Goal: Share content: Share content

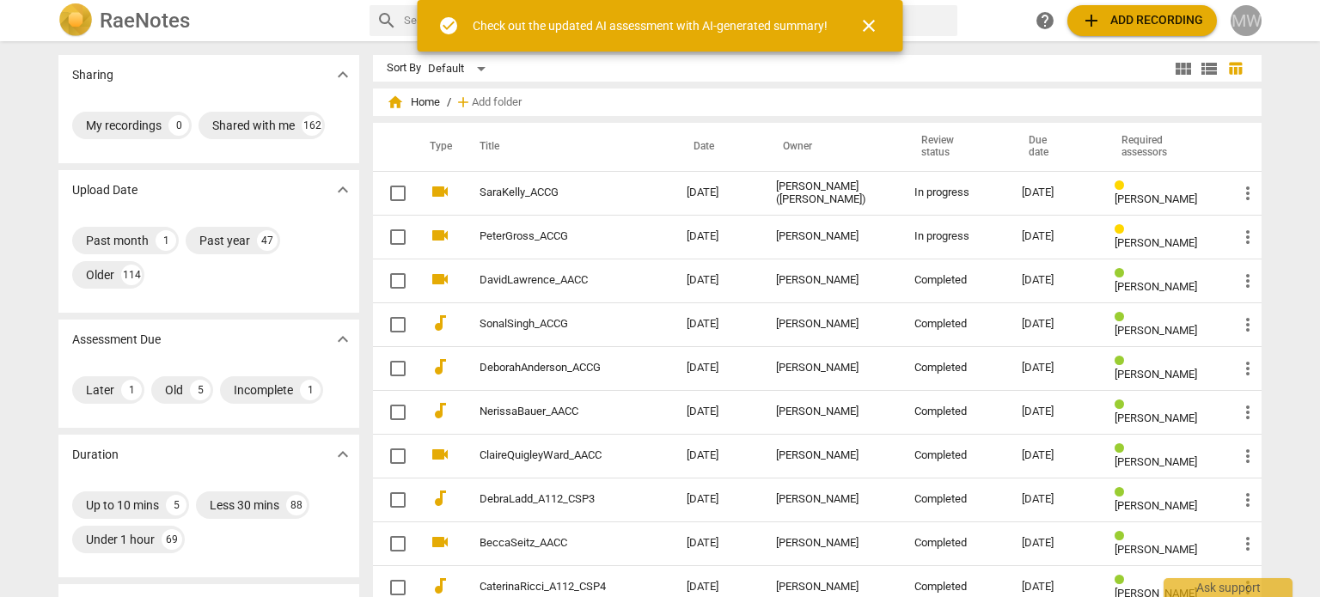
click at [1246, 16] on div "MW" at bounding box center [1245, 20] width 31 height 31
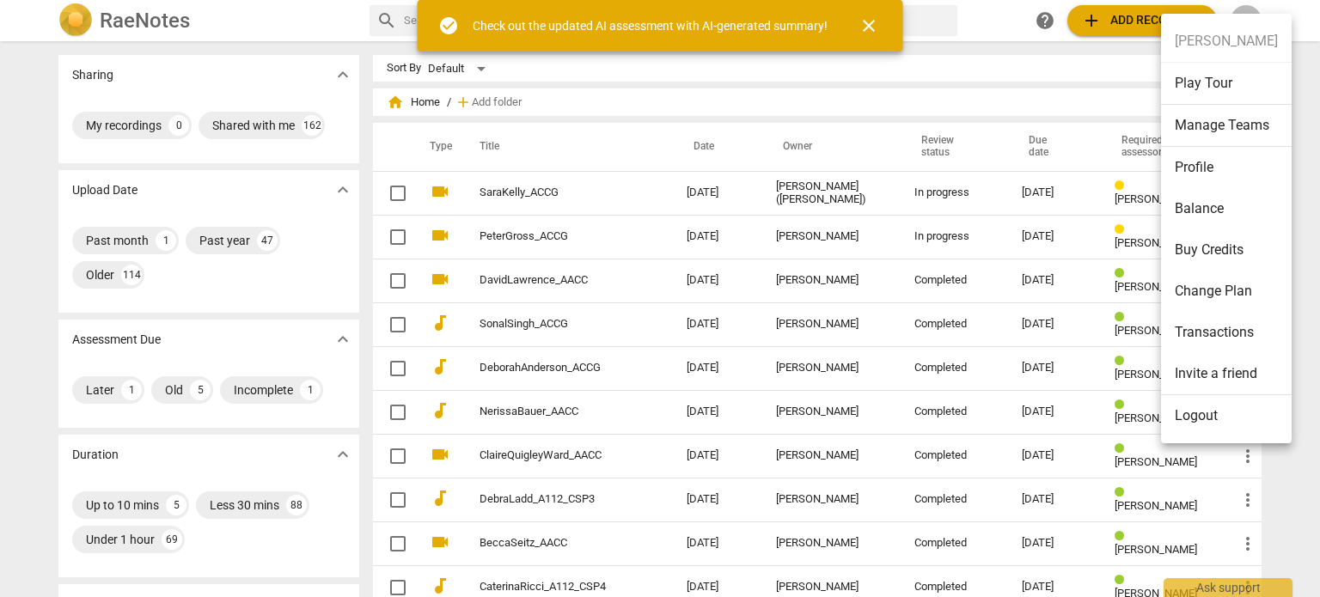
click at [1215, 414] on li "Logout" at bounding box center [1226, 415] width 131 height 41
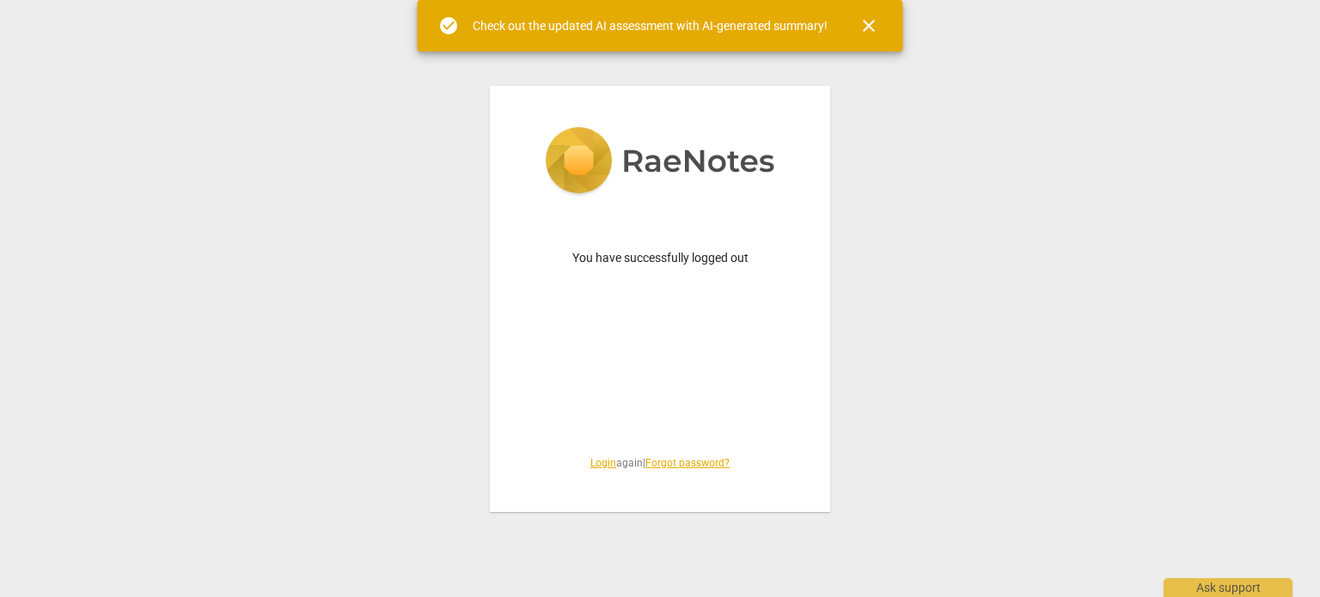
click at [590, 468] on link "Login" at bounding box center [603, 463] width 26 height 12
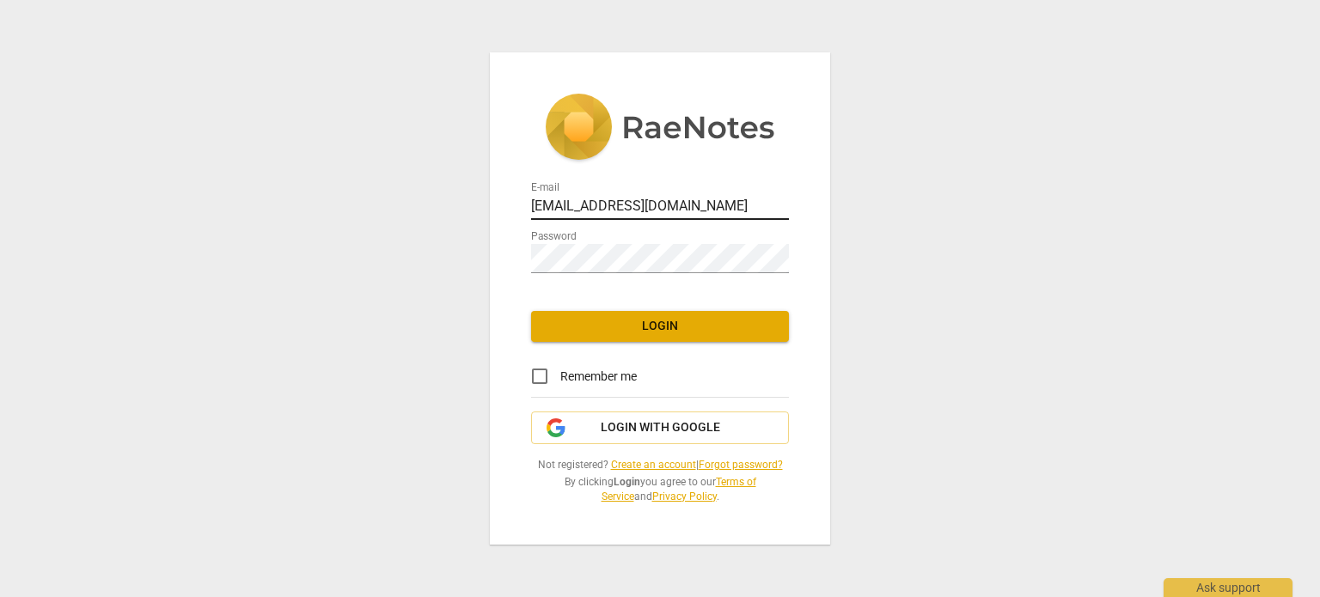
click at [629, 195] on input "[EMAIL_ADDRESS][DOMAIN_NAME]" at bounding box center [660, 207] width 258 height 25
click at [667, 195] on input "[PERSON_NAME][EMAIL_ADDRESS][DOMAIN_NAME]" at bounding box center [660, 207] width 258 height 25
type input "[EMAIL_ADDRESS][DOMAIN_NAME]"
click at [539, 363] on input "Remember me" at bounding box center [539, 376] width 41 height 41
checkbox input "true"
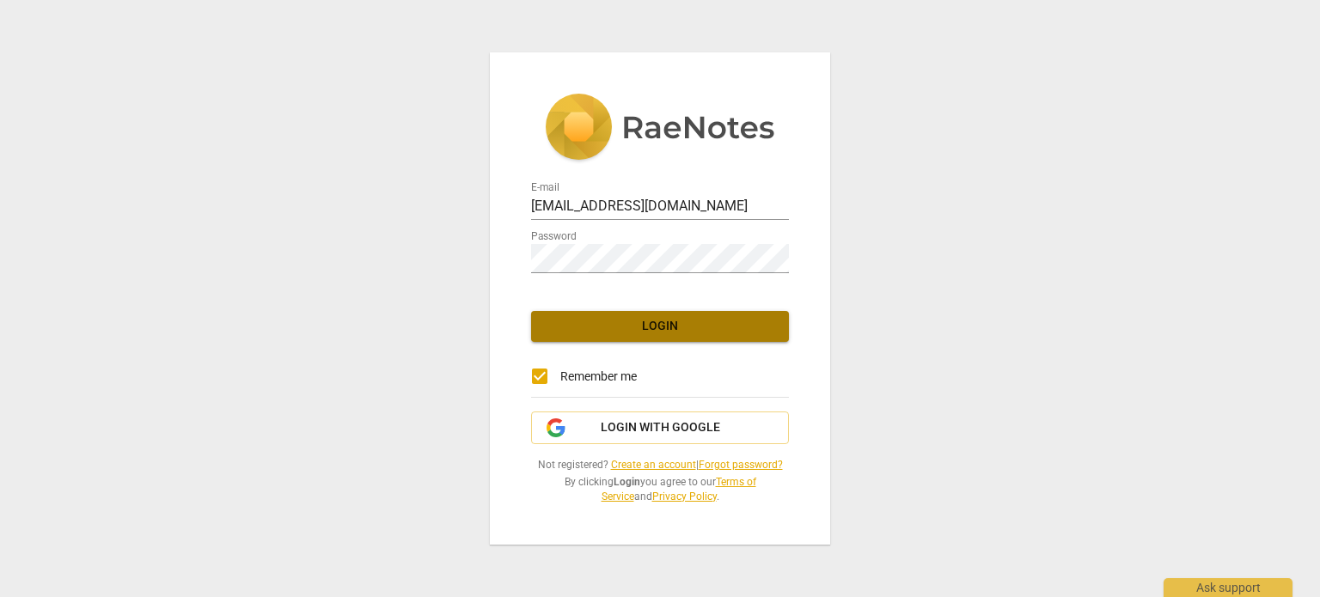
click at [668, 318] on span "Login" at bounding box center [660, 326] width 230 height 17
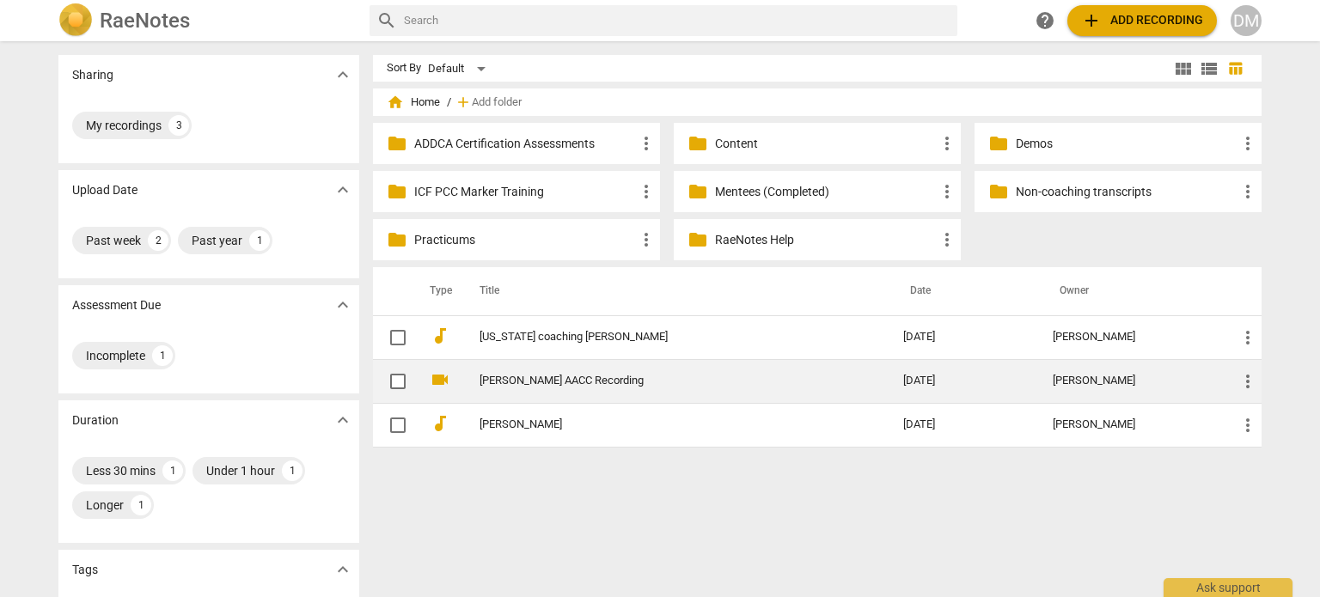
click at [609, 375] on link "[PERSON_NAME] AACC Recording" at bounding box center [660, 381] width 362 height 13
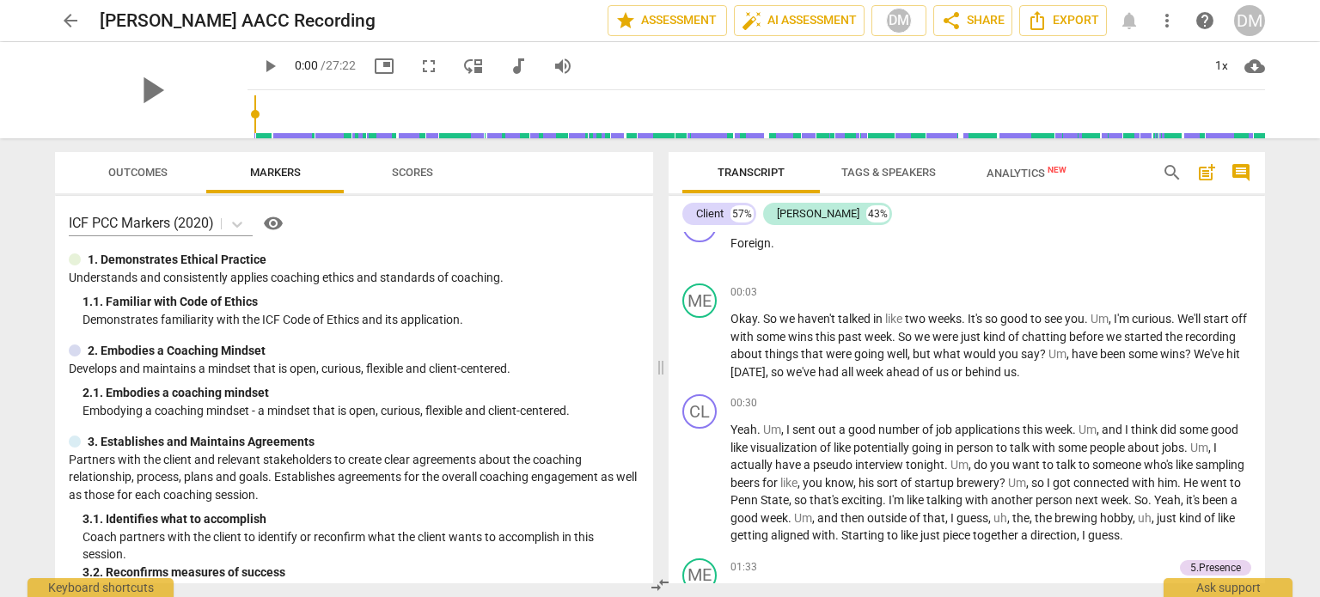
scroll to position [234, 0]
click at [140, 175] on span "Outcomes" at bounding box center [137, 172] width 59 height 13
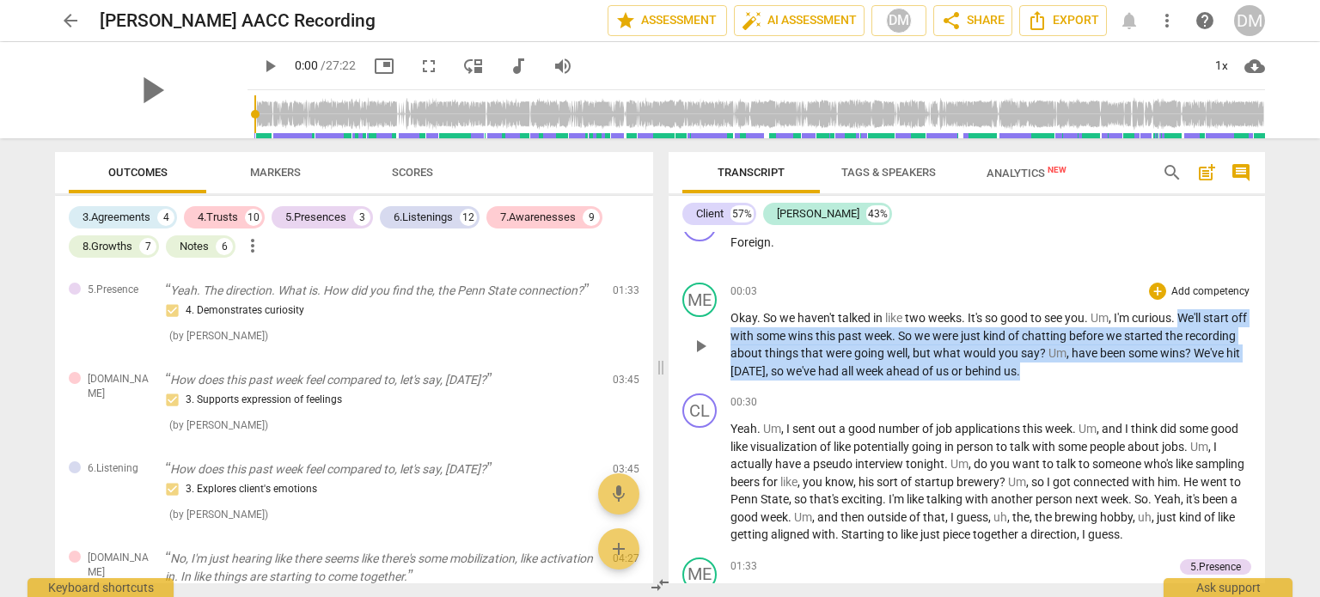
drag, startPoint x: 790, startPoint y: 398, endPoint x: 1034, endPoint y: 459, distance: 251.5
click at [1034, 380] on p "Okay . So we haven't talked in like two weeks . It's so good to see you . Um , …" at bounding box center [990, 344] width 521 height 70
click at [1158, 300] on div "+" at bounding box center [1157, 291] width 17 height 17
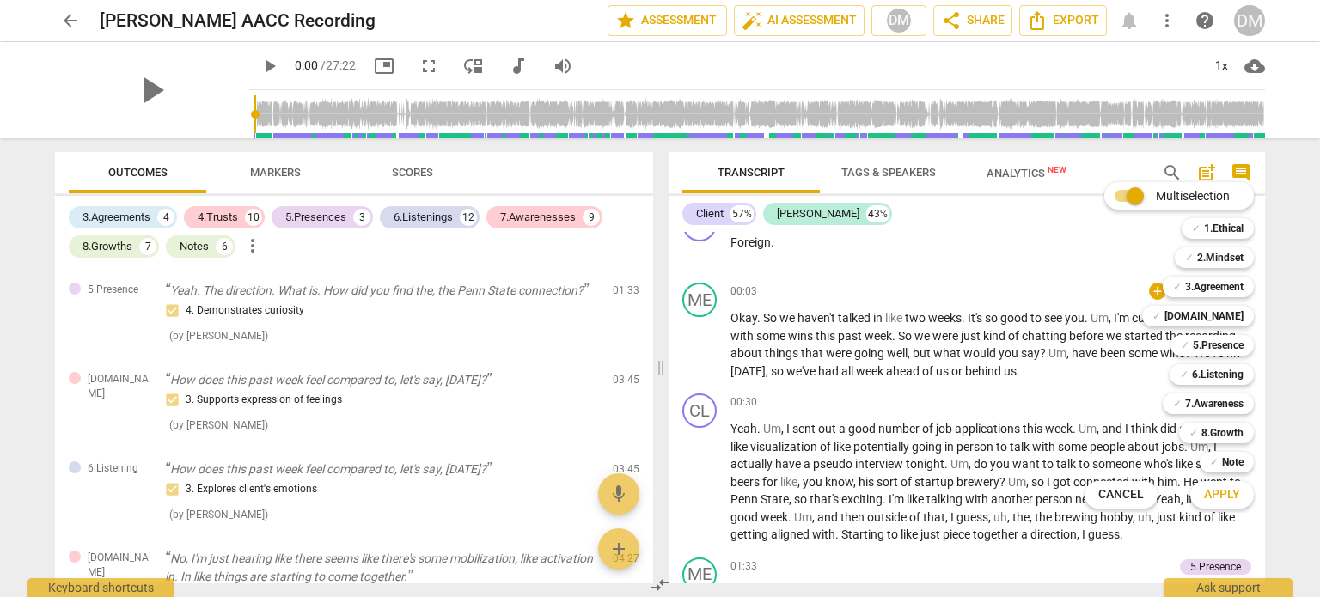
click at [277, 167] on div at bounding box center [660, 298] width 1320 height 597
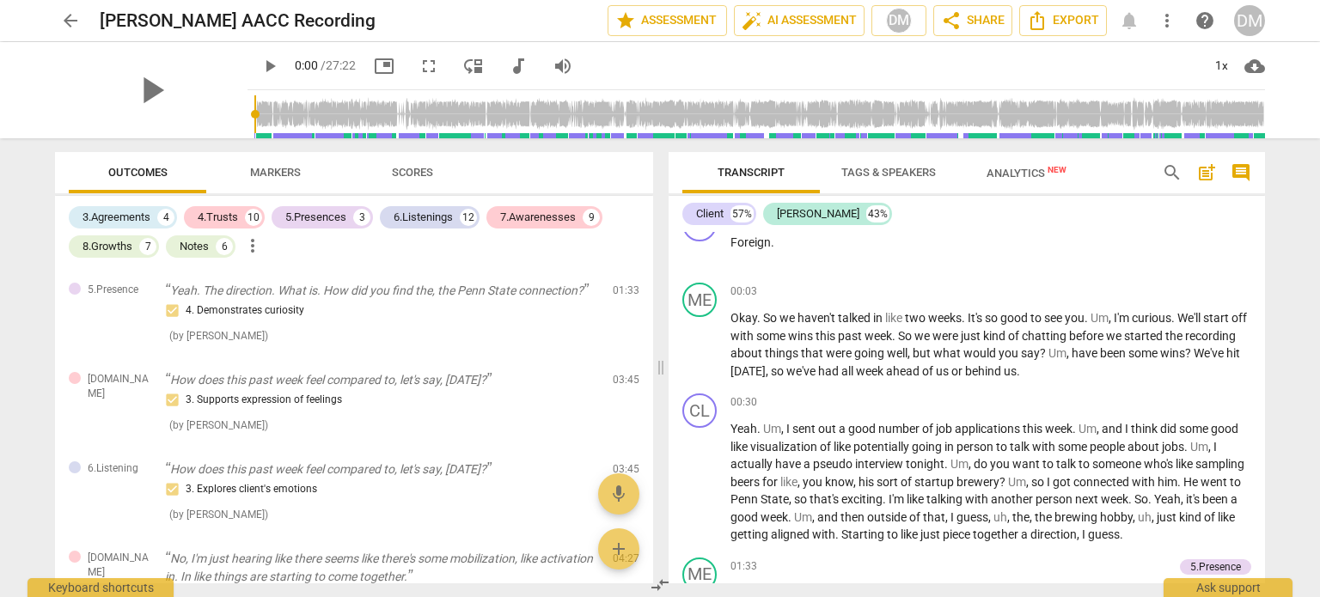
click at [280, 179] on span "Markers" at bounding box center [275, 172] width 51 height 13
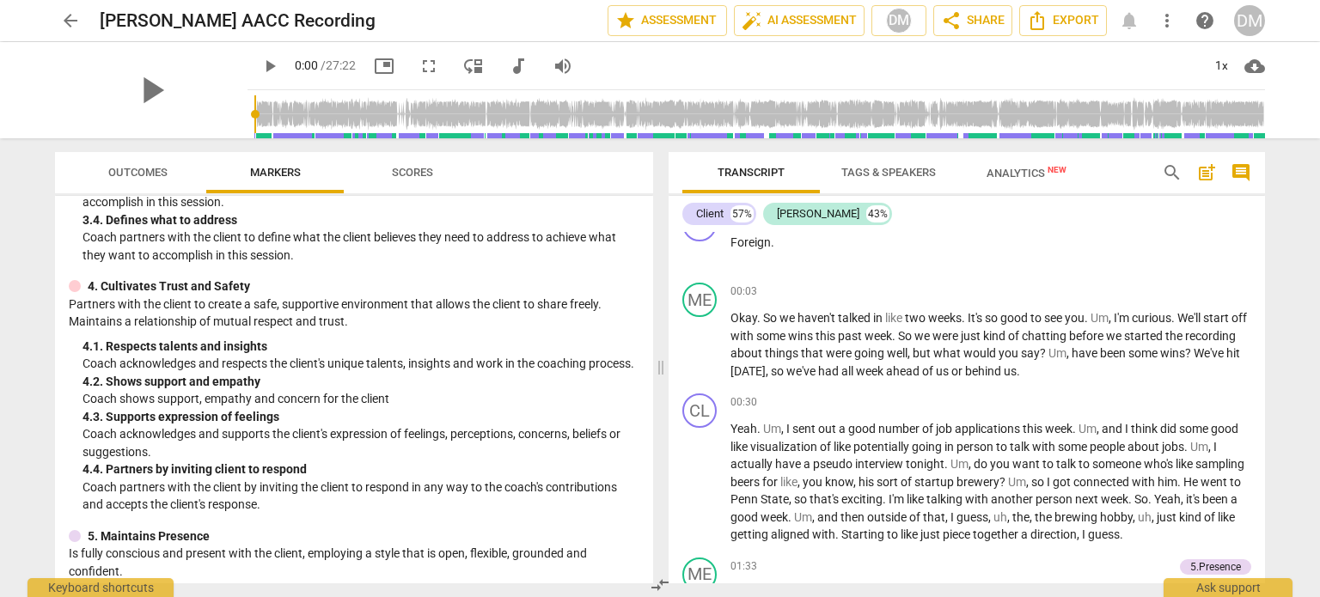
scroll to position [0, 0]
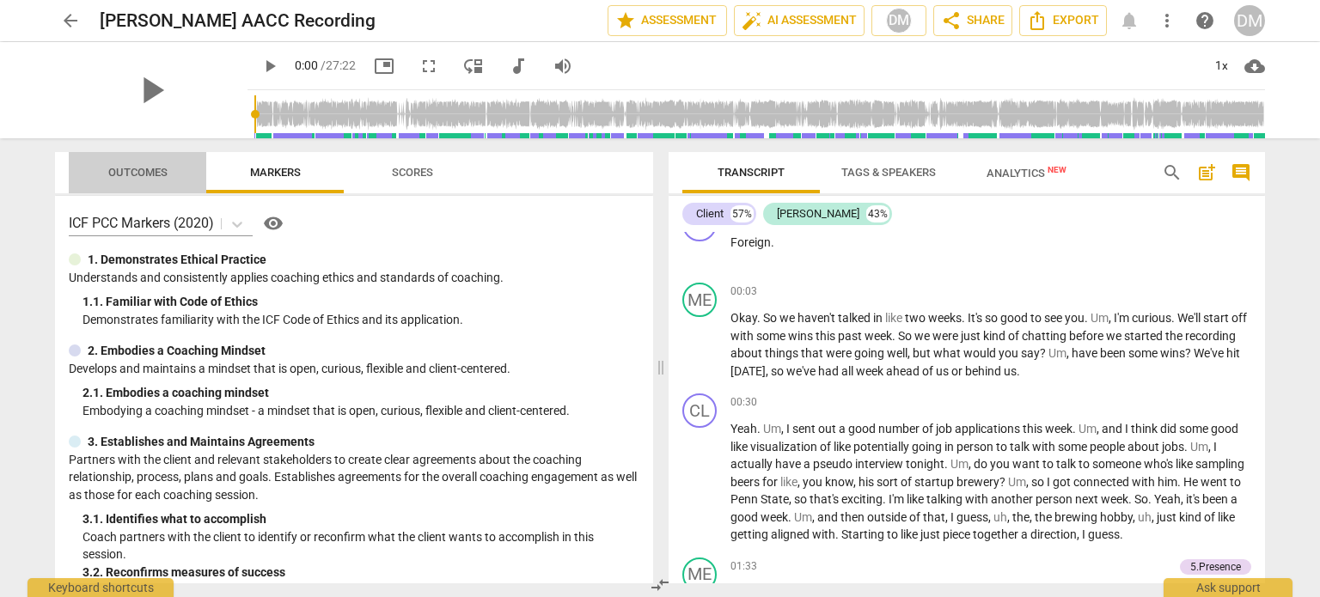
click at [126, 171] on span "Outcomes" at bounding box center [137, 172] width 59 height 13
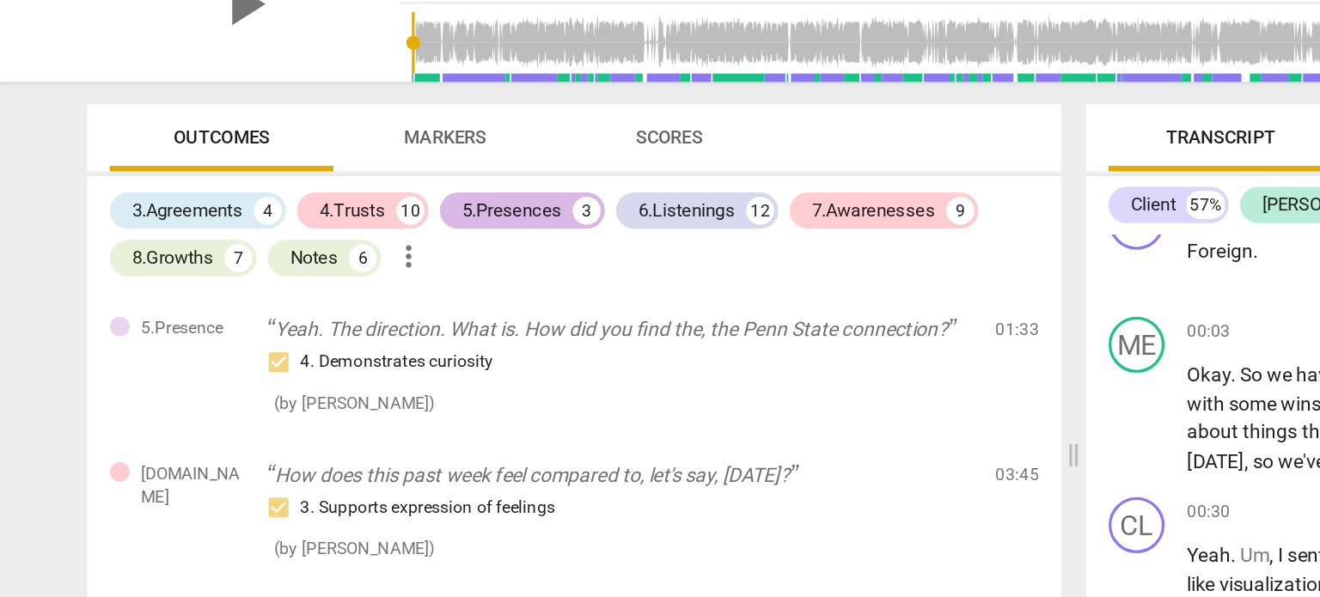
click at [321, 223] on div "5.Presences" at bounding box center [315, 217] width 61 height 17
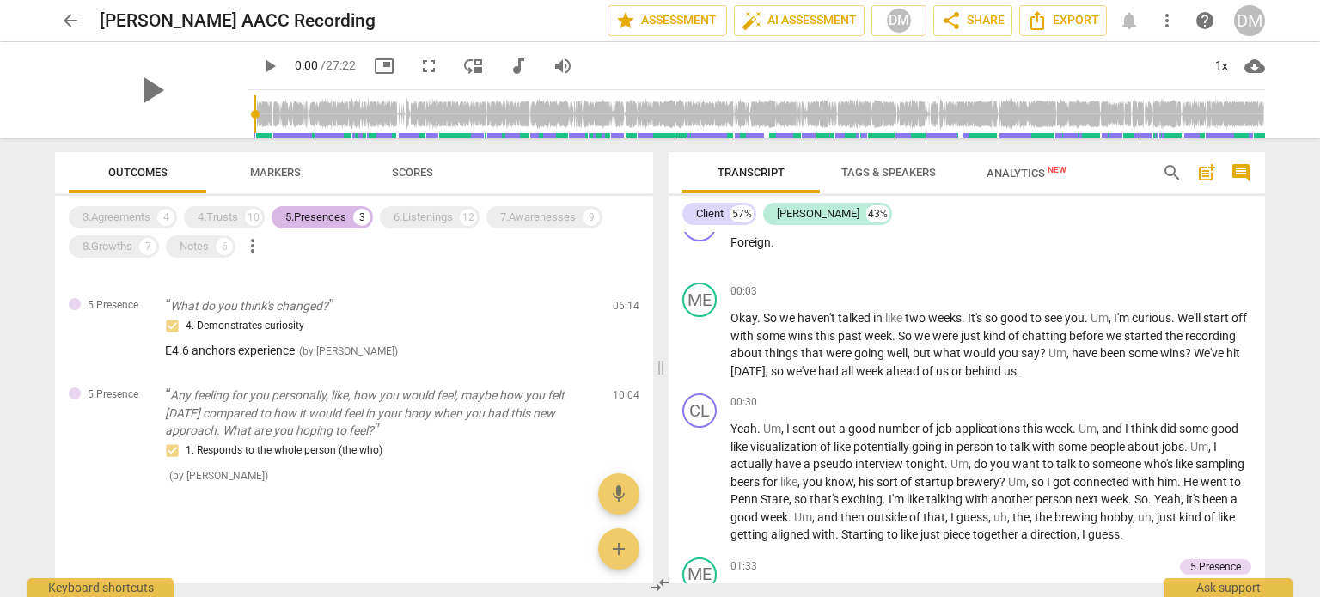
click at [314, 216] on div "5.Presences" at bounding box center [315, 217] width 61 height 17
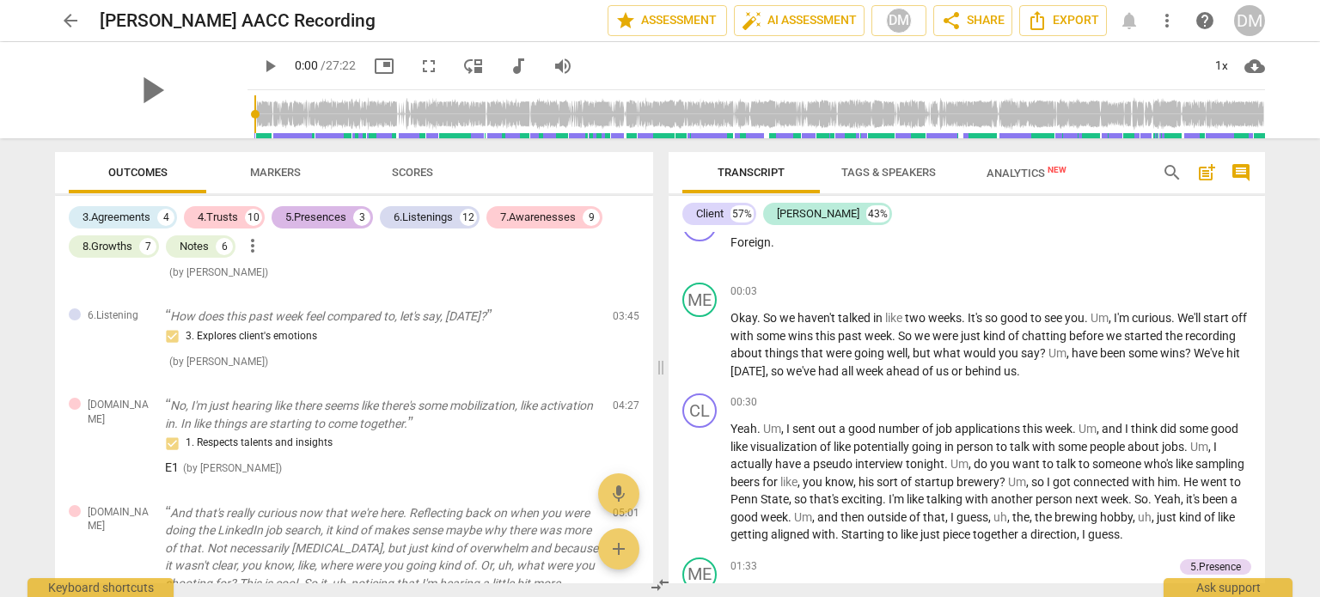
scroll to position [1511, 0]
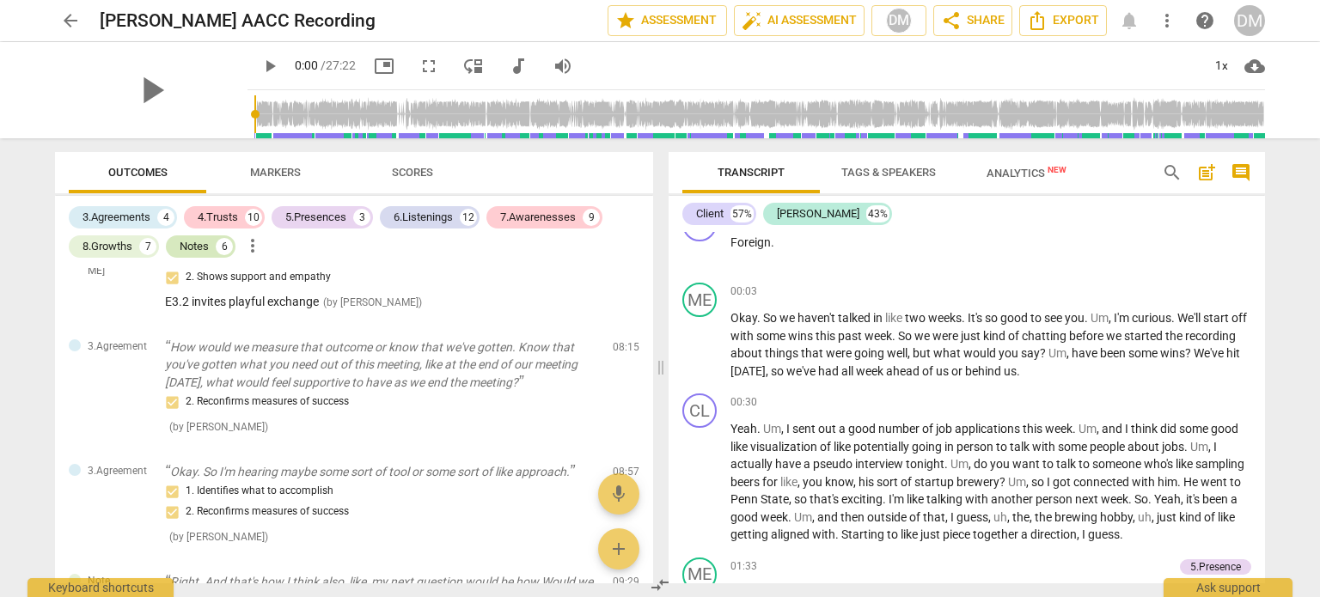
click at [196, 247] on div "Notes" at bounding box center [194, 246] width 29 height 17
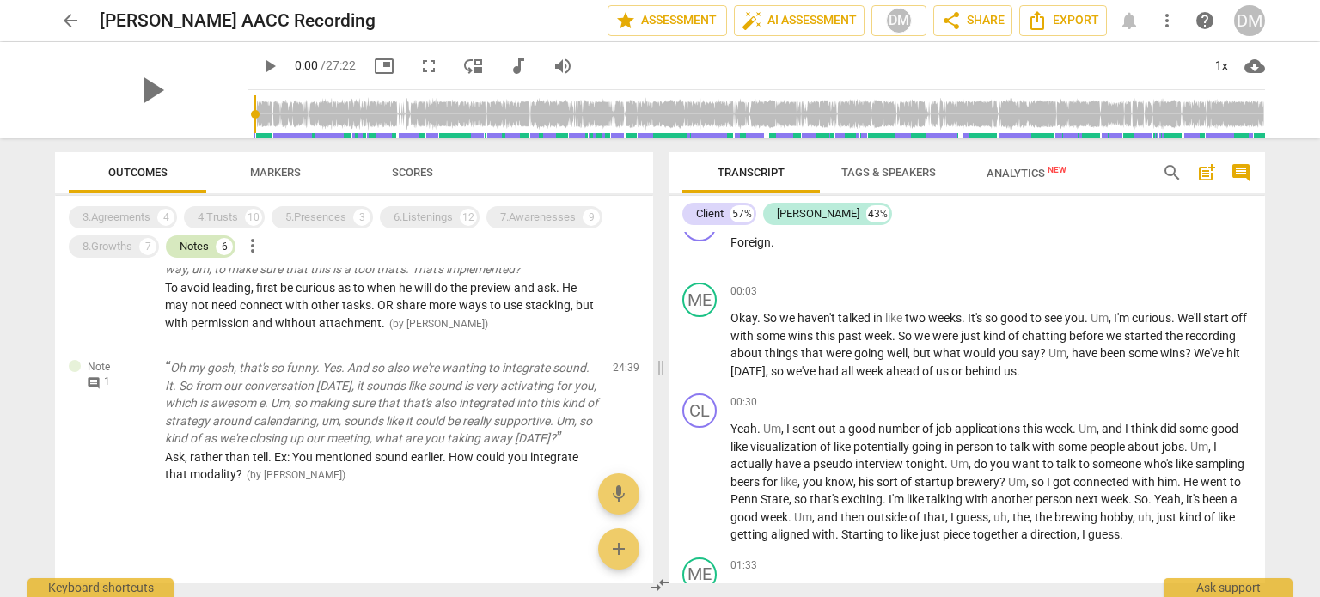
scroll to position [953, 0]
click at [189, 247] on div "Notes" at bounding box center [194, 246] width 29 height 17
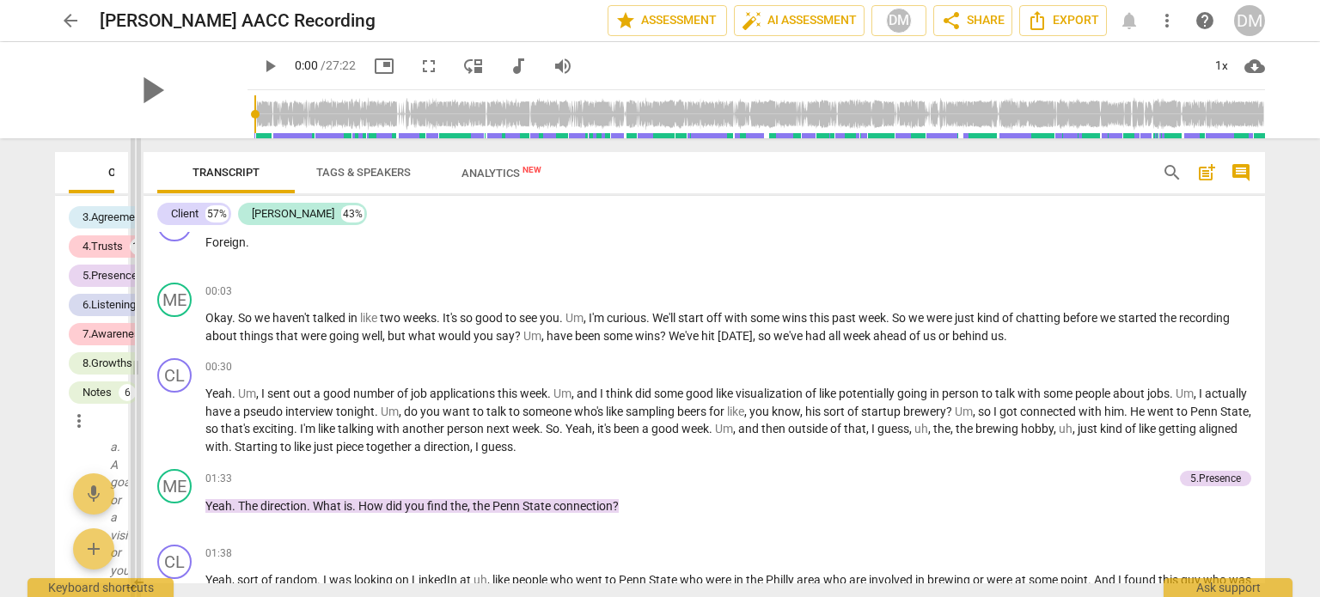
scroll to position [211, 0]
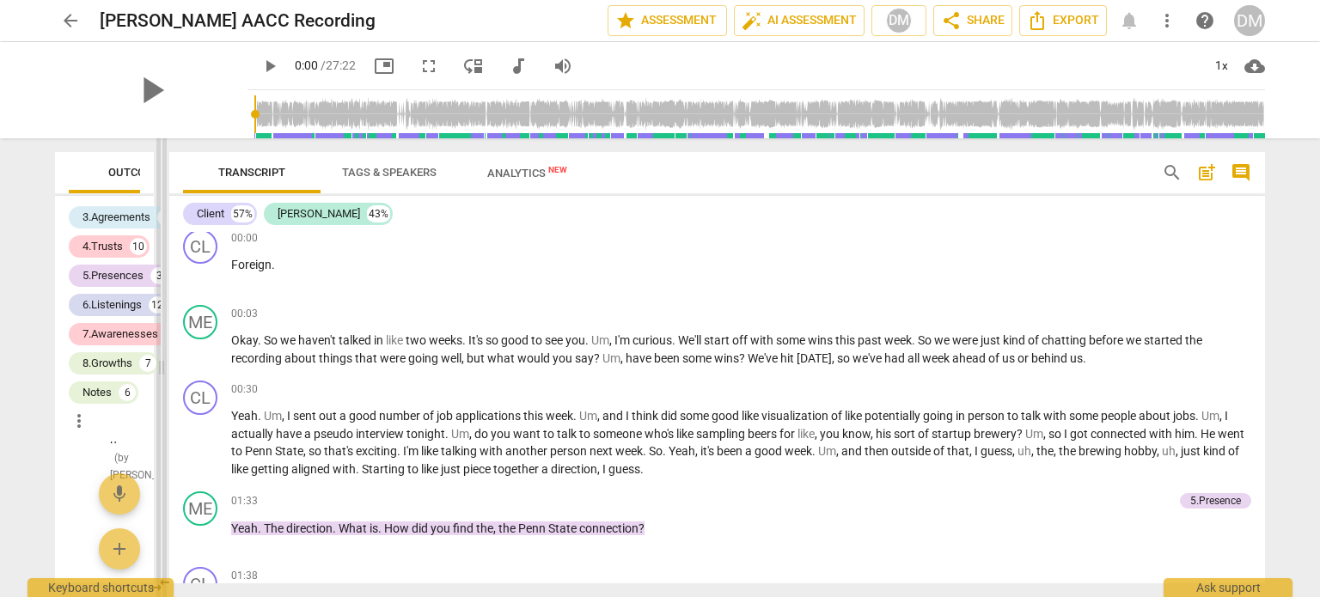
drag, startPoint x: 662, startPoint y: 371, endPoint x: 163, endPoint y: 370, distance: 499.1
click at [163, 370] on span at bounding box center [161, 367] width 10 height 459
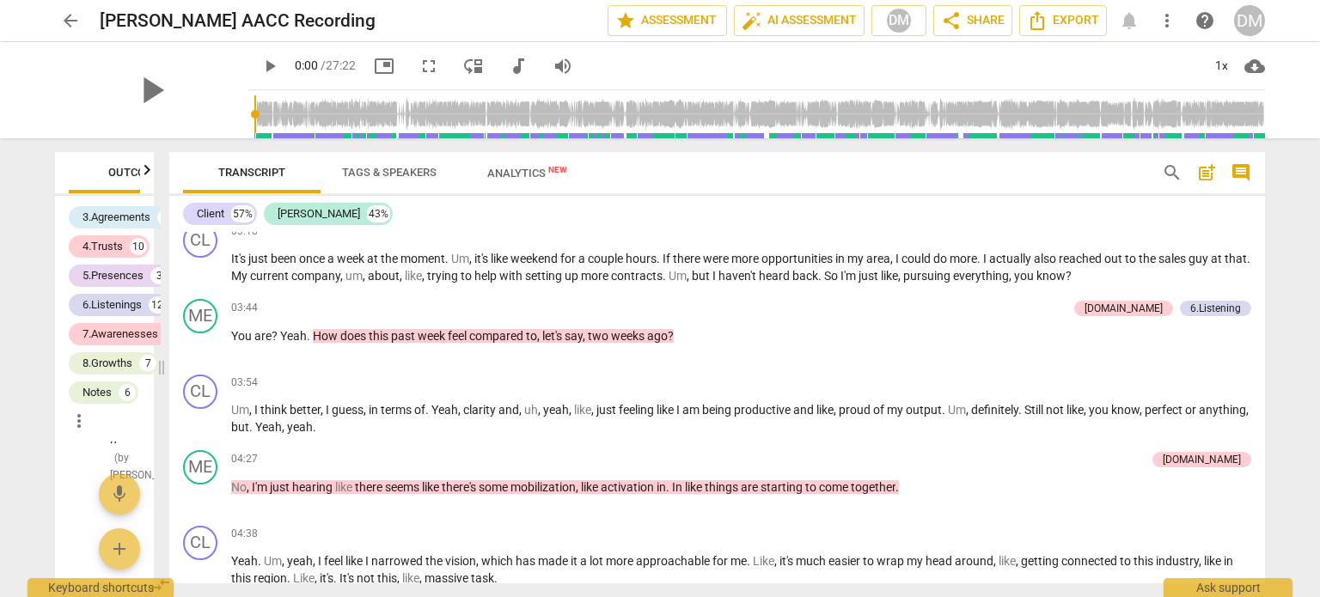
scroll to position [1330, 0]
click at [411, 192] on p "This is good . I think it was meant to be . That's awesome . Okay , cool . So i…" at bounding box center [741, 183] width 1020 height 18
click at [202, 203] on span "play_arrow" at bounding box center [201, 192] width 21 height 21
click at [206, 203] on span "pause" at bounding box center [201, 192] width 21 height 21
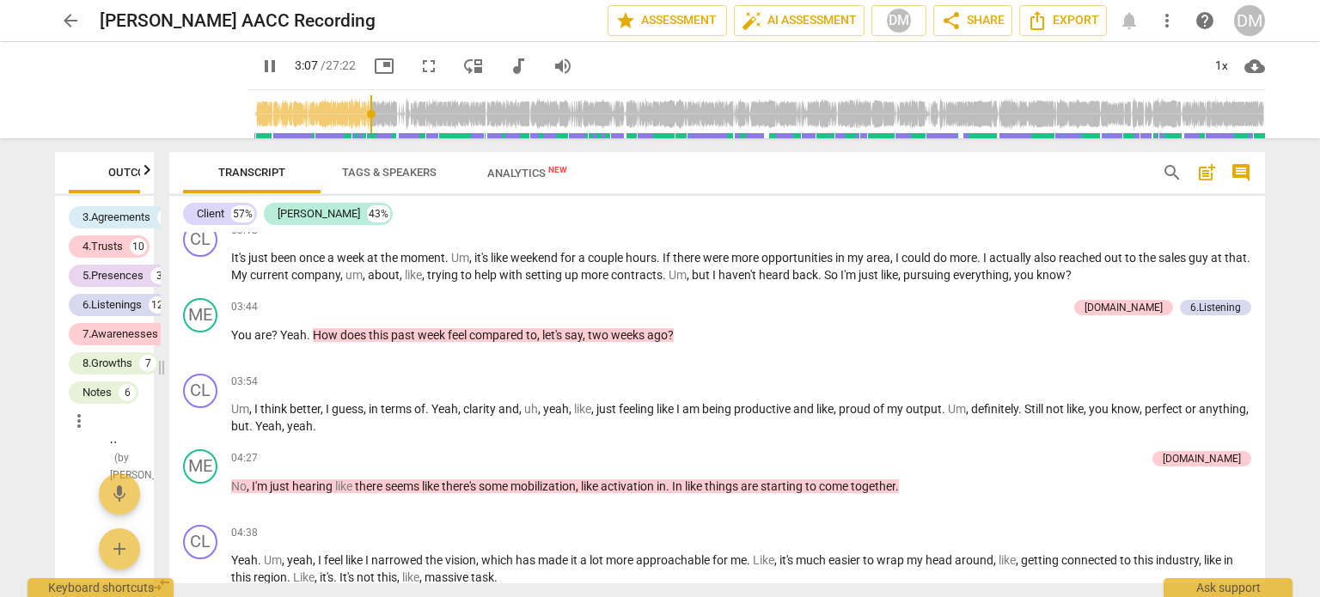
type input "188"
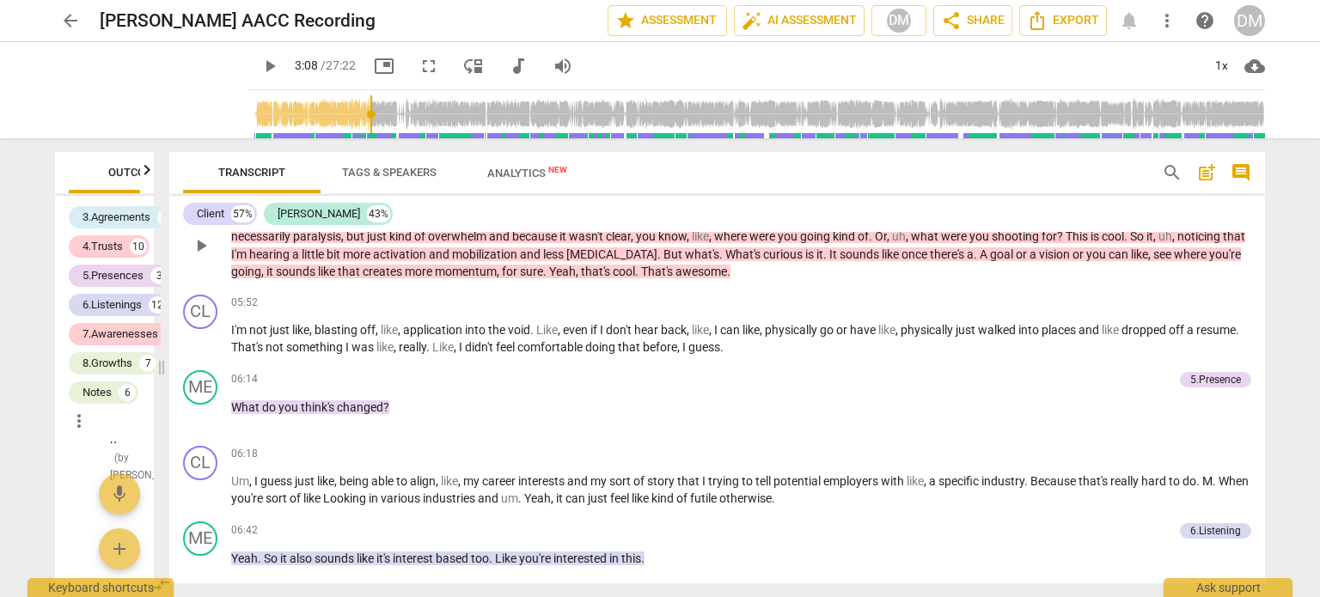
scroll to position [1749, 0]
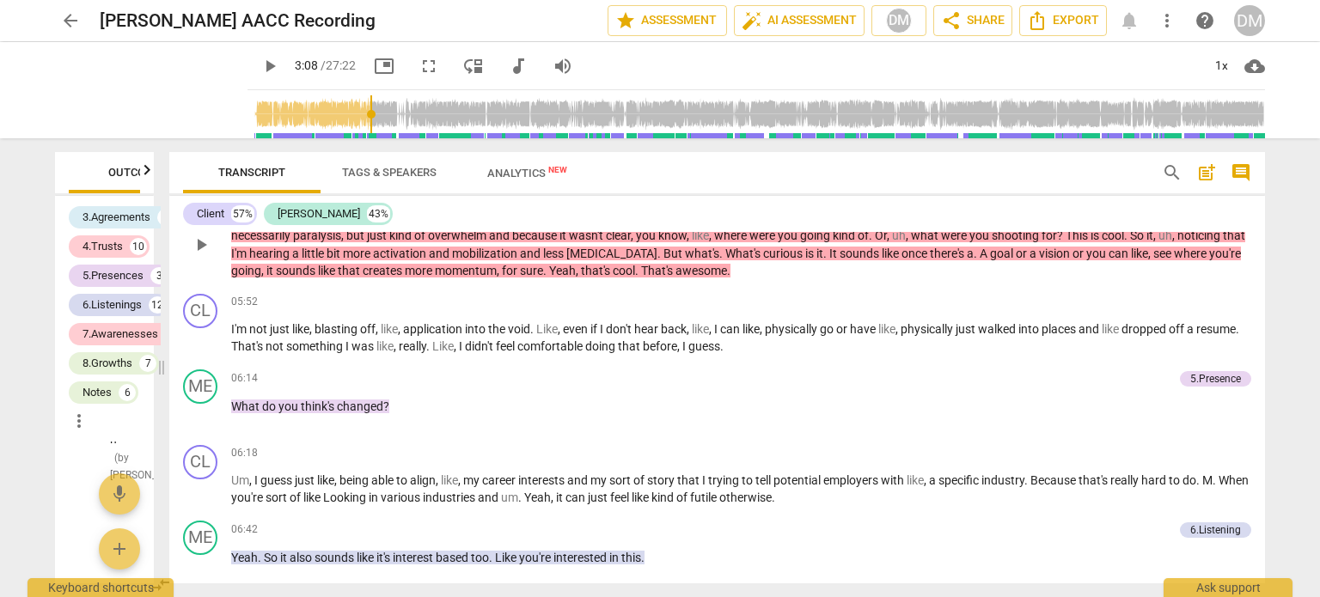
click at [1063, 198] on div "[DOMAIN_NAME]" at bounding box center [1036, 190] width 78 height 15
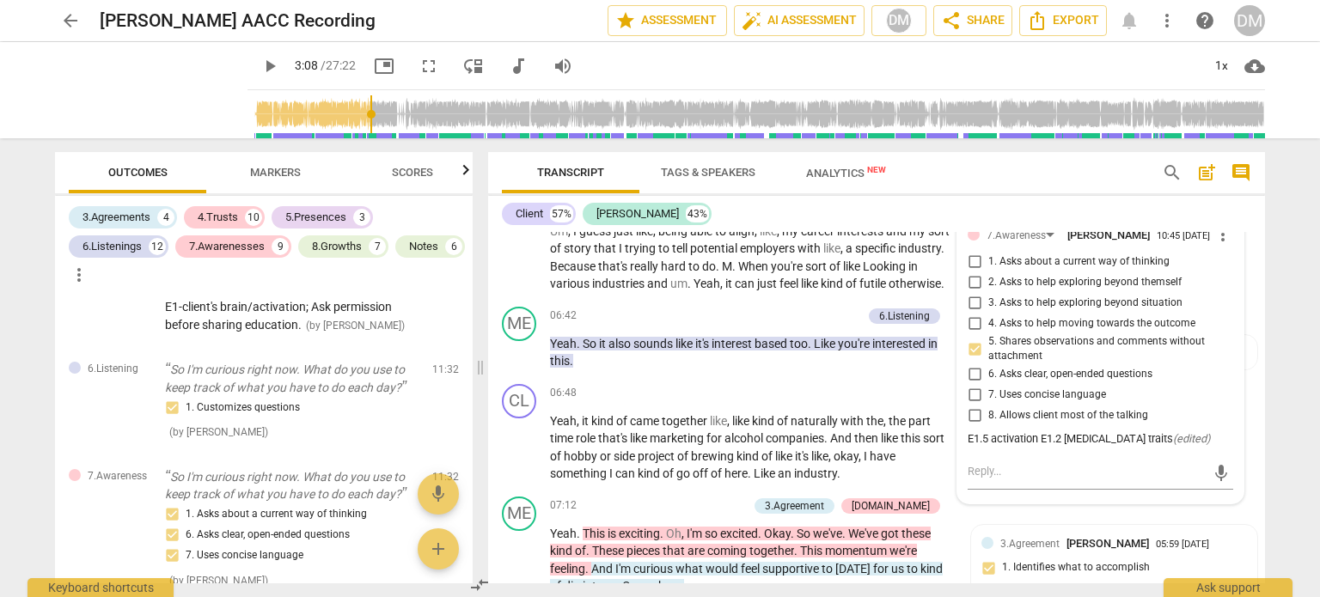
scroll to position [2570, 0]
click at [272, 168] on span "Markers" at bounding box center [275, 172] width 51 height 13
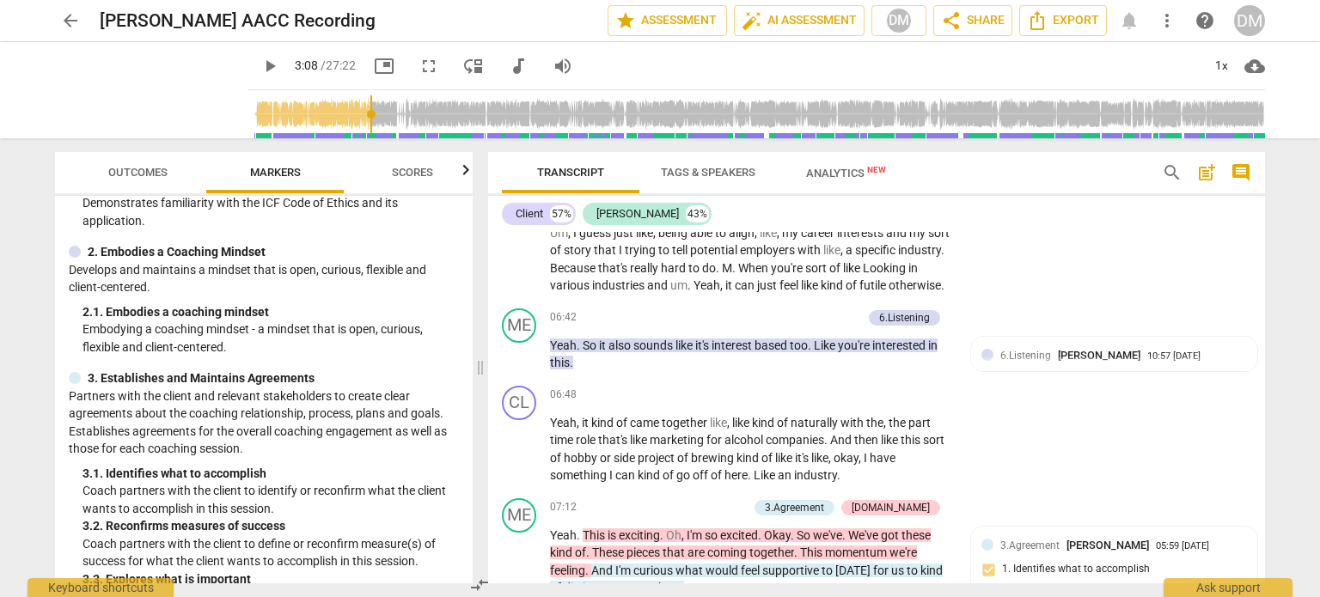
scroll to position [0, 0]
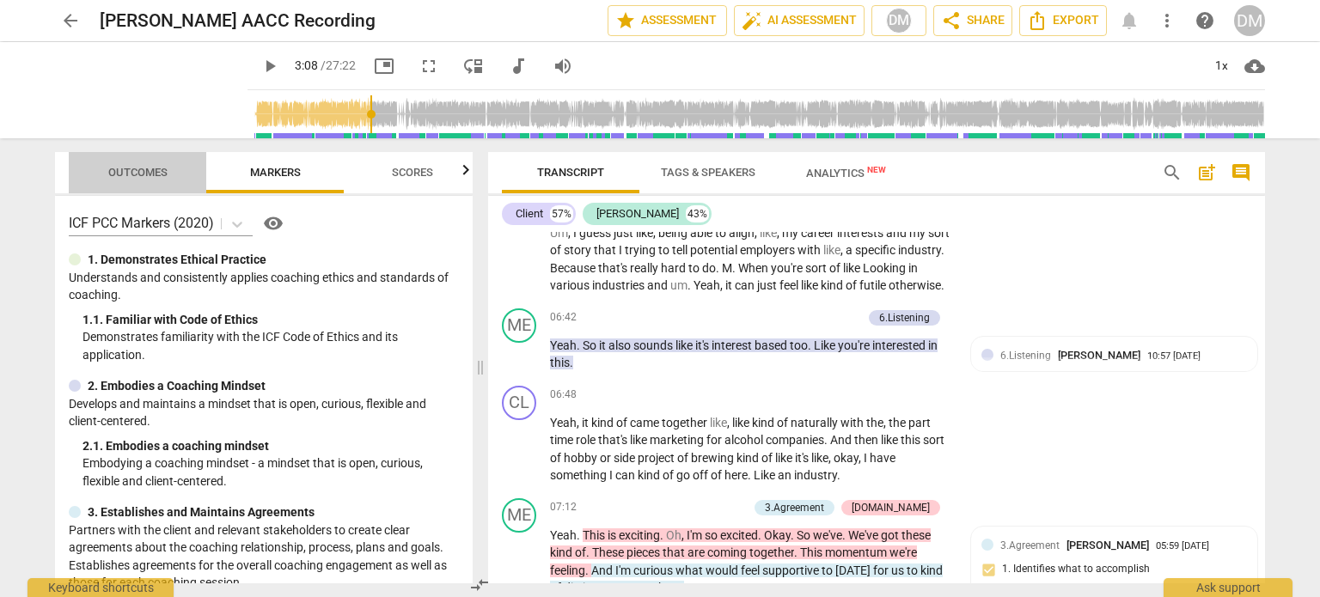
click at [134, 177] on span "Outcomes" at bounding box center [137, 172] width 59 height 13
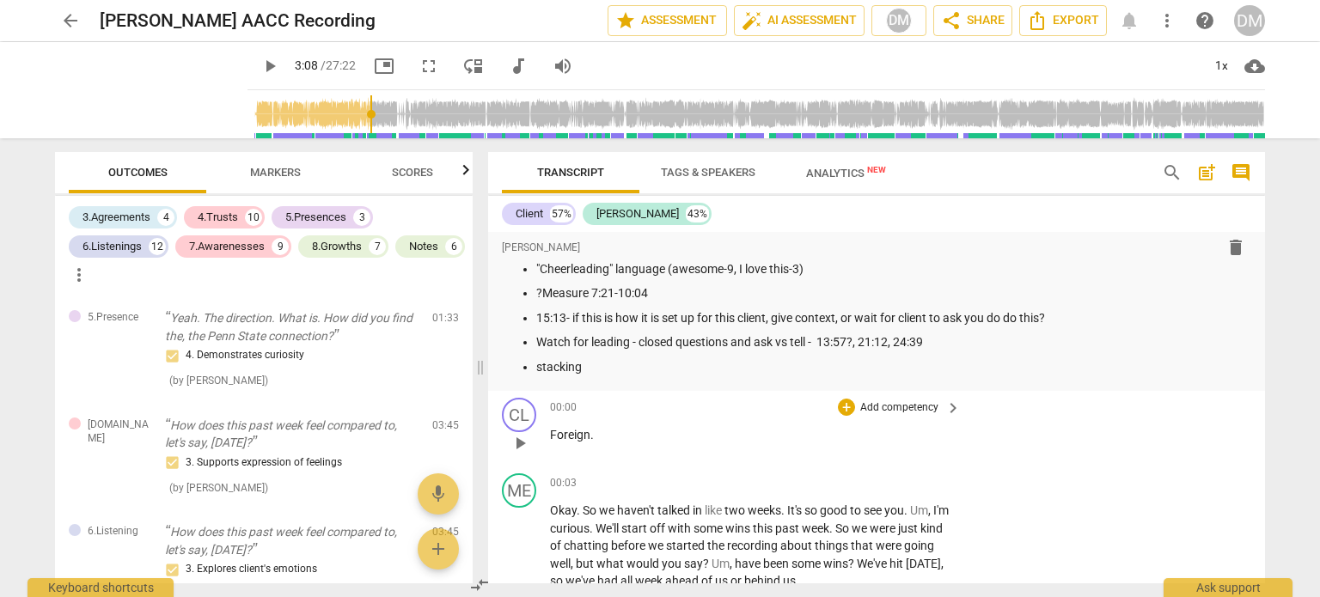
scroll to position [44, 0]
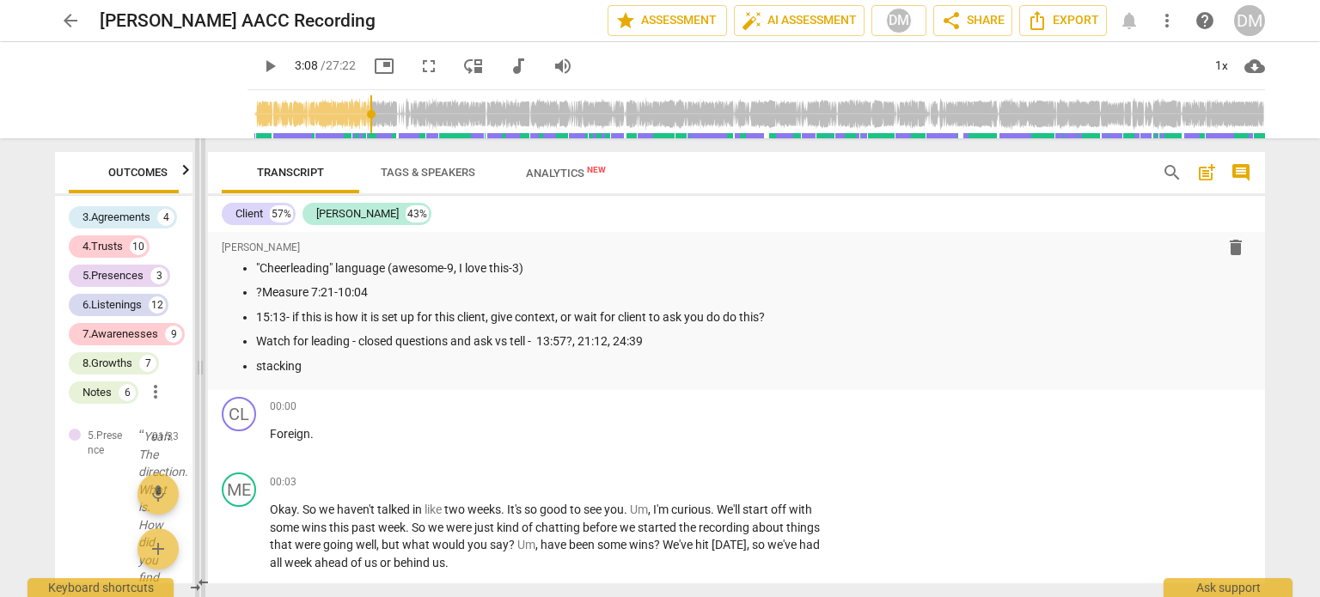
drag, startPoint x: 478, startPoint y: 363, endPoint x: 235, endPoint y: 367, distance: 242.3
click at [205, 367] on span at bounding box center [200, 367] width 10 height 459
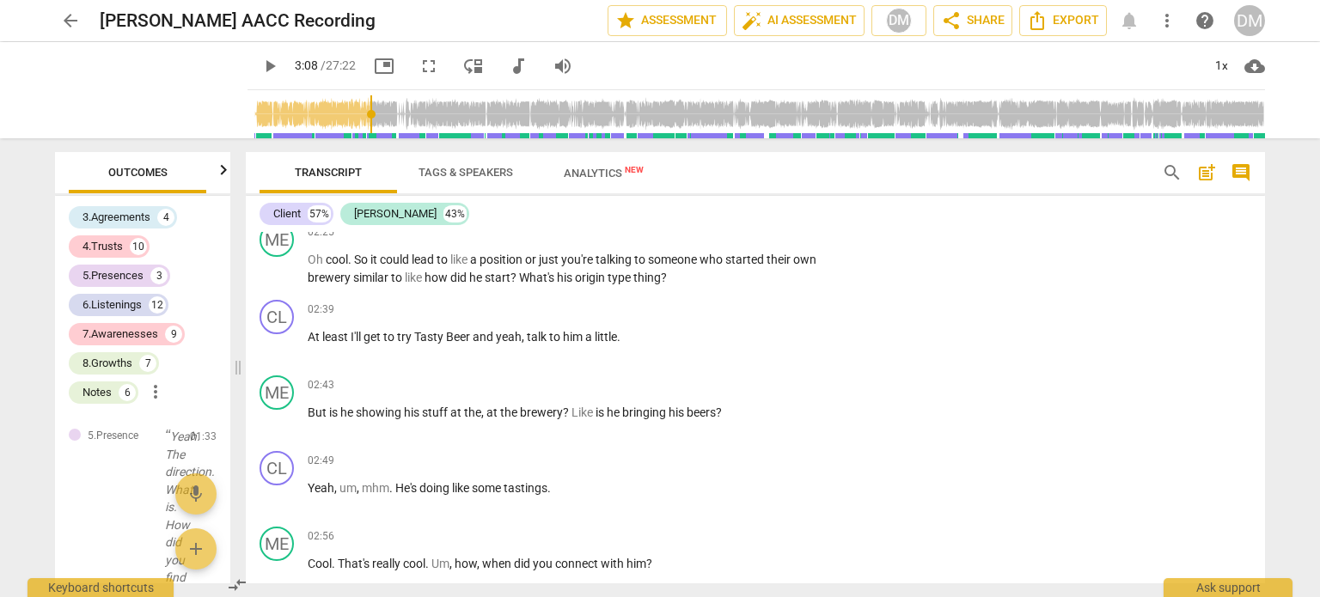
scroll to position [0, 0]
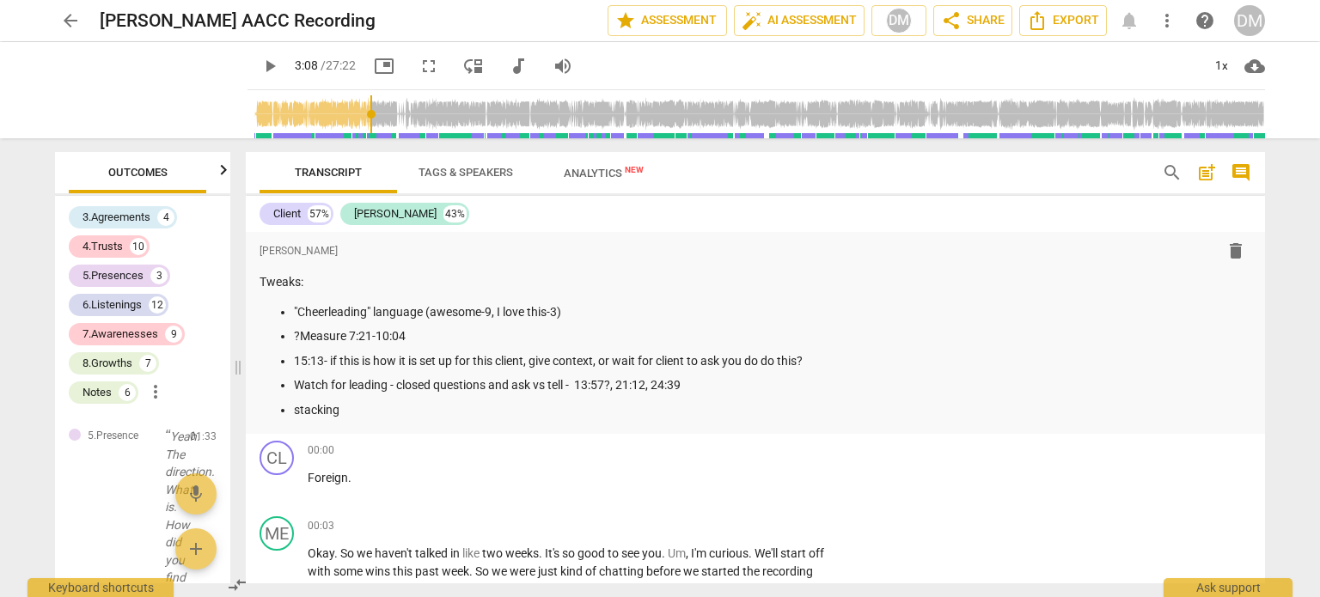
click at [1179, 169] on span "search" at bounding box center [1171, 172] width 21 height 21
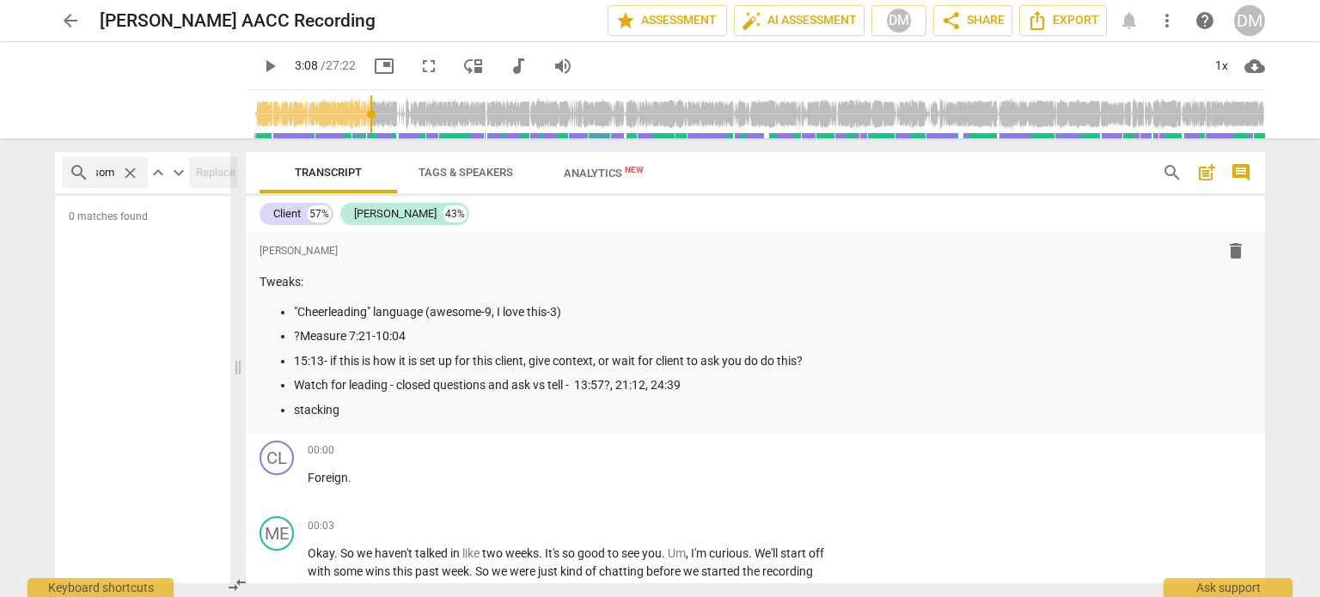
scroll to position [0, 30]
type input "awesome"
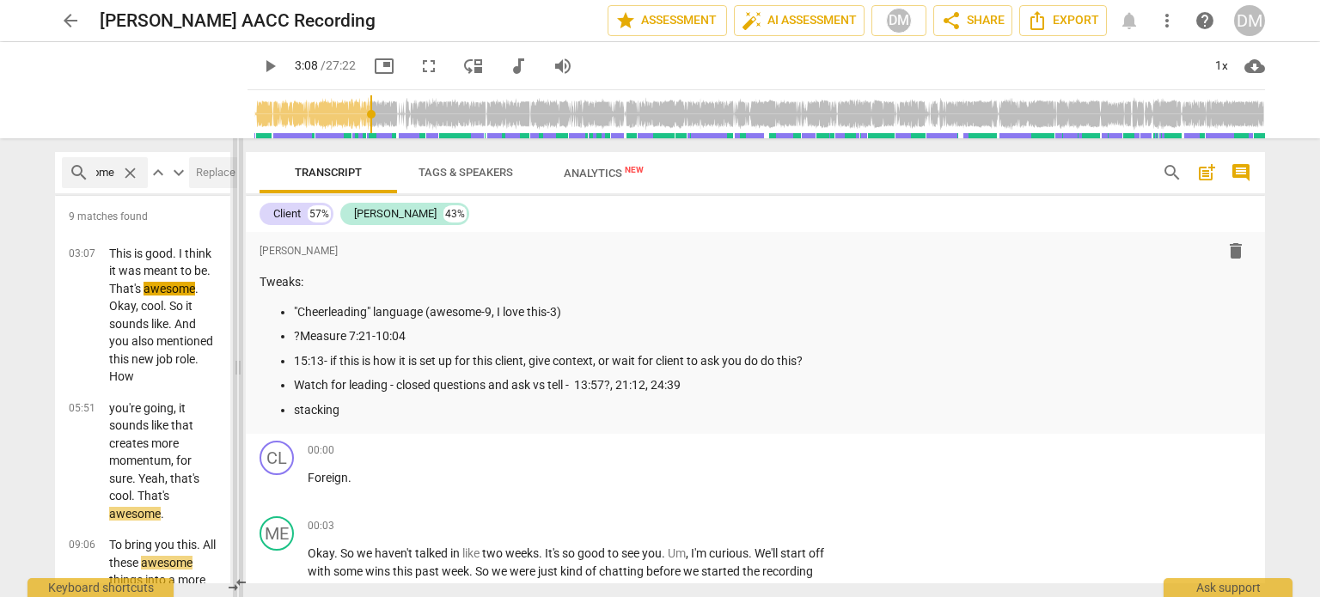
scroll to position [0, 0]
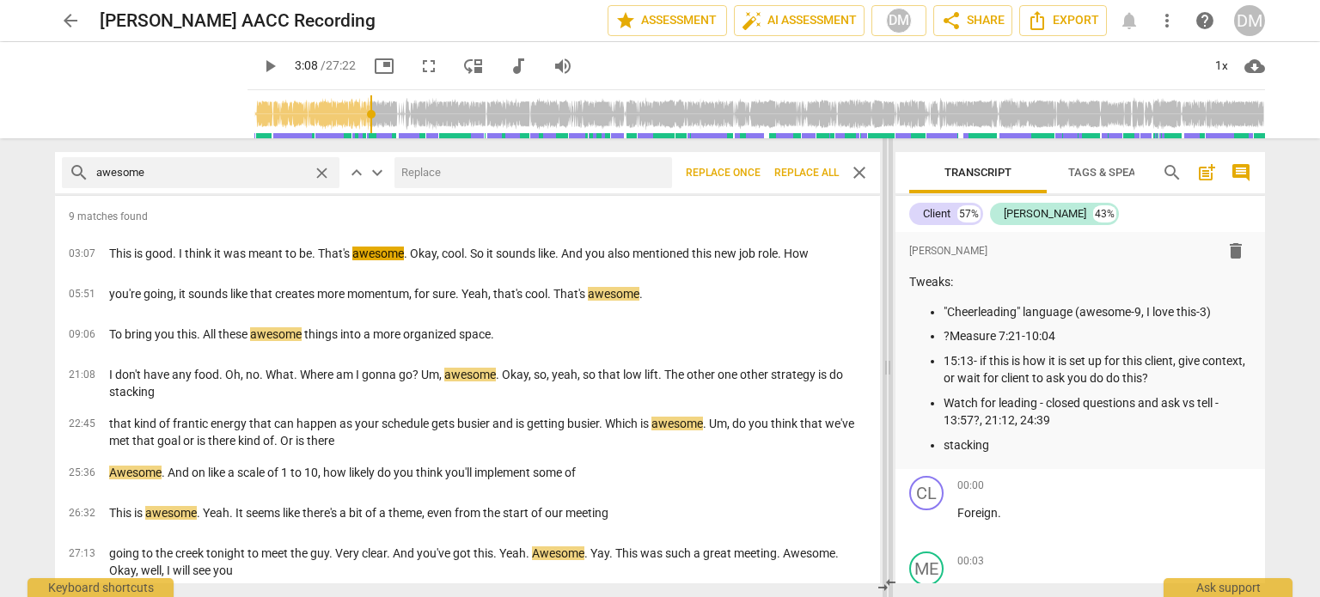
drag, startPoint x: 234, startPoint y: 369, endPoint x: 883, endPoint y: 361, distance: 649.5
click at [883, 361] on span at bounding box center [887, 367] width 10 height 459
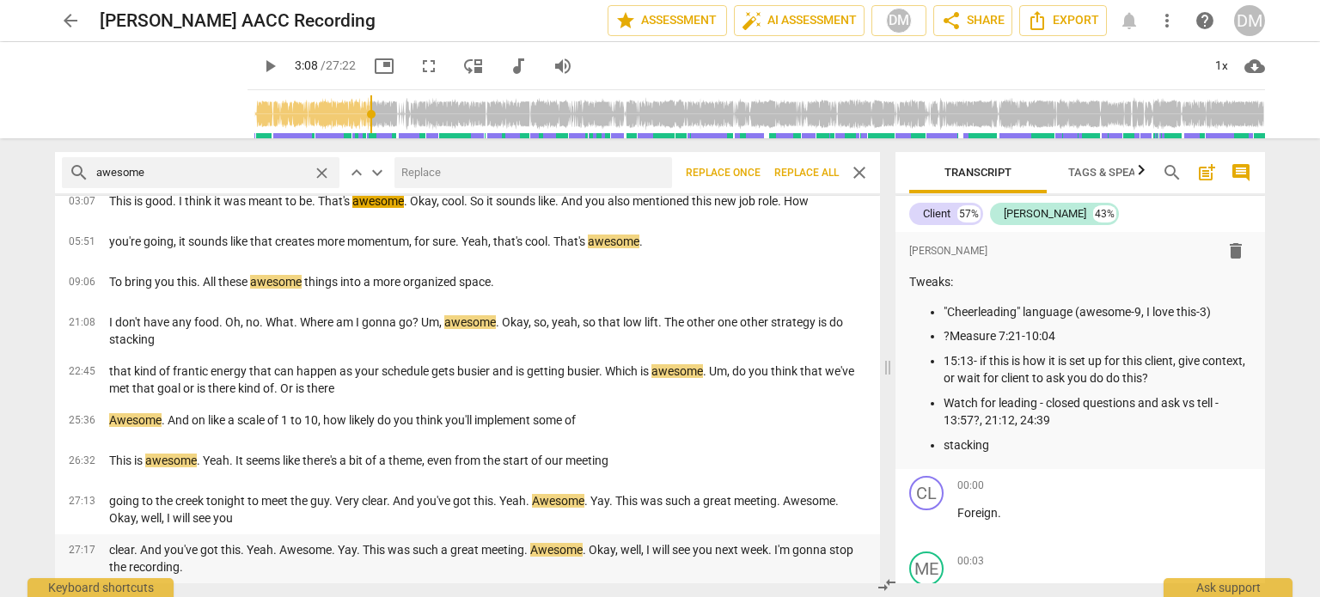
scroll to position [107, 0]
click at [326, 501] on p "going to the creek tonight to meet the guy. Very clear. And you've got this. Ye…" at bounding box center [487, 509] width 757 height 35
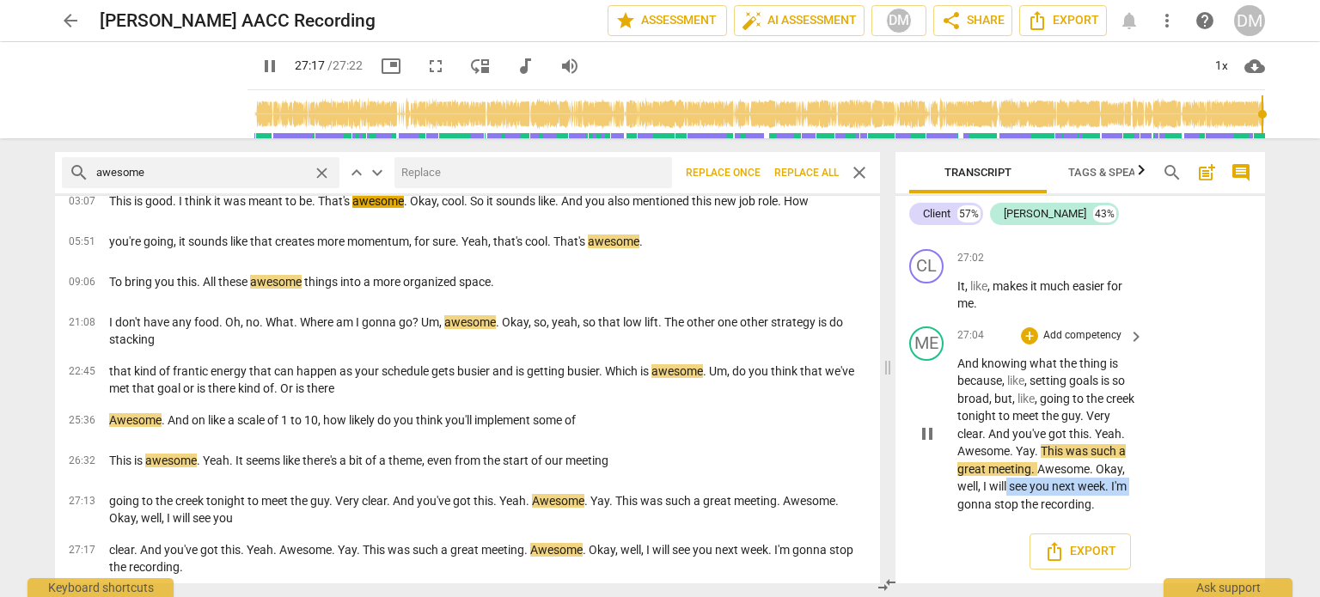
drag, startPoint x: 326, startPoint y: 501, endPoint x: 981, endPoint y: 470, distance: 655.4
click at [981, 470] on p "And knowing what the thing is because , like , setting goals is so broad , but …" at bounding box center [1046, 434] width 178 height 159
click at [932, 424] on span "pause" at bounding box center [927, 434] width 21 height 21
type input "1640"
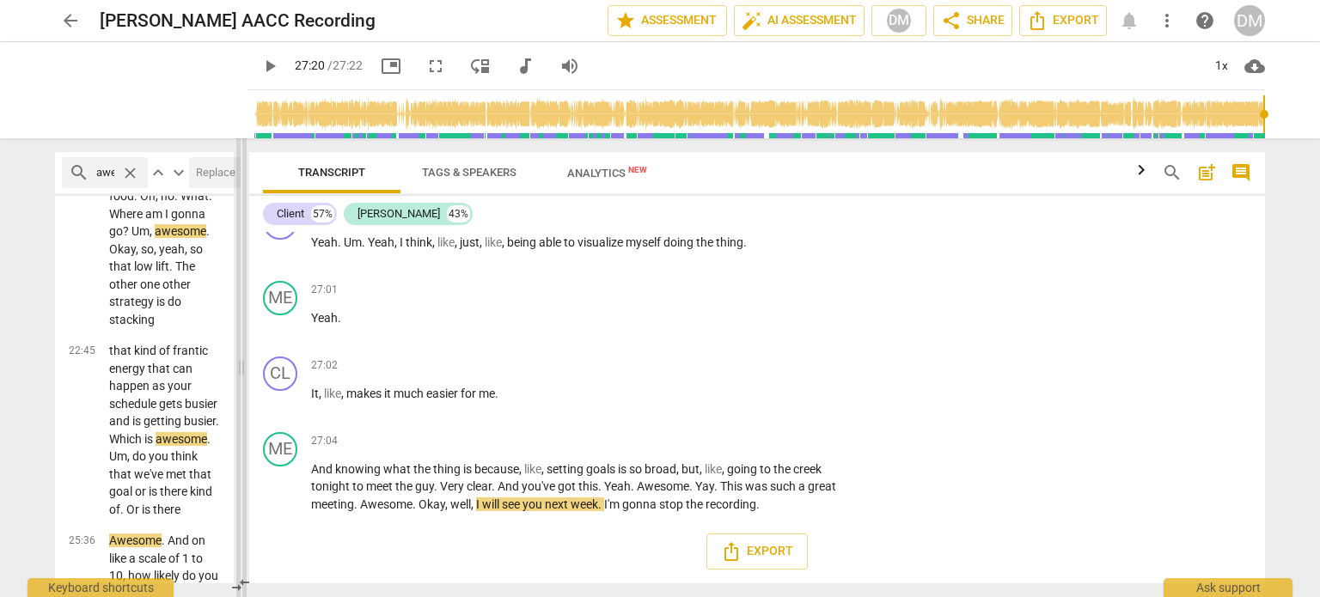
scroll to position [11526, 0]
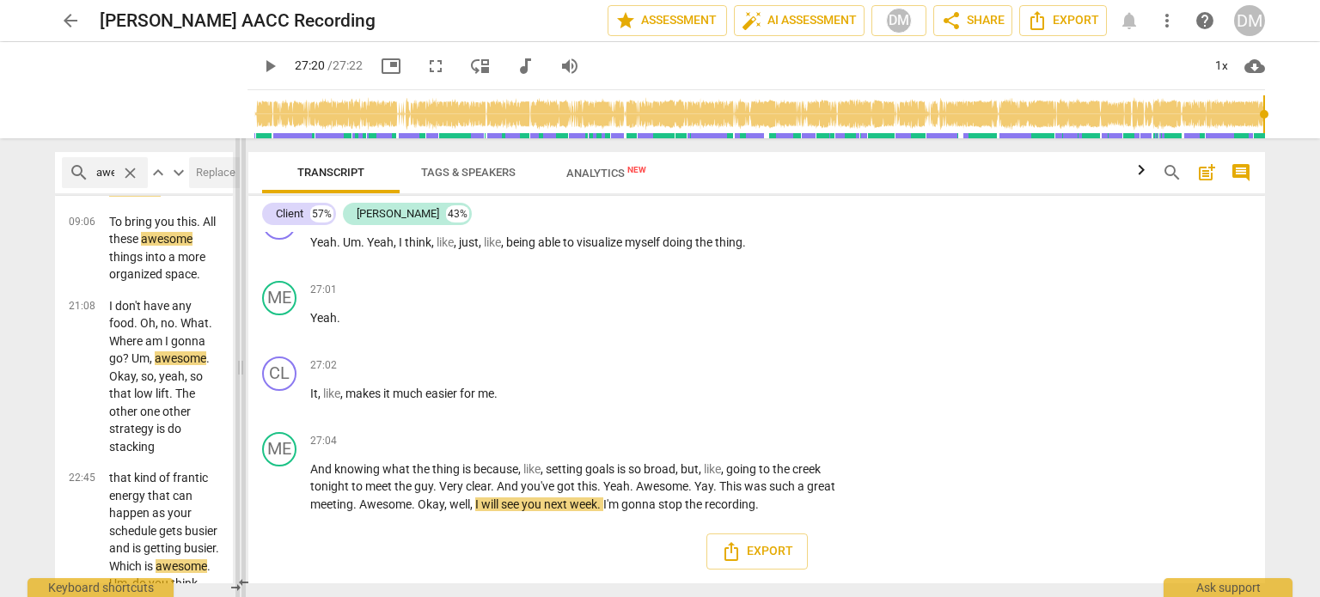
drag, startPoint x: 890, startPoint y: 370, endPoint x: 243, endPoint y: 449, distance: 651.7
click at [243, 449] on span at bounding box center [240, 367] width 10 height 459
click at [719, 479] on span "This" at bounding box center [731, 486] width 25 height 14
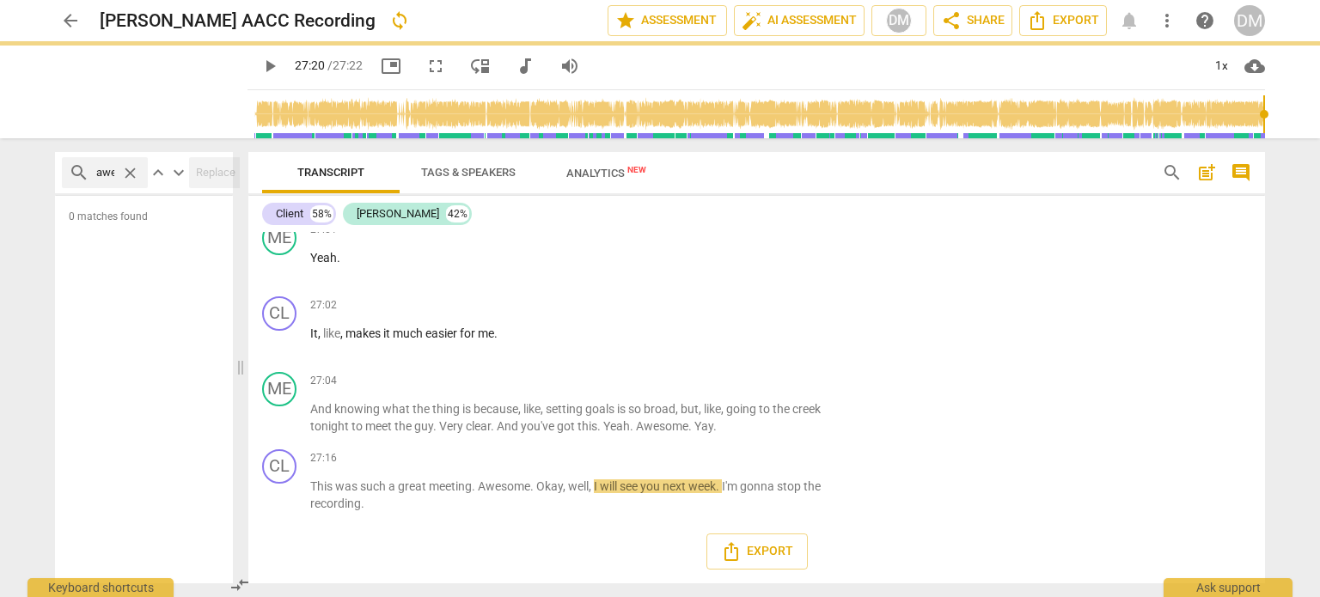
scroll to position [0, 0]
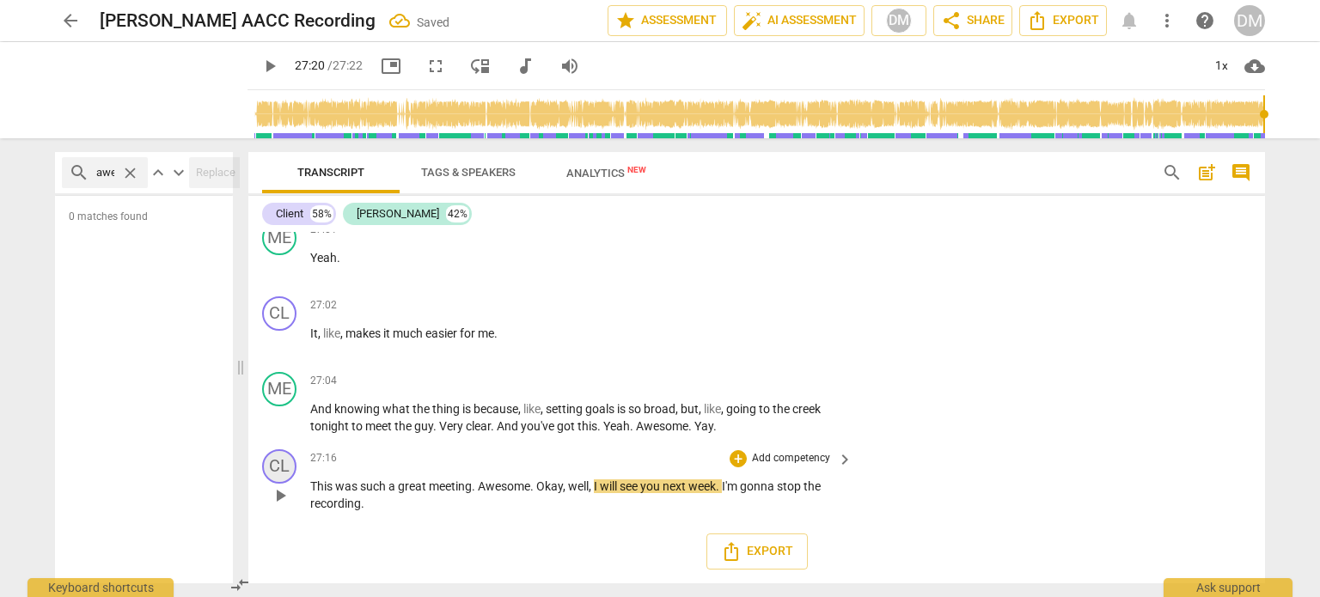
click at [274, 484] on div "CL" at bounding box center [279, 466] width 34 height 34
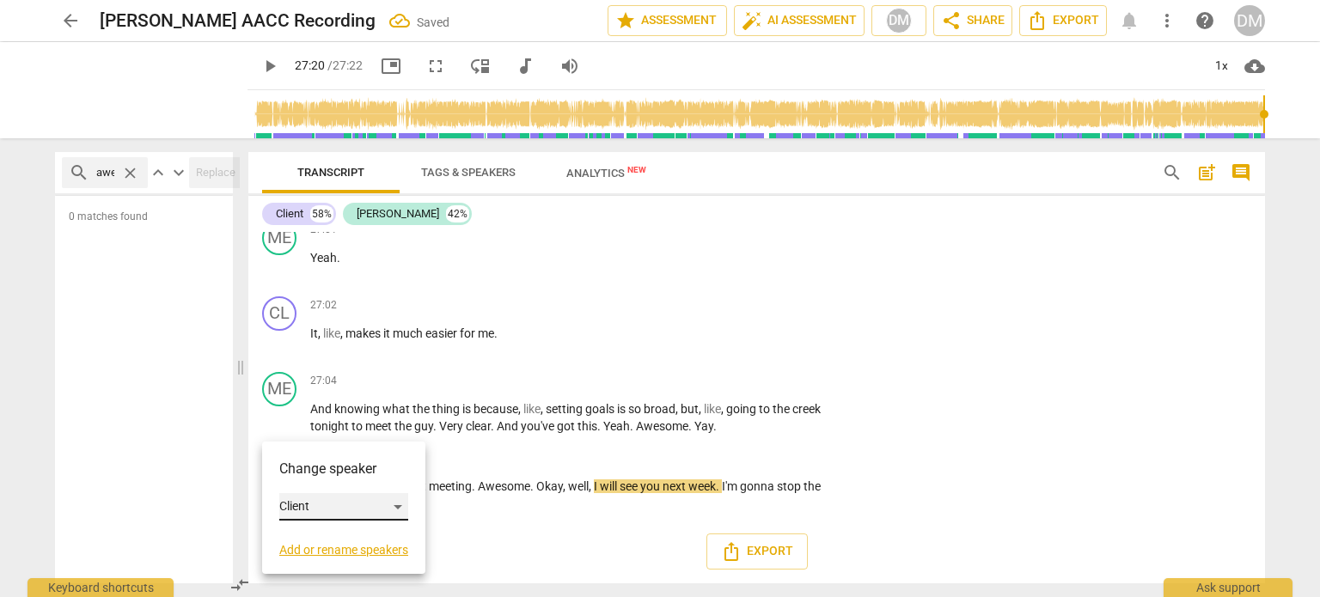
click at [403, 512] on div "Client" at bounding box center [343, 506] width 129 height 27
click at [328, 546] on li "[PERSON_NAME]" at bounding box center [344, 546] width 131 height 33
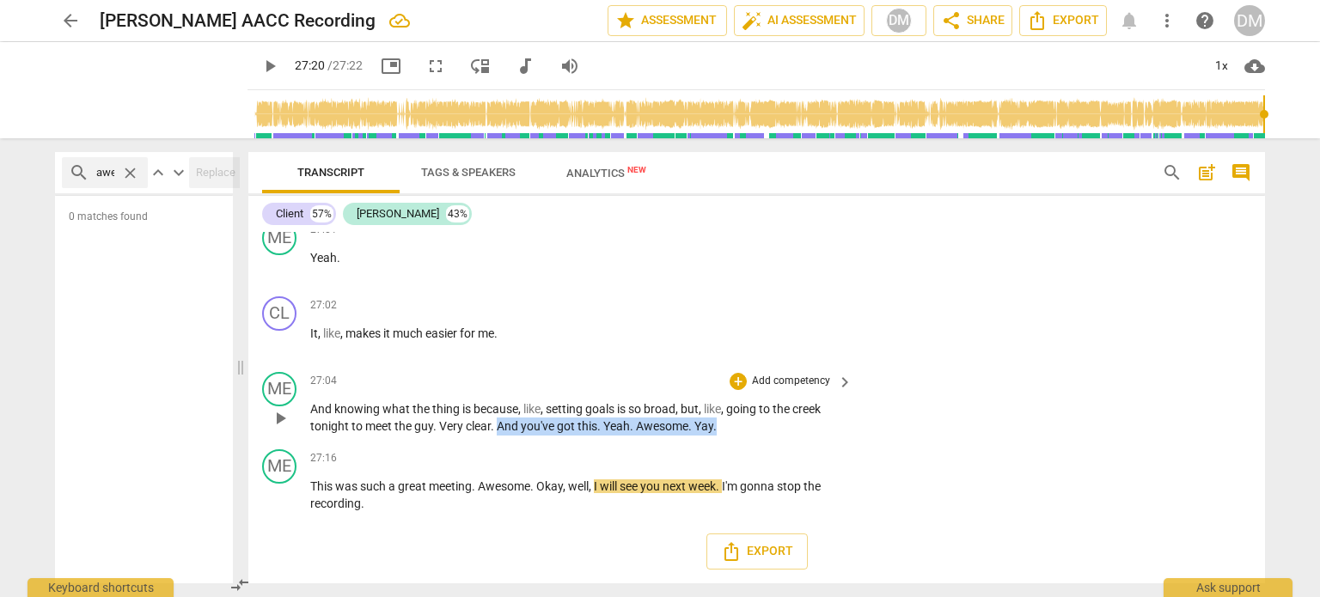
drag, startPoint x: 670, startPoint y: 460, endPoint x: 794, endPoint y: 469, distance: 124.1
click at [794, 436] on p "And knowing what the thing is because , like , setting goals is so broad , but …" at bounding box center [576, 417] width 533 height 35
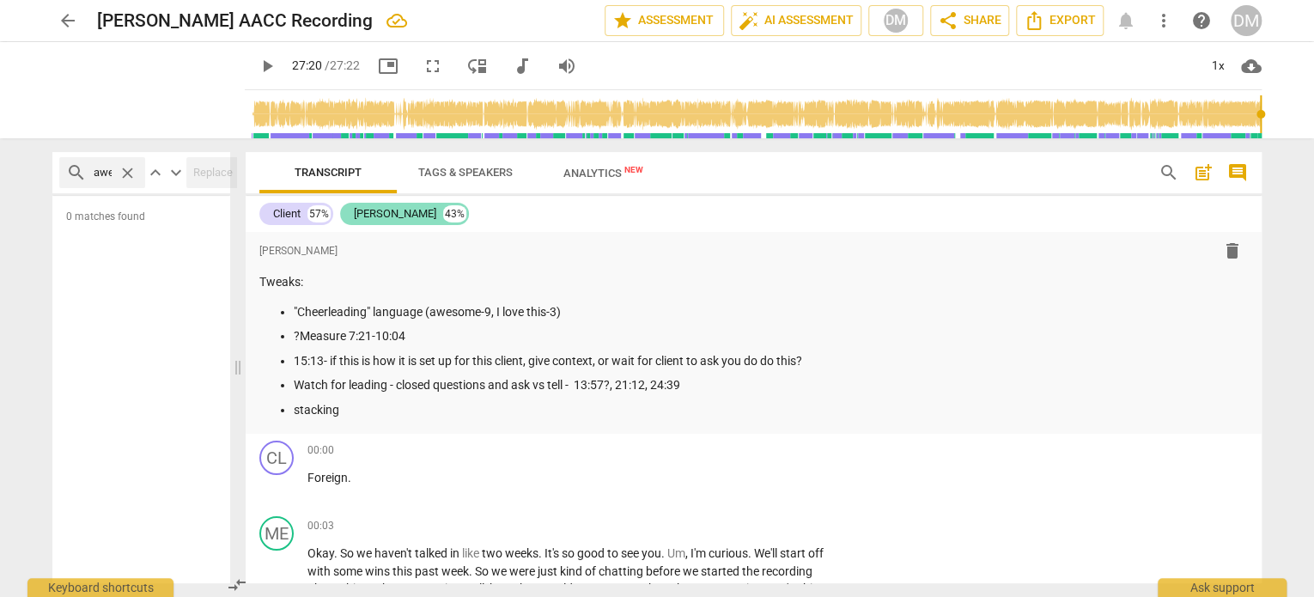
click at [371, 212] on div "[PERSON_NAME]" at bounding box center [395, 213] width 82 height 17
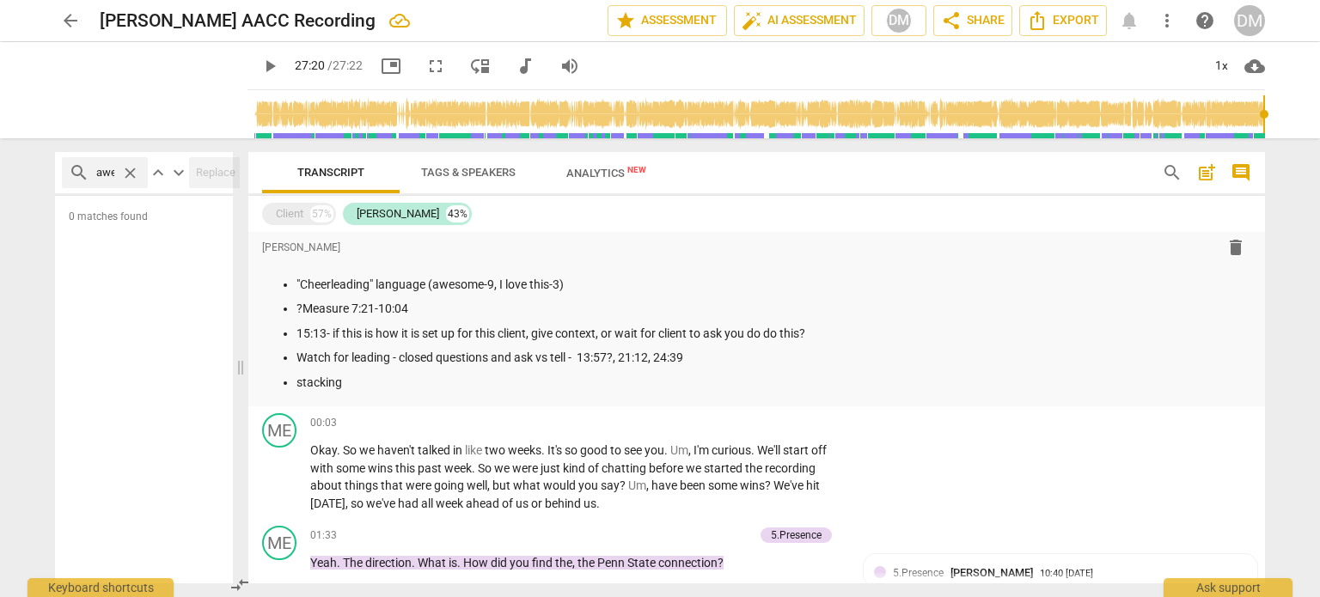
scroll to position [40, 0]
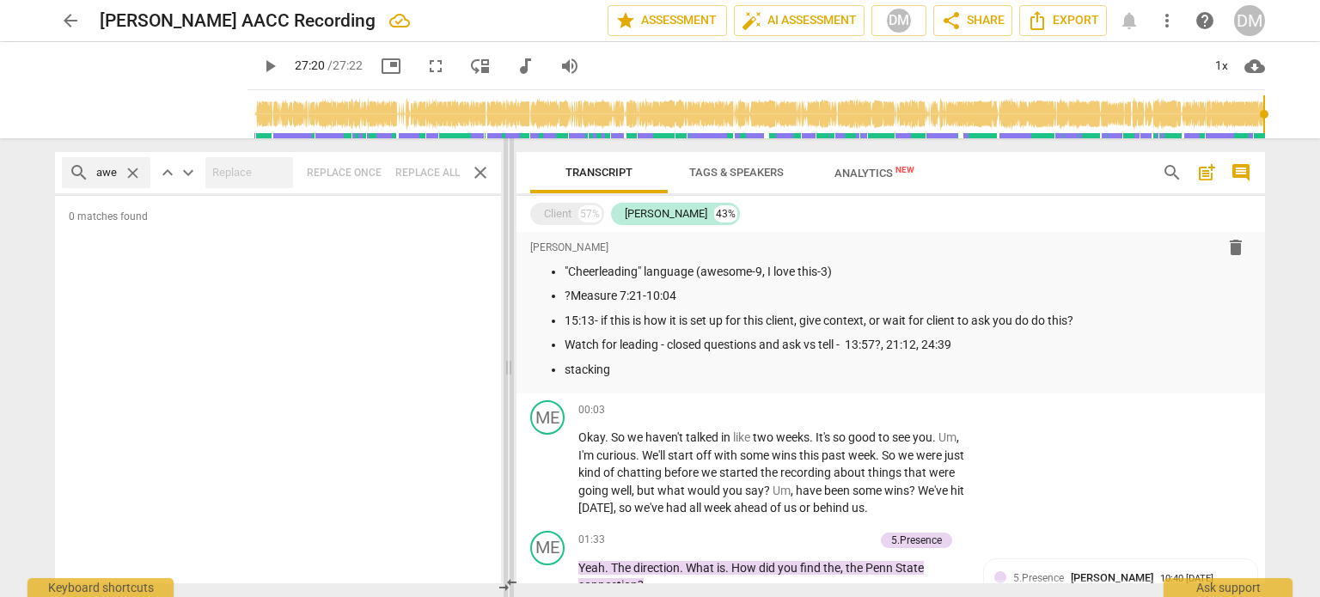
drag, startPoint x: 242, startPoint y: 365, endPoint x: 505, endPoint y: 360, distance: 262.9
click at [505, 360] on span at bounding box center [508, 367] width 10 height 459
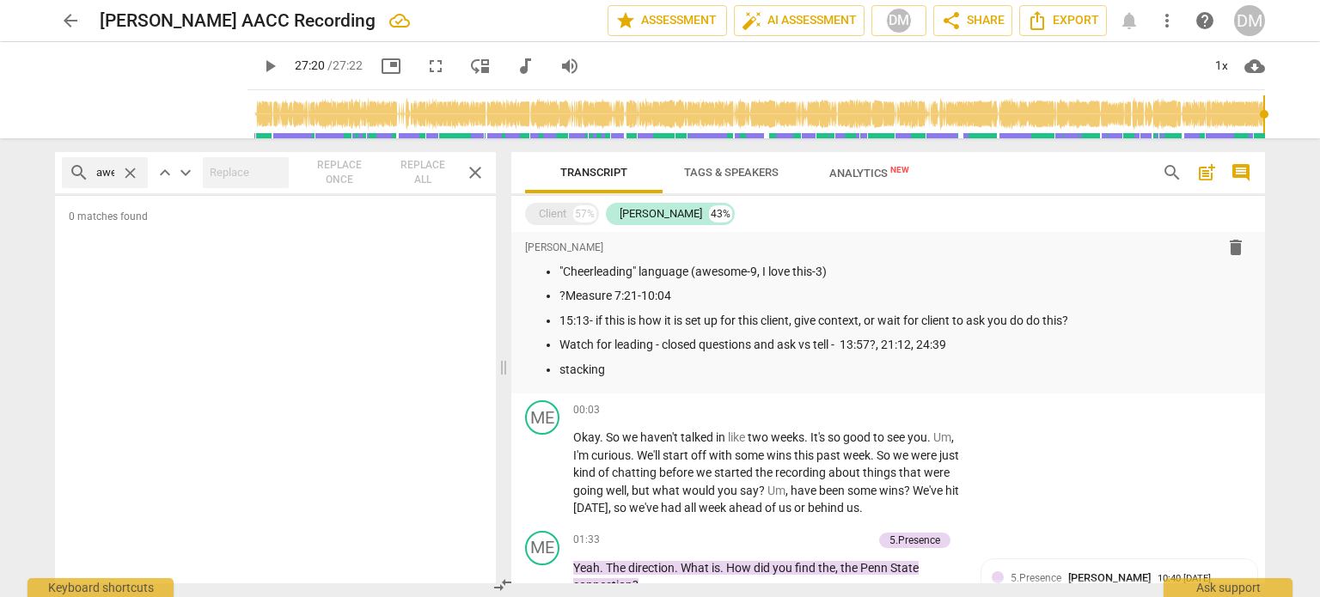
click at [129, 168] on span "close" at bounding box center [130, 173] width 18 height 18
click at [475, 174] on span "close" at bounding box center [475, 172] width 21 height 21
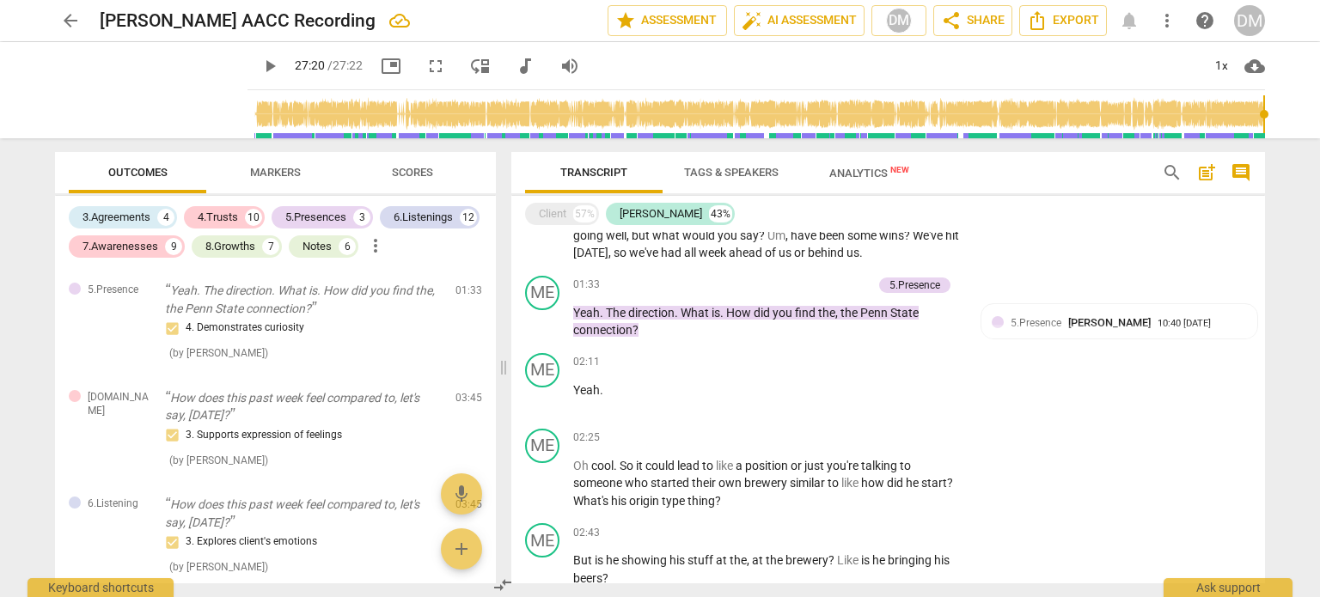
scroll to position [290, 0]
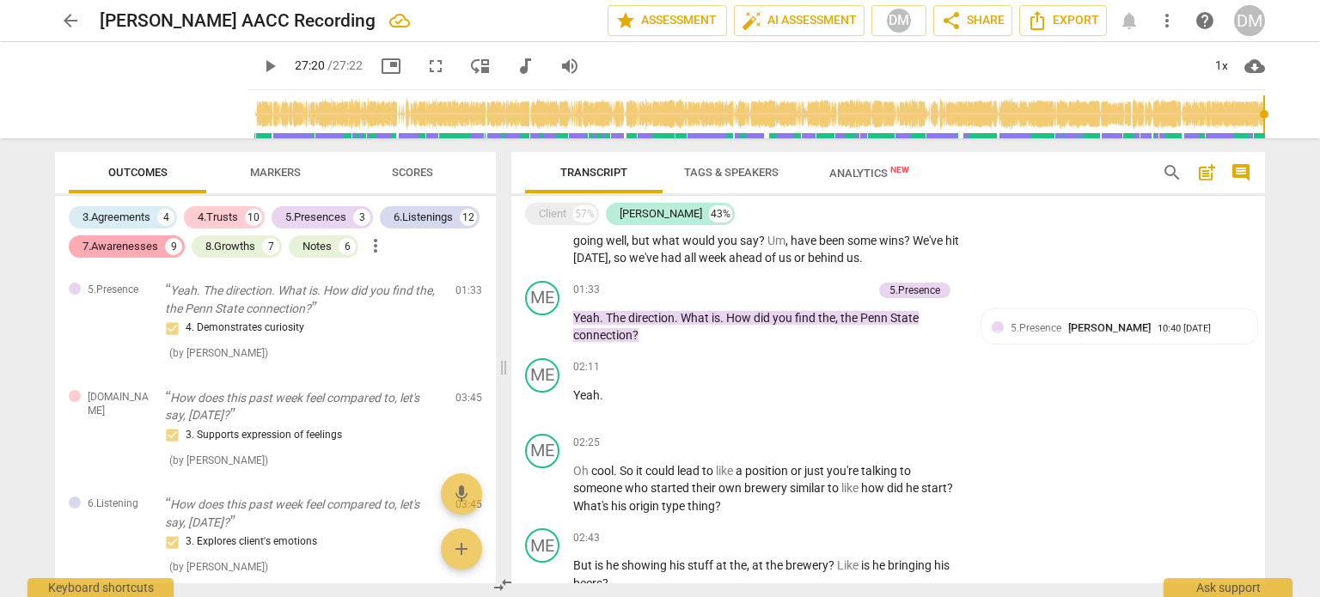
click at [117, 257] on div "7.Awarenesses 9" at bounding box center [127, 246] width 116 height 22
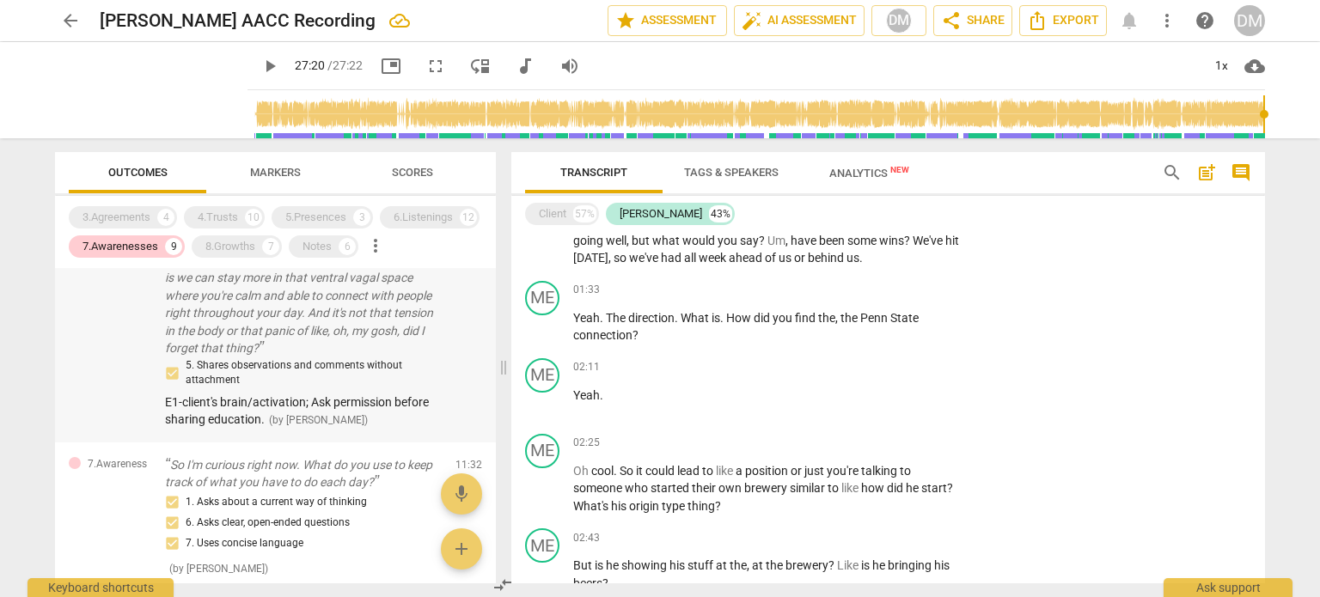
scroll to position [466, 0]
click at [316, 356] on p "Your tasks. Yeah. And we know, like, when we think about that polyvagal ladder …" at bounding box center [303, 259] width 277 height 194
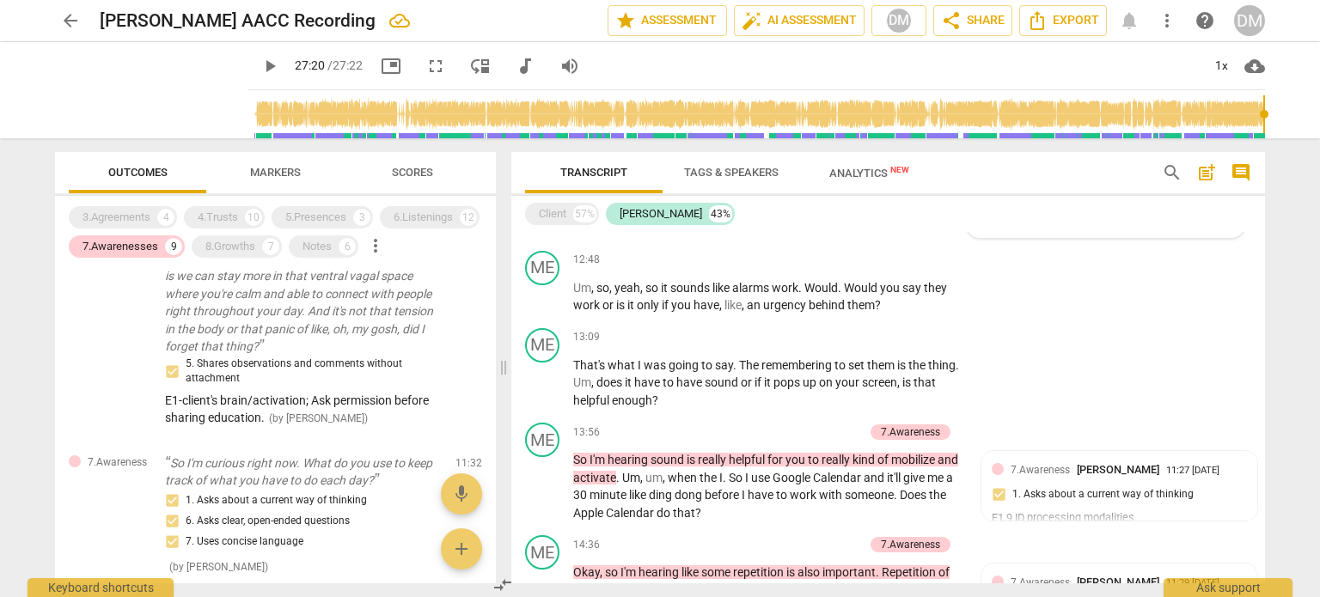
scroll to position [2437, 0]
click at [563, 215] on div "Client" at bounding box center [552, 213] width 27 height 17
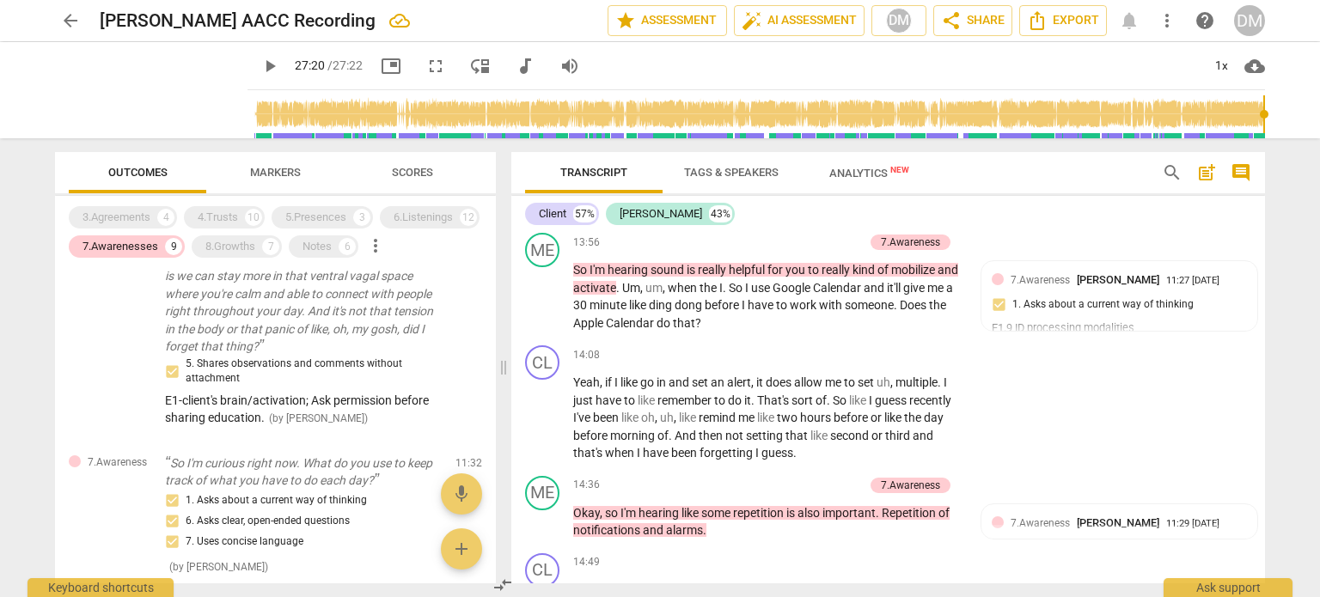
scroll to position [5501, 0]
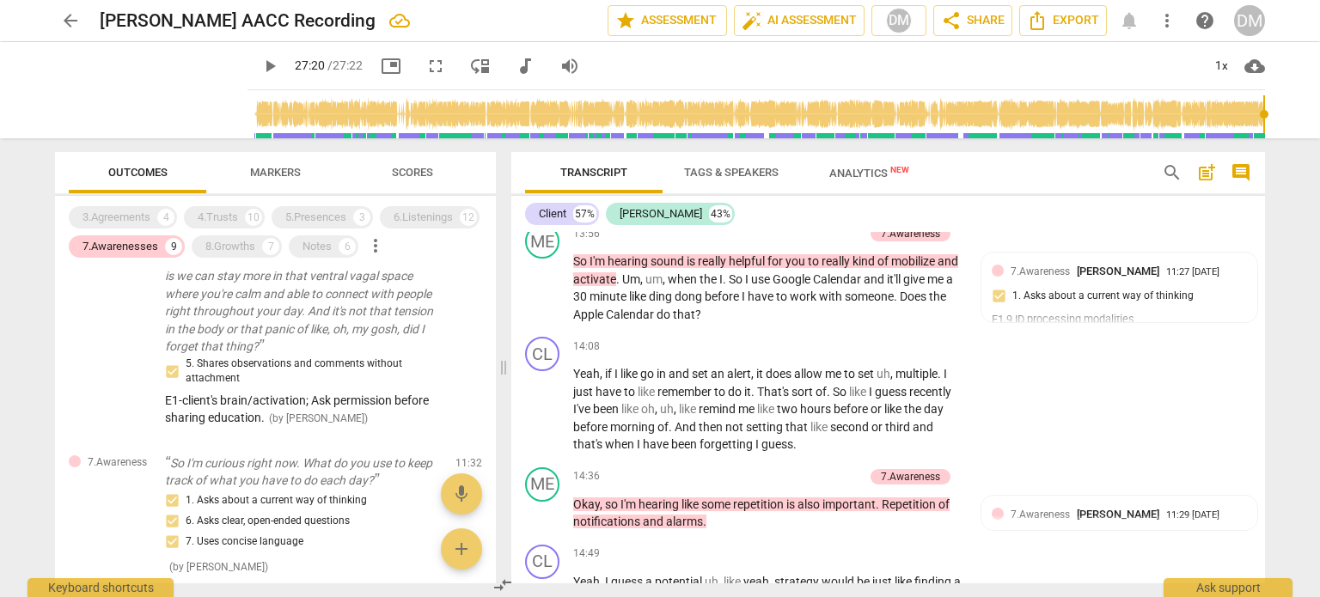
scroll to position [5509, 0]
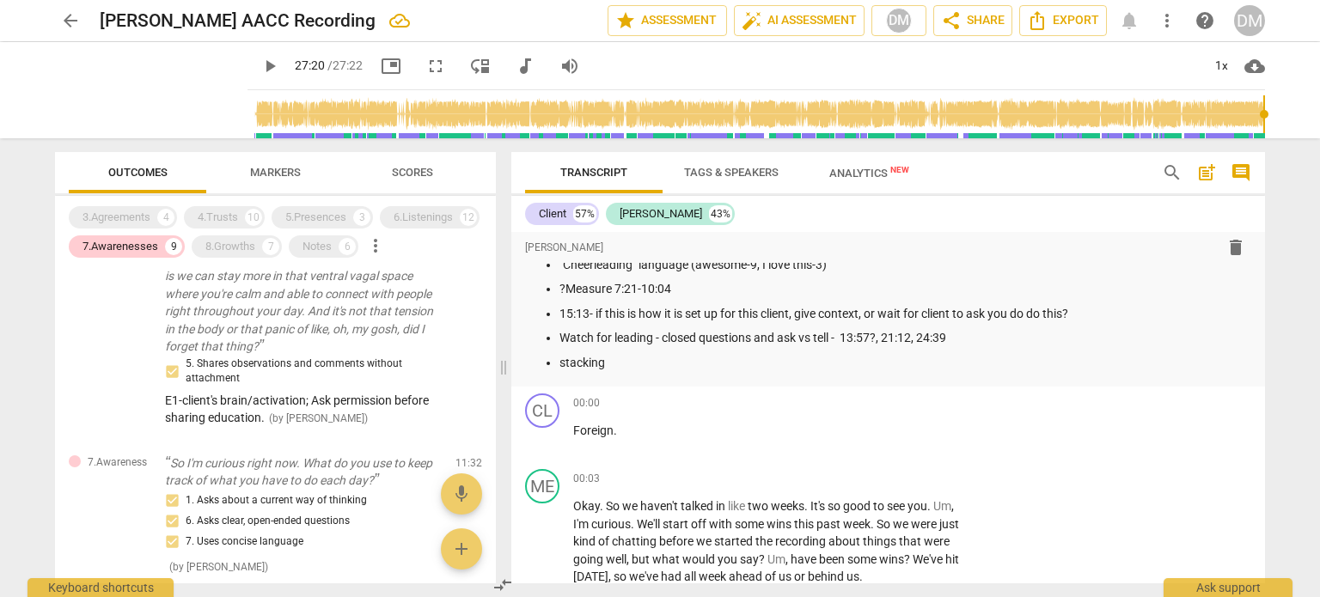
scroll to position [0, 0]
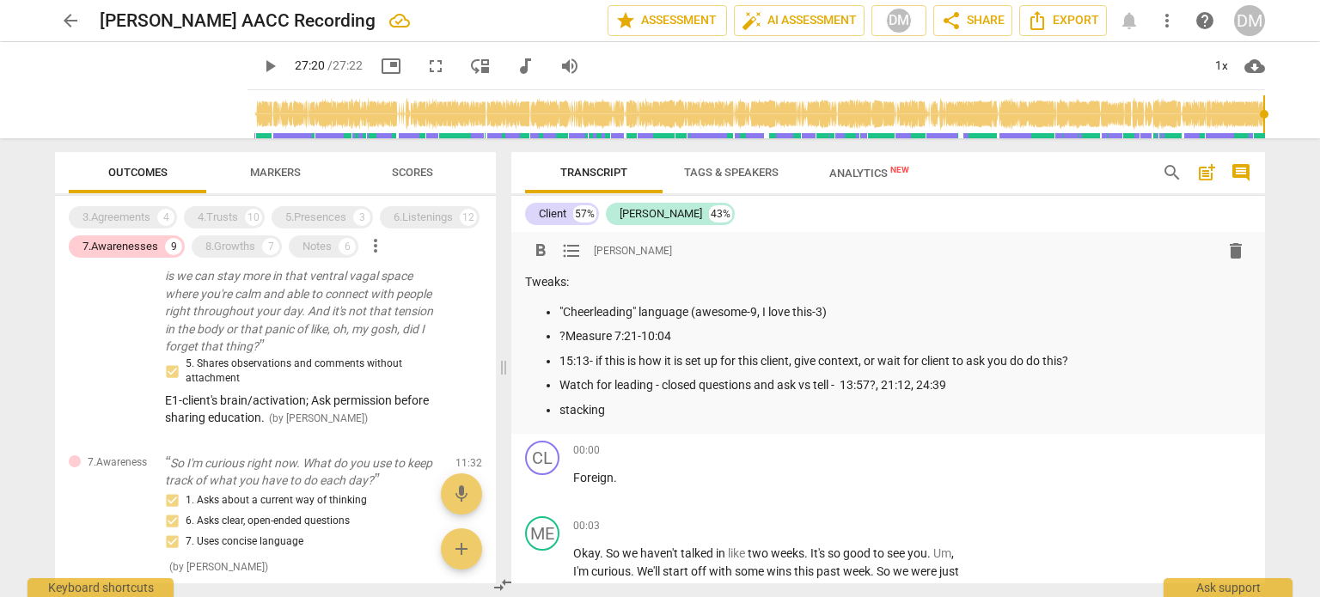
click at [559, 320] on p ""Cheerleading" language (awesome-9, I love this-3)" at bounding box center [905, 312] width 692 height 18
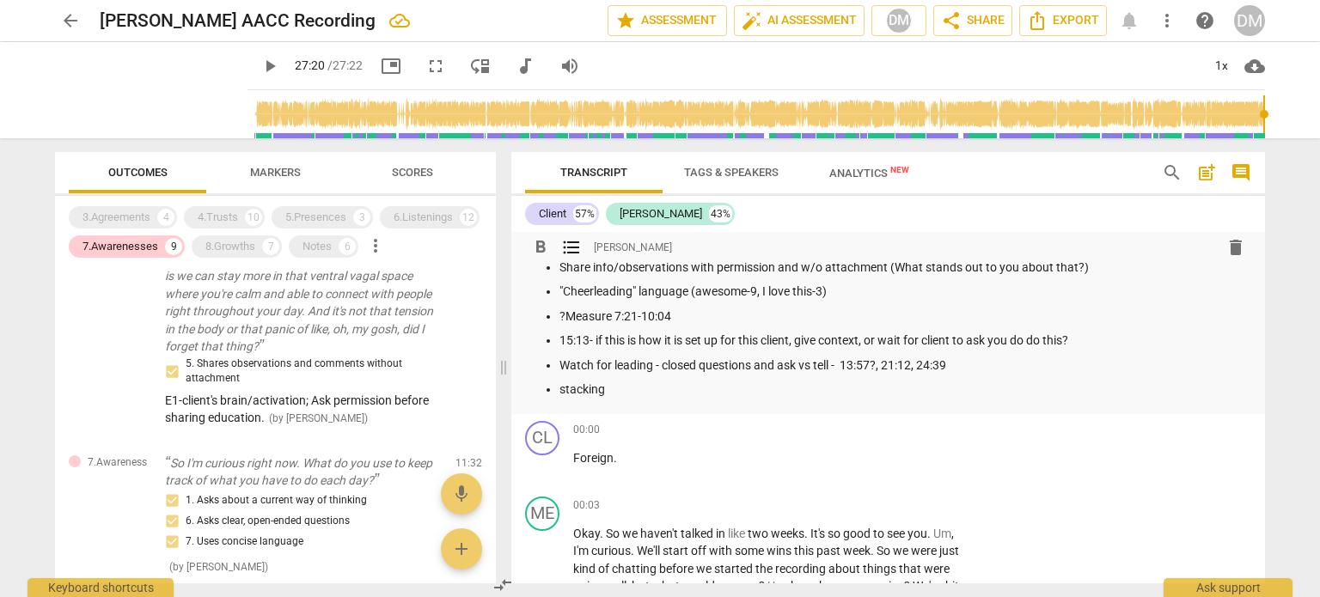
scroll to position [14, 0]
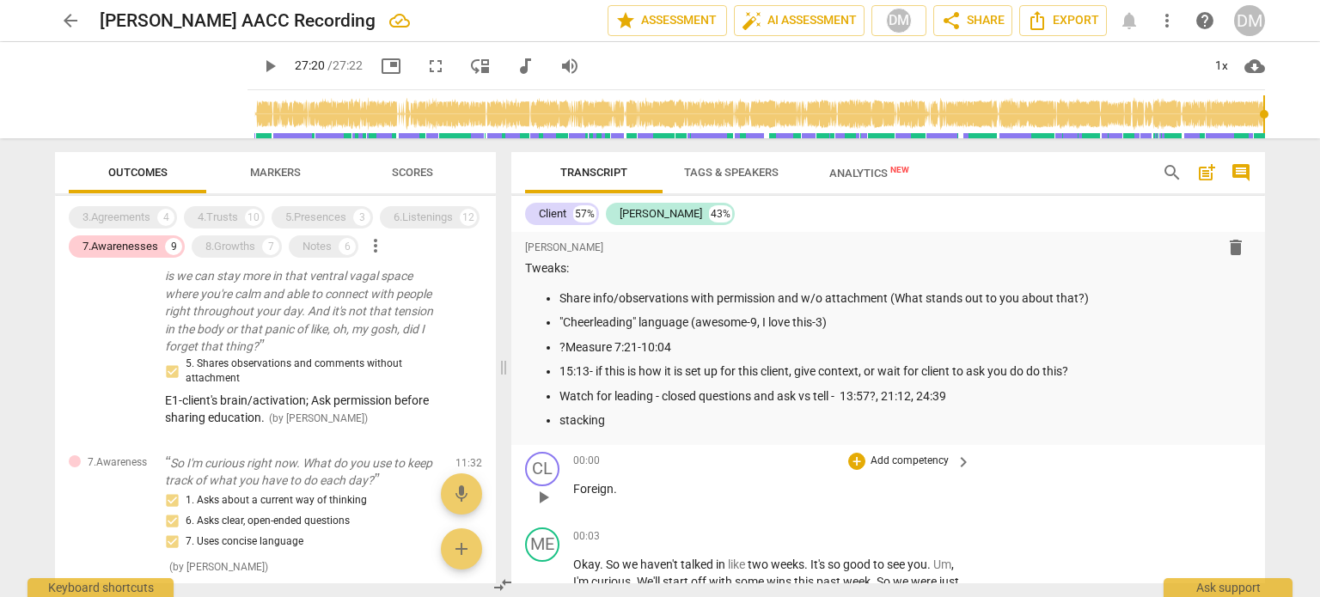
click at [728, 471] on div "00:00 + Add competency keyboard_arrow_right" at bounding box center [772, 461] width 399 height 19
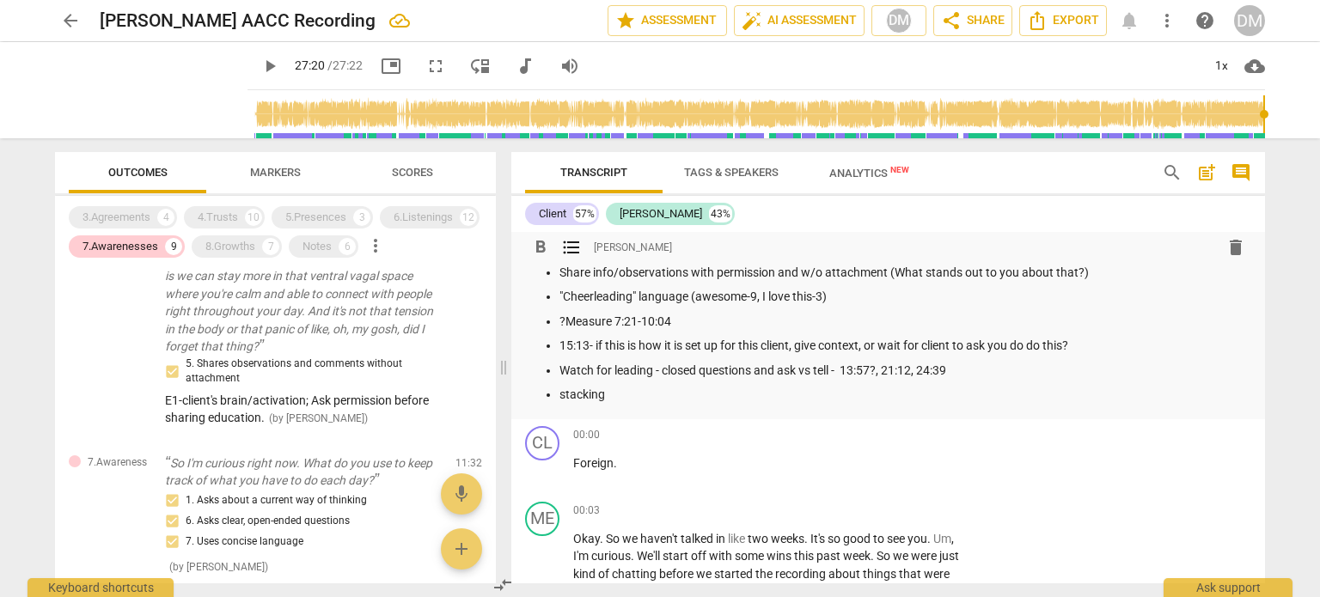
scroll to position [46, 0]
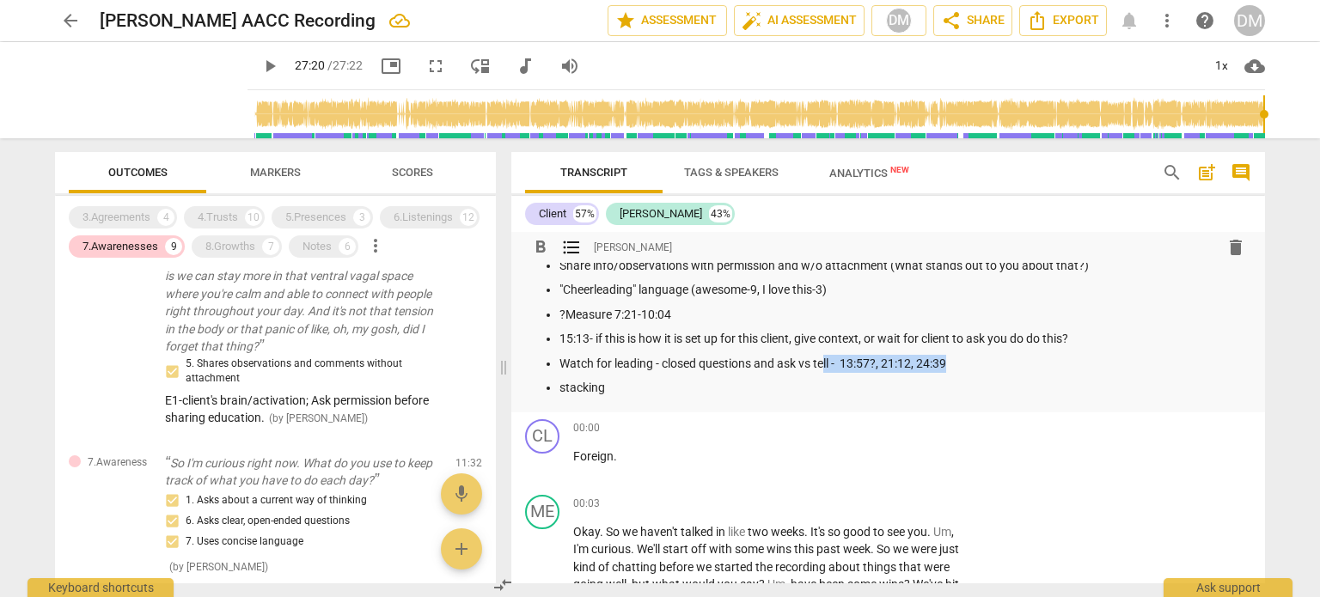
drag, startPoint x: 1067, startPoint y: 396, endPoint x: 880, endPoint y: 394, distance: 187.3
click at [880, 373] on p "Watch for leading - closed questions and ask vs tell - 13:57?, 21:12, 24:39" at bounding box center [905, 364] width 692 height 18
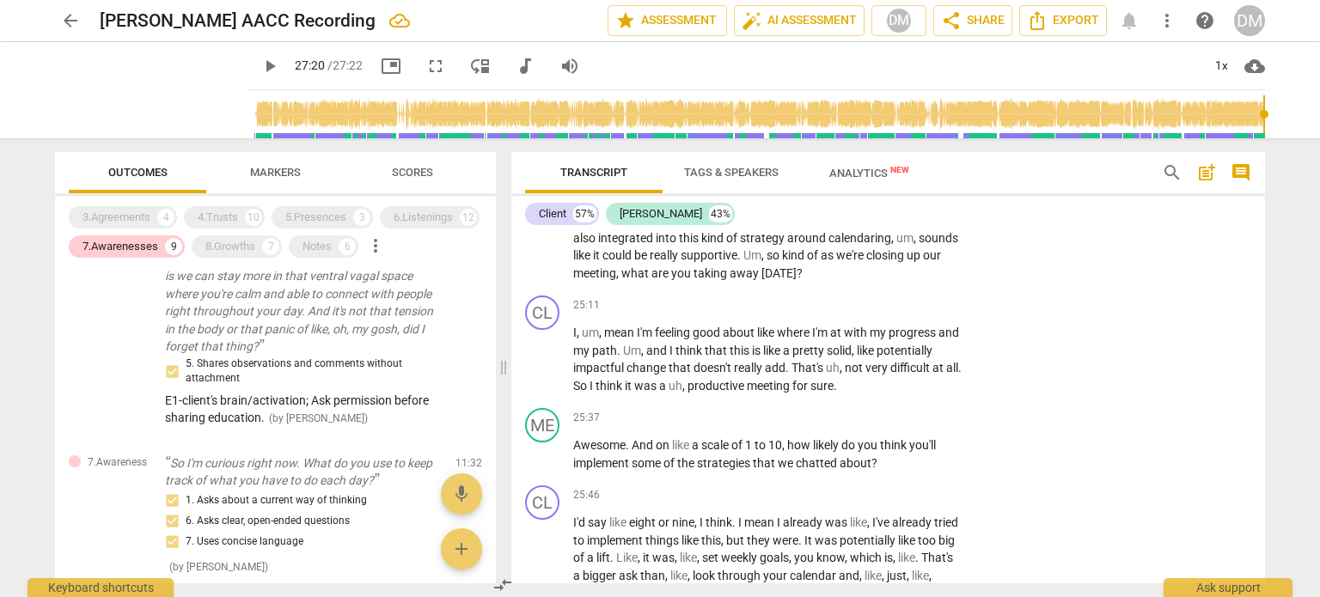
scroll to position [10093, 0]
drag, startPoint x: 876, startPoint y: 395, endPoint x: 897, endPoint y: 439, distance: 48.4
click at [131, 242] on div "7.Awarenesses" at bounding box center [120, 246] width 76 height 17
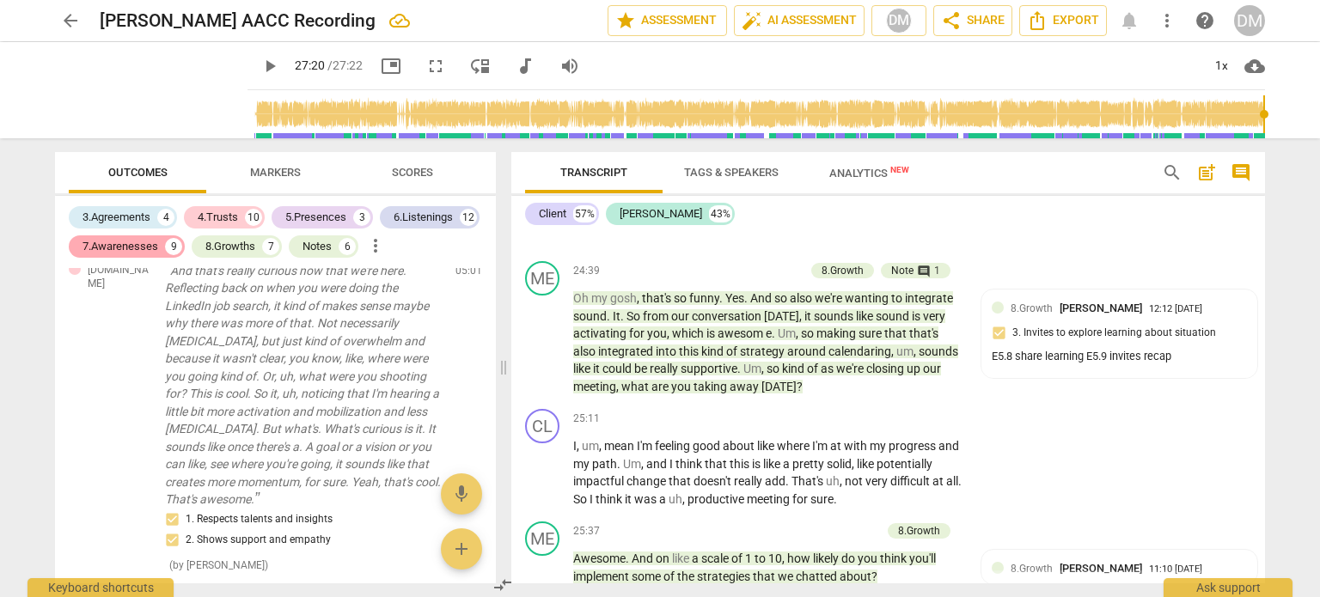
scroll to position [10168, 0]
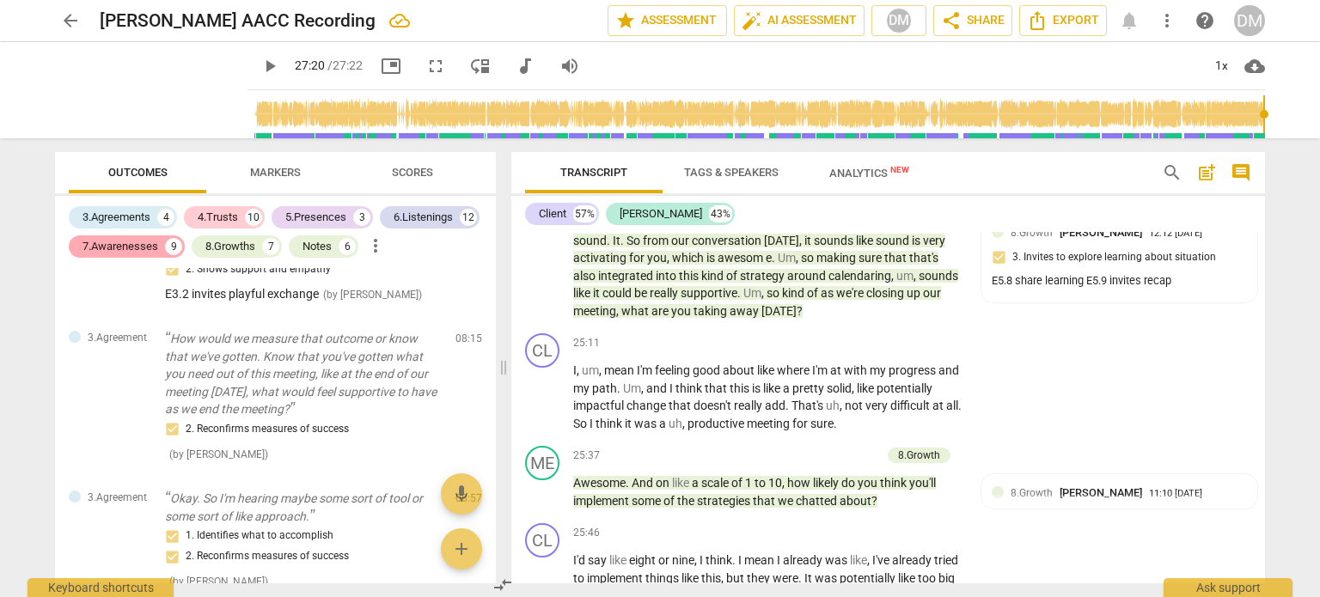
click at [131, 242] on div "7.Awarenesses" at bounding box center [120, 246] width 76 height 17
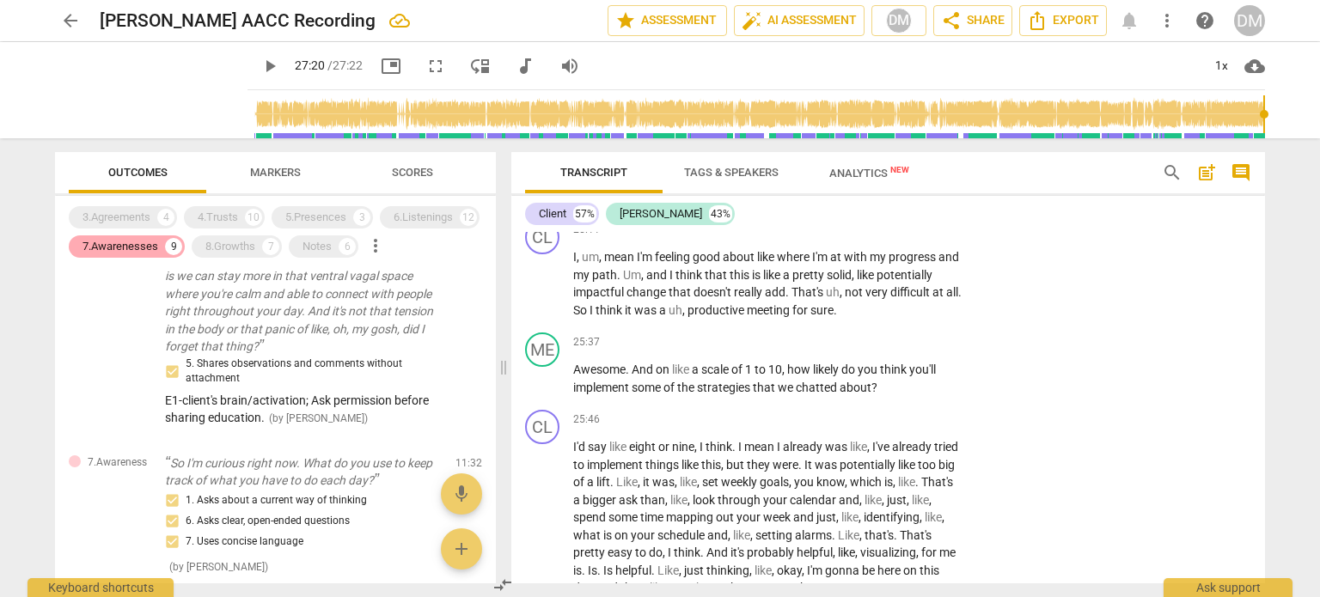
scroll to position [10093, 0]
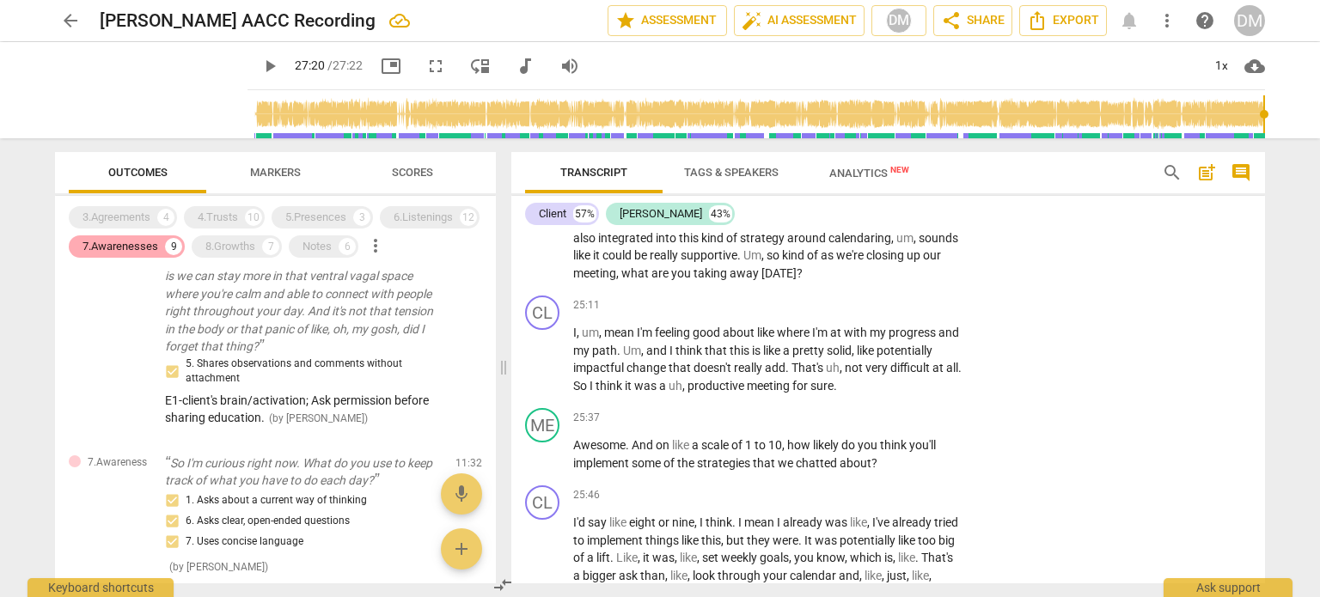
click at [120, 248] on div "7.Awarenesses" at bounding box center [120, 246] width 76 height 17
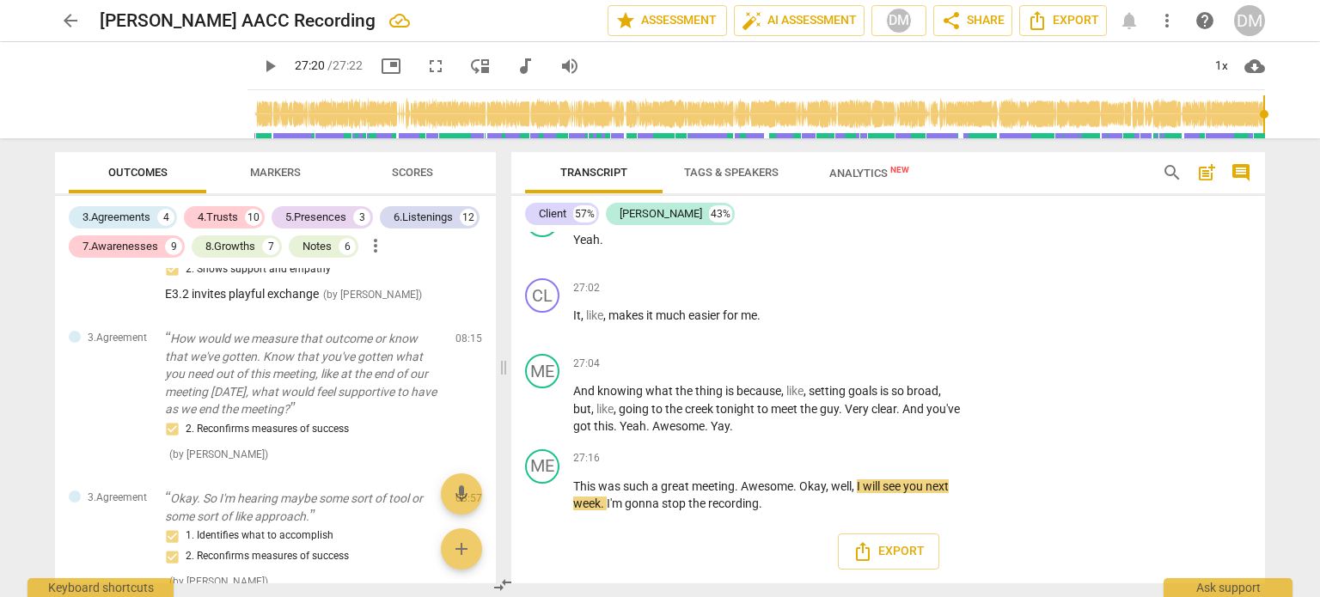
scroll to position [12508, 0]
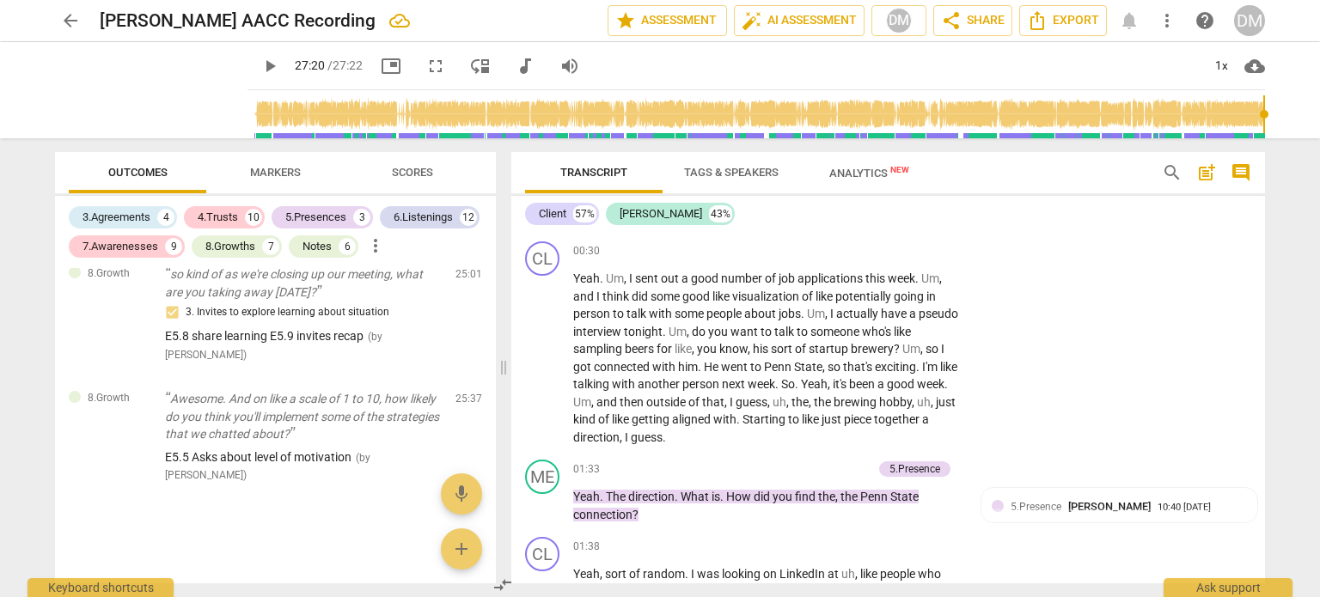
scroll to position [0, 0]
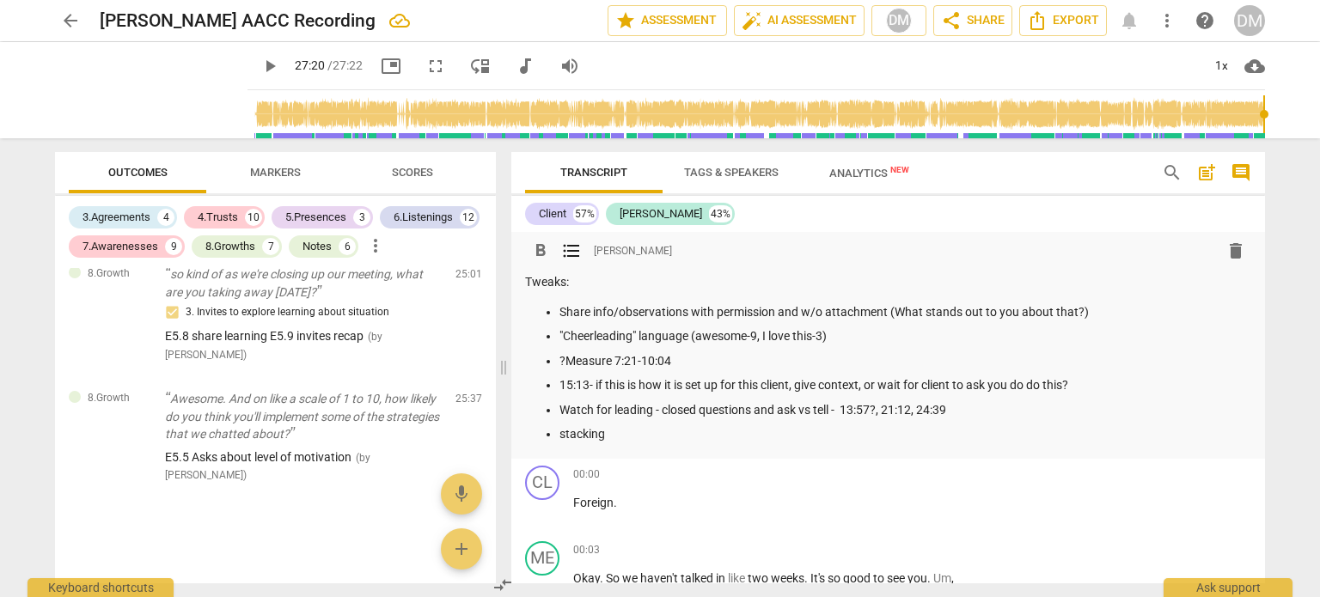
click at [618, 370] on p "?Measure 7:21-10:04" at bounding box center [905, 361] width 692 height 18
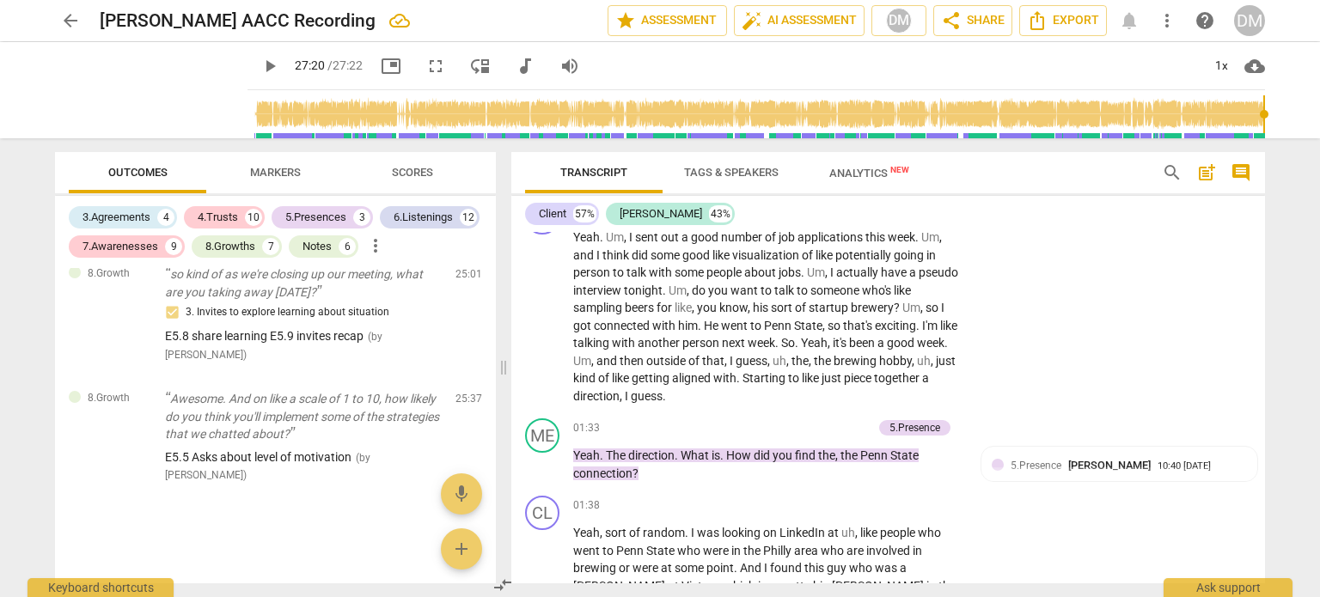
scroll to position [471, 0]
click at [137, 213] on div "3.Agreements" at bounding box center [116, 217] width 68 height 17
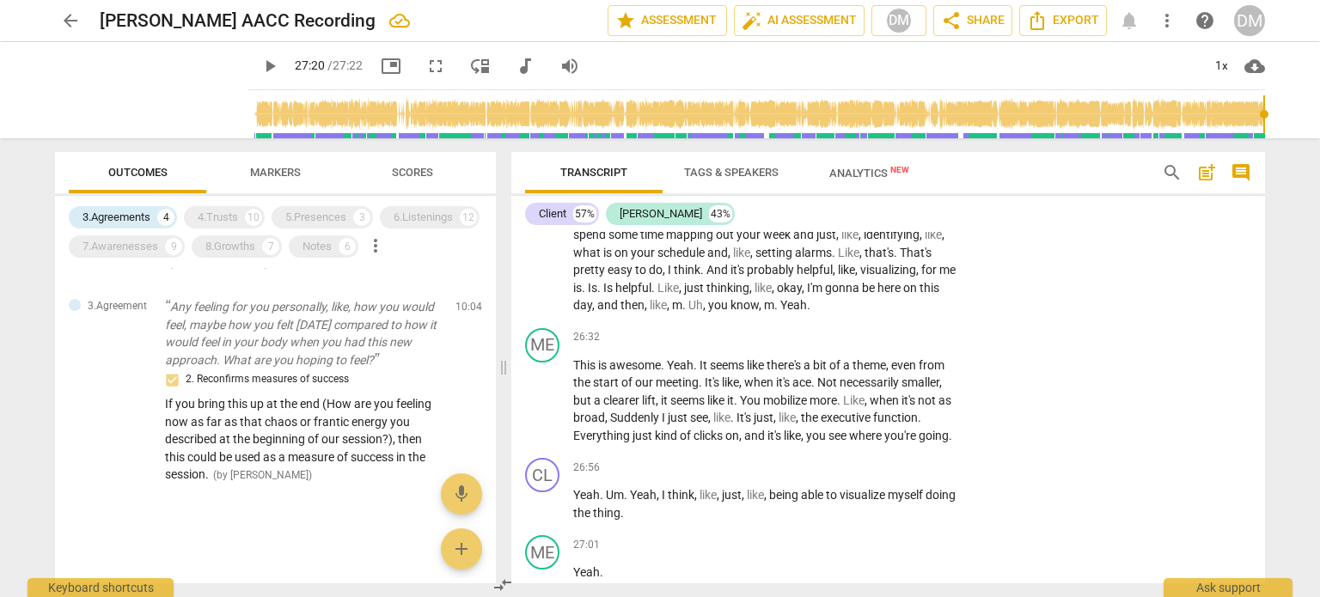
scroll to position [10222, 0]
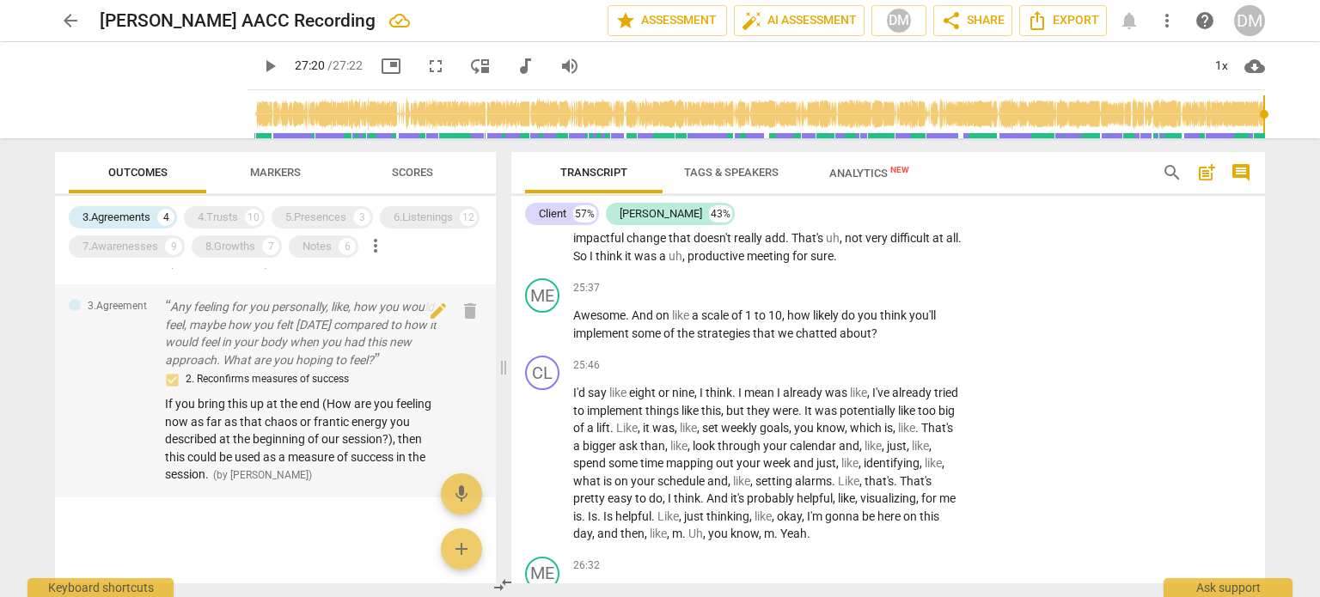
click at [254, 407] on span "If you bring this up at the end (How are you feeling now as far as that chaos o…" at bounding box center [298, 439] width 266 height 84
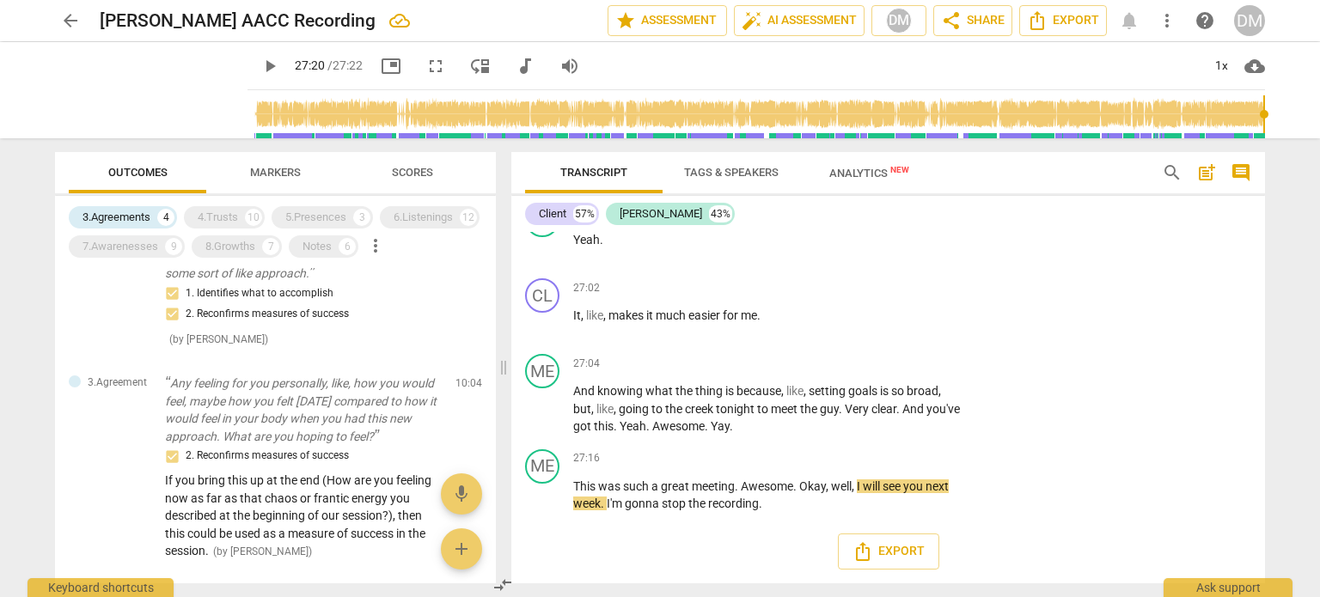
scroll to position [13603, 0]
click at [133, 216] on div "3.Agreements" at bounding box center [116, 217] width 68 height 17
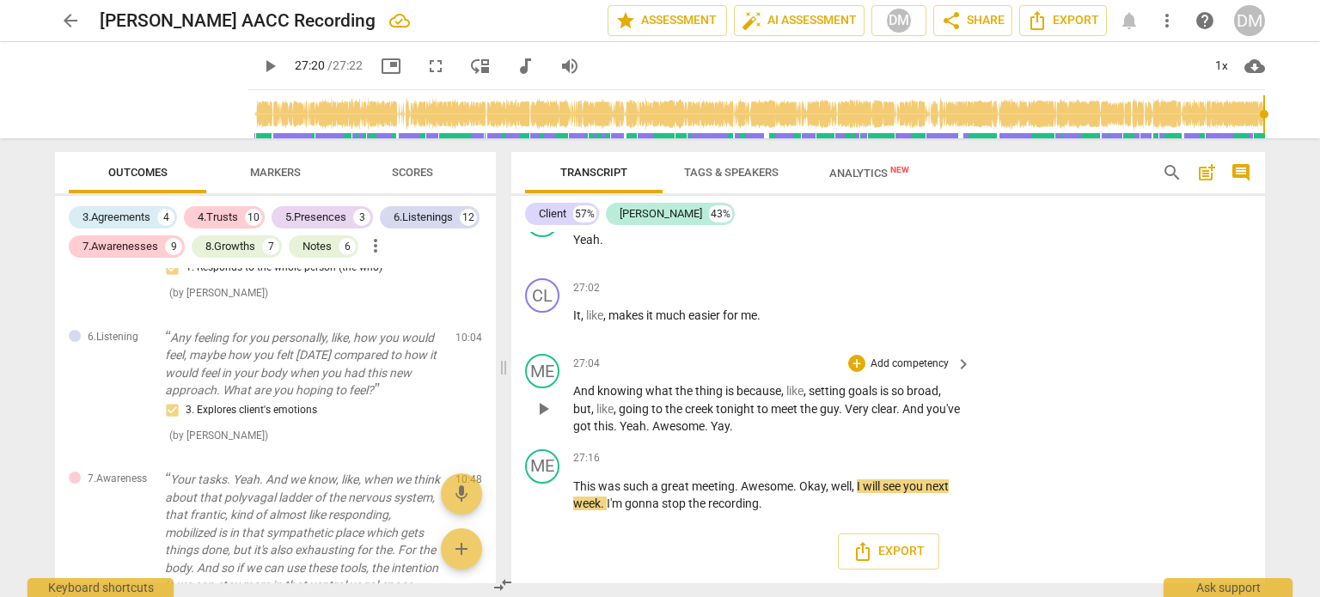
scroll to position [13137, 0]
type input "1640"
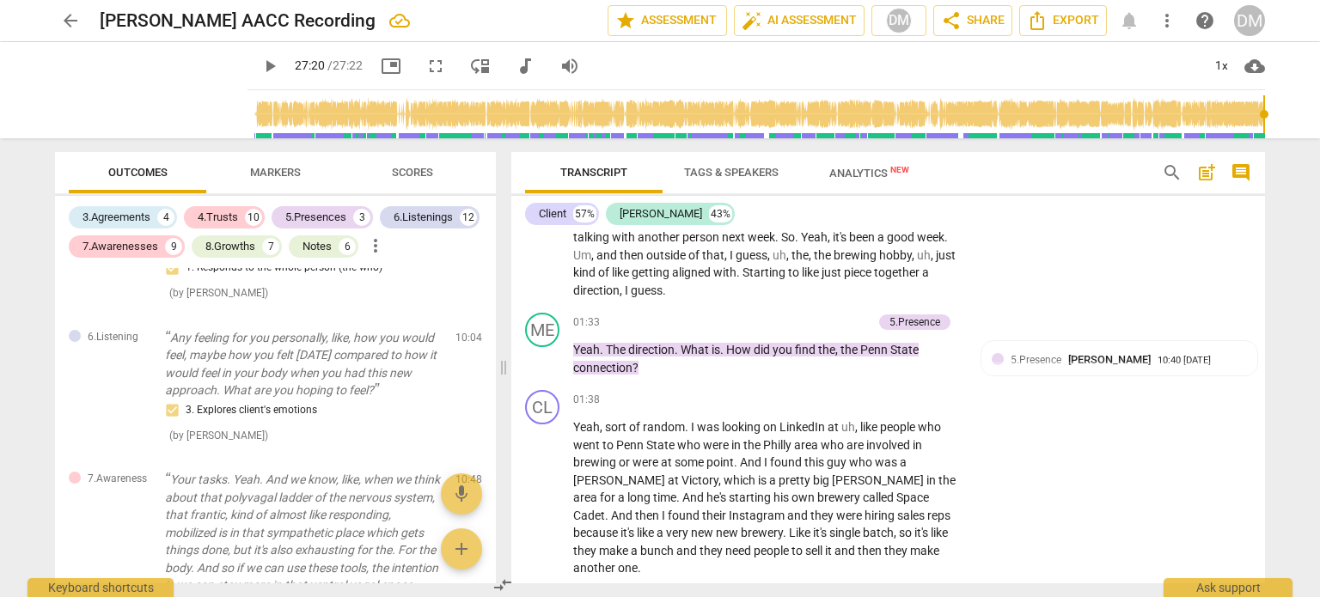
scroll to position [0, 0]
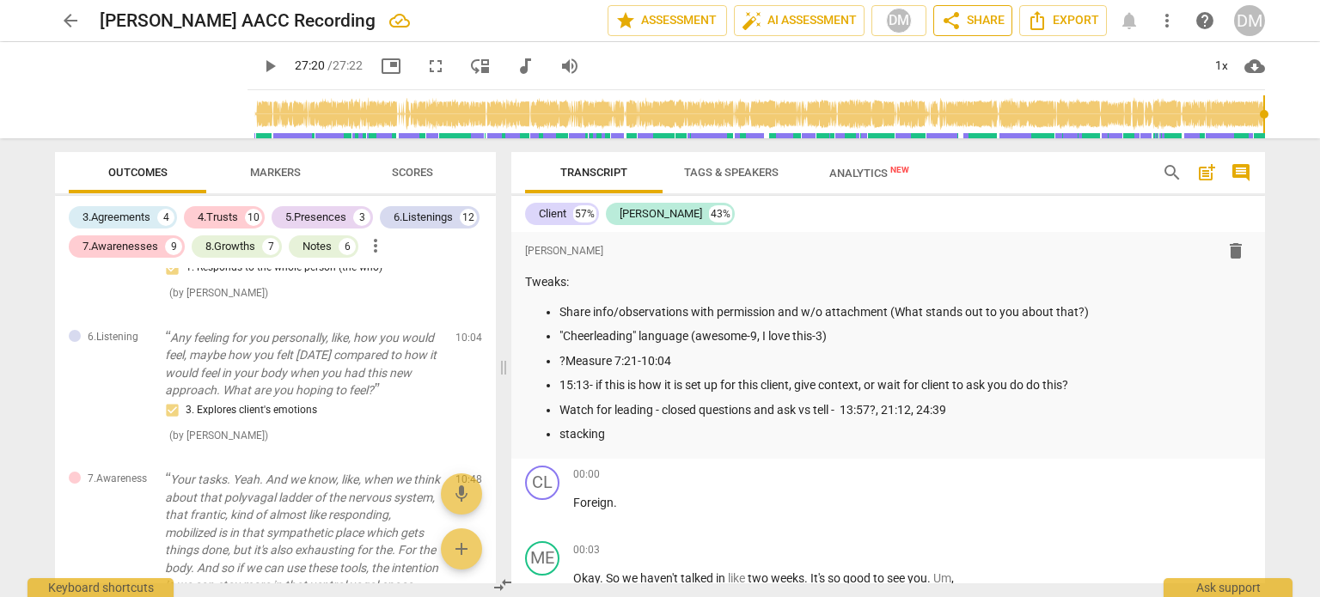
click at [970, 15] on span "share Share" at bounding box center [973, 20] width 64 height 21
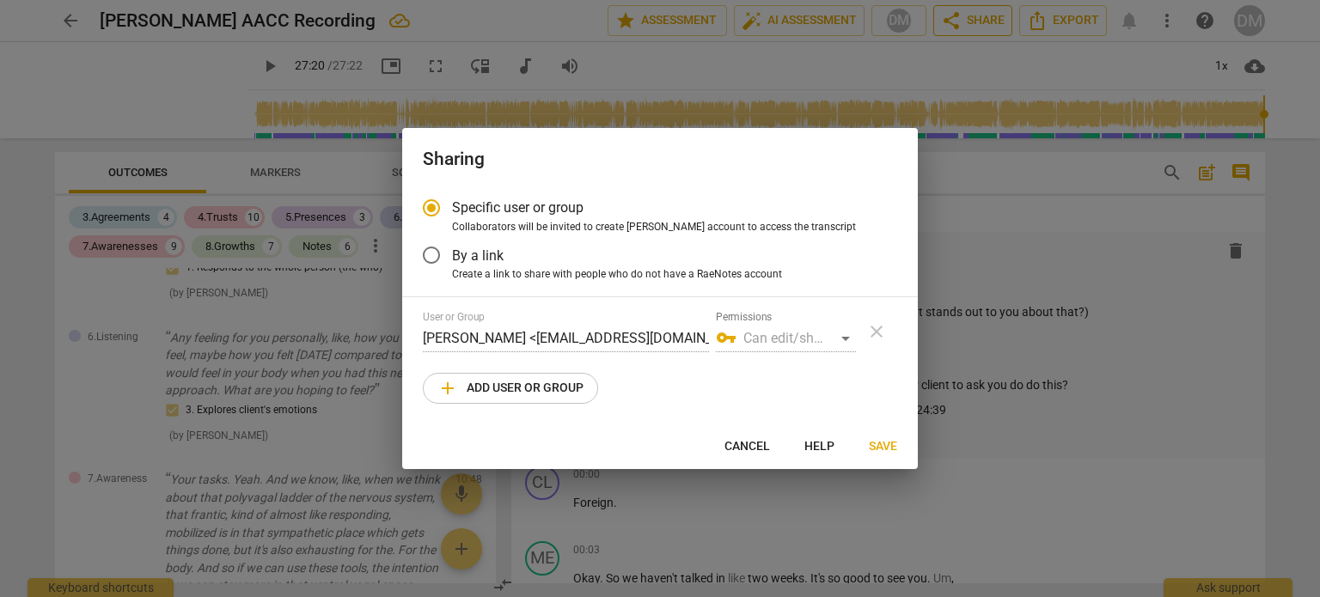
radio input "false"
click at [431, 261] on input "By a link" at bounding box center [431, 255] width 41 height 41
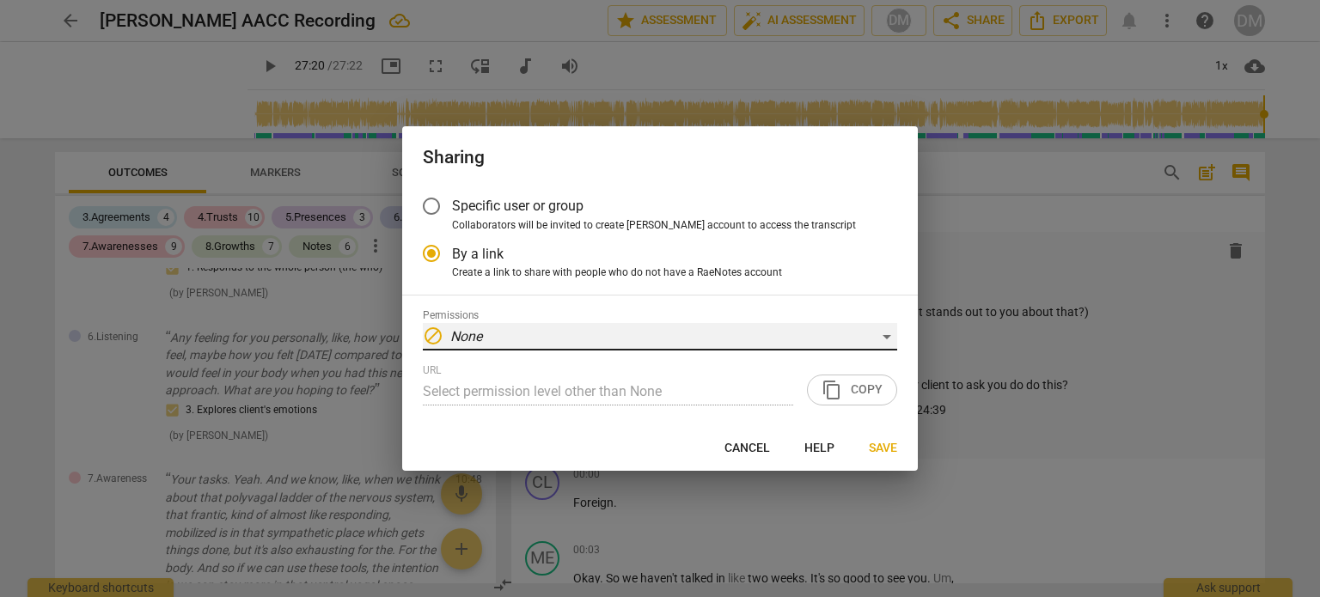
click at [463, 344] on em "None" at bounding box center [466, 336] width 32 height 16
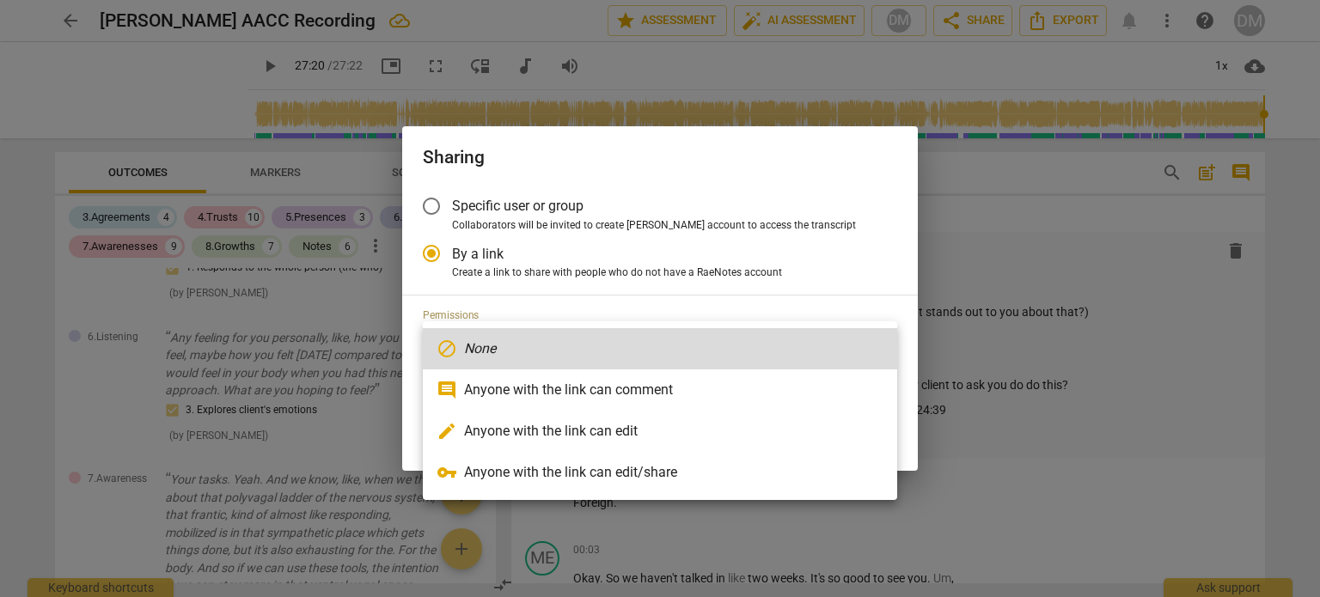
click at [652, 456] on li "vpn_key Anyone with the link can edit/share" at bounding box center [660, 472] width 474 height 41
radio input "false"
type input "[URL][DOMAIN_NAME]"
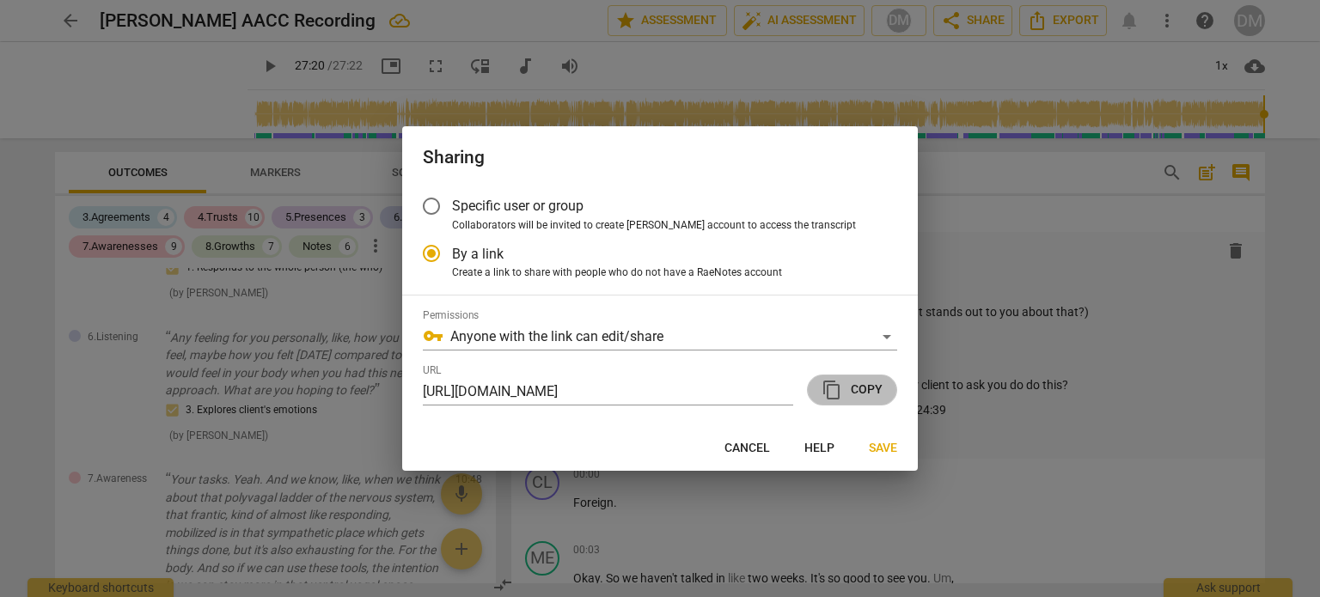
click at [866, 400] on span "content_copy Copy" at bounding box center [851, 390] width 61 height 21
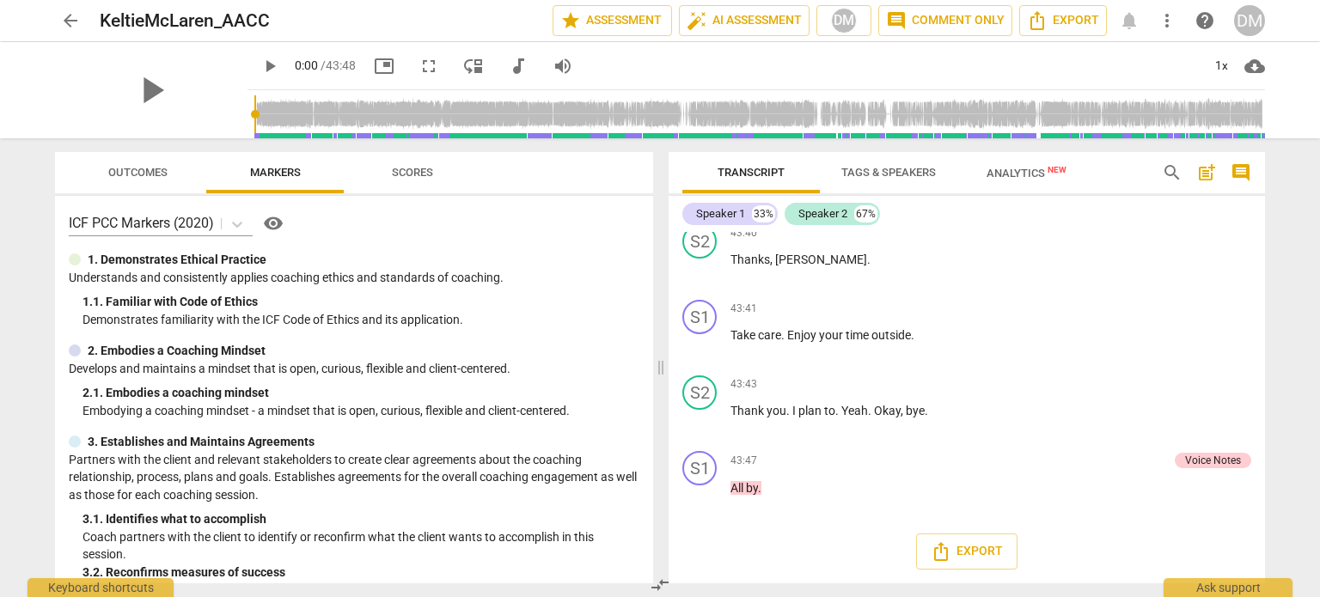
scroll to position [16965, 0]
click at [1204, 461] on div "Voice Notes" at bounding box center [1213, 460] width 56 height 15
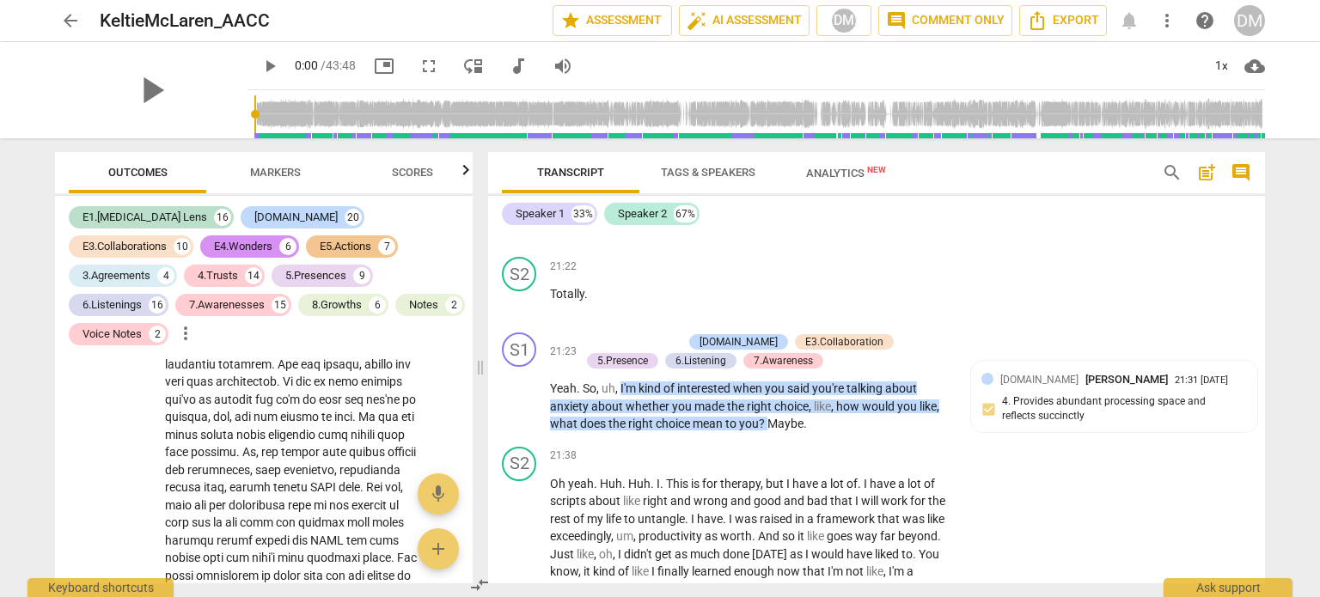
scroll to position [6551, 0]
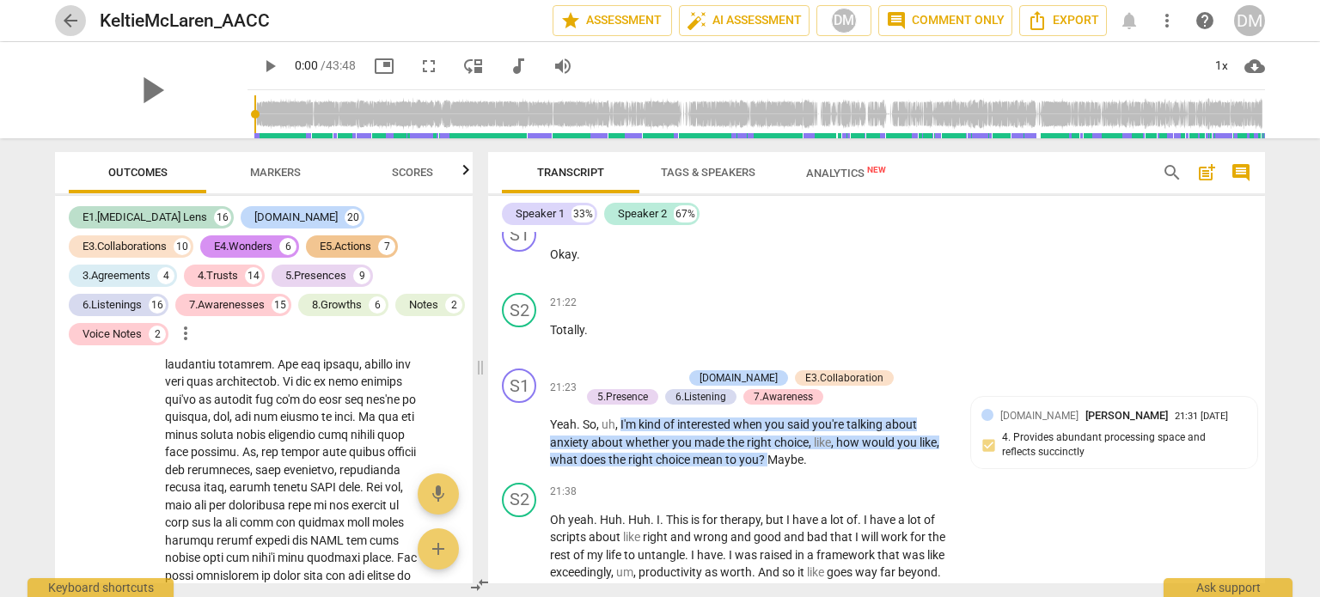
click at [72, 20] on span "arrow_back" at bounding box center [70, 20] width 21 height 21
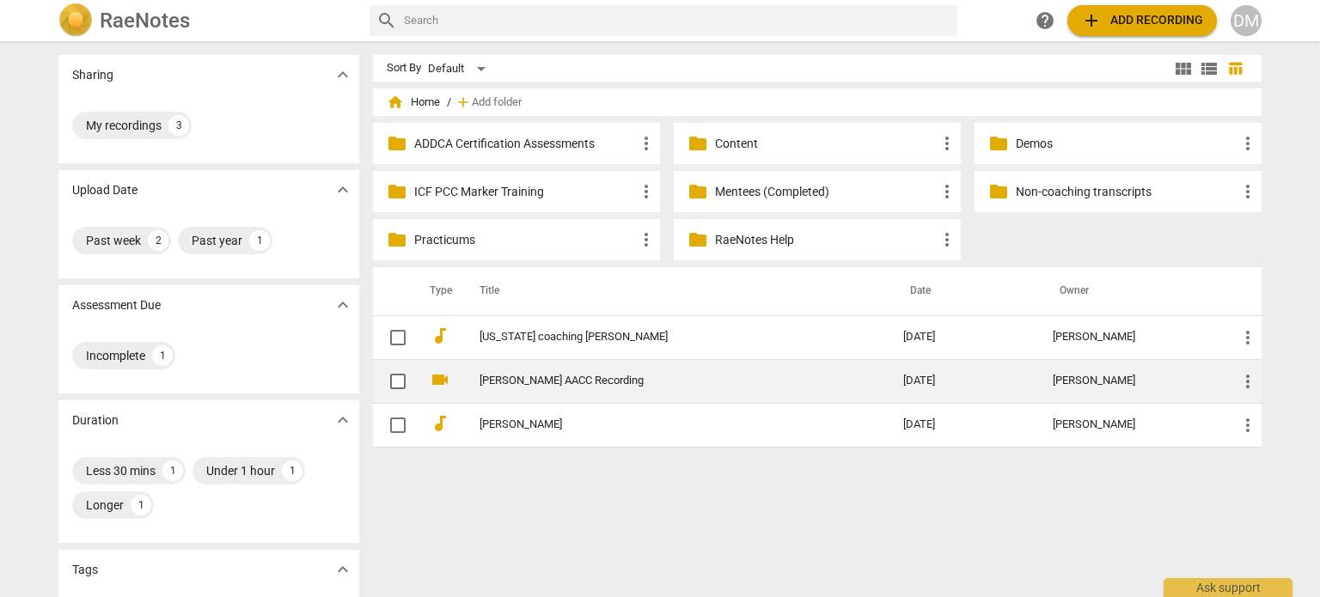
click at [559, 387] on link "[PERSON_NAME] AACC Recording" at bounding box center [660, 381] width 362 height 13
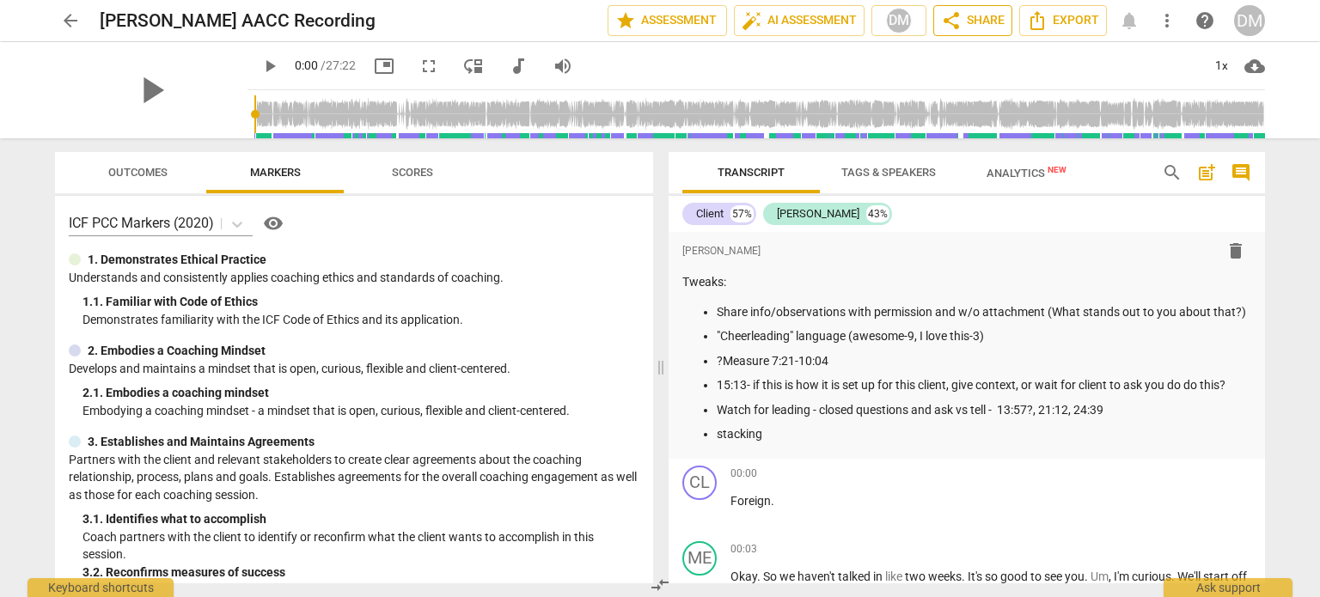
click at [944, 11] on span "share Share" at bounding box center [973, 20] width 64 height 21
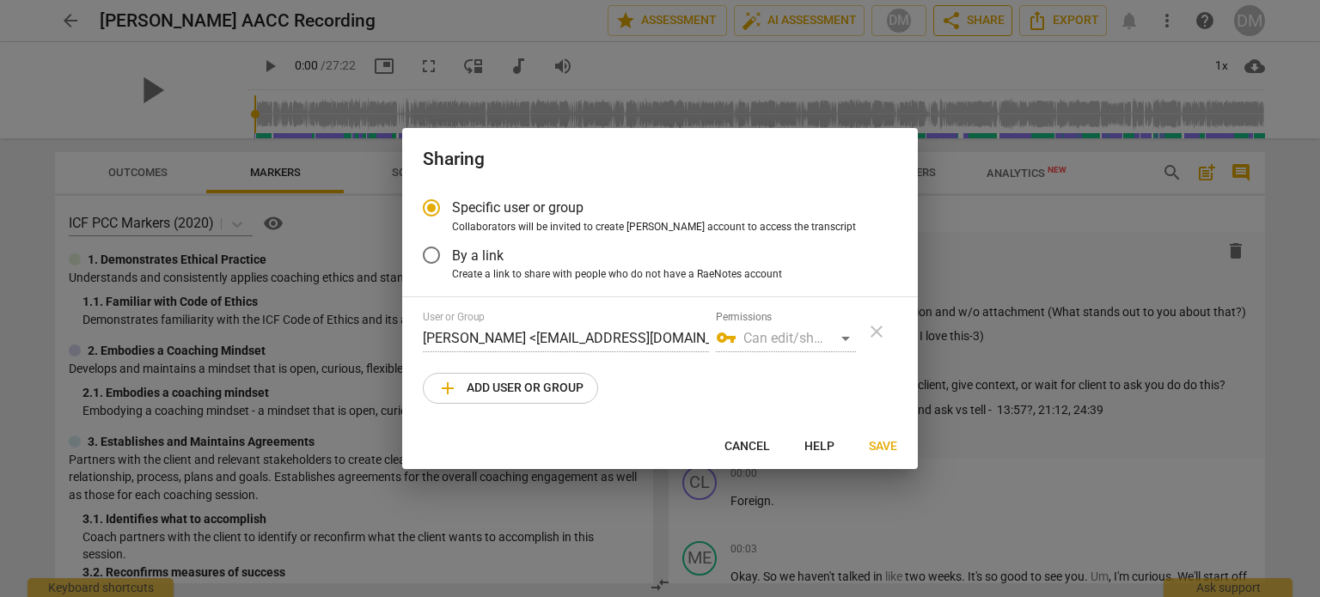
radio input "false"
click at [435, 262] on input "By a link" at bounding box center [431, 255] width 41 height 41
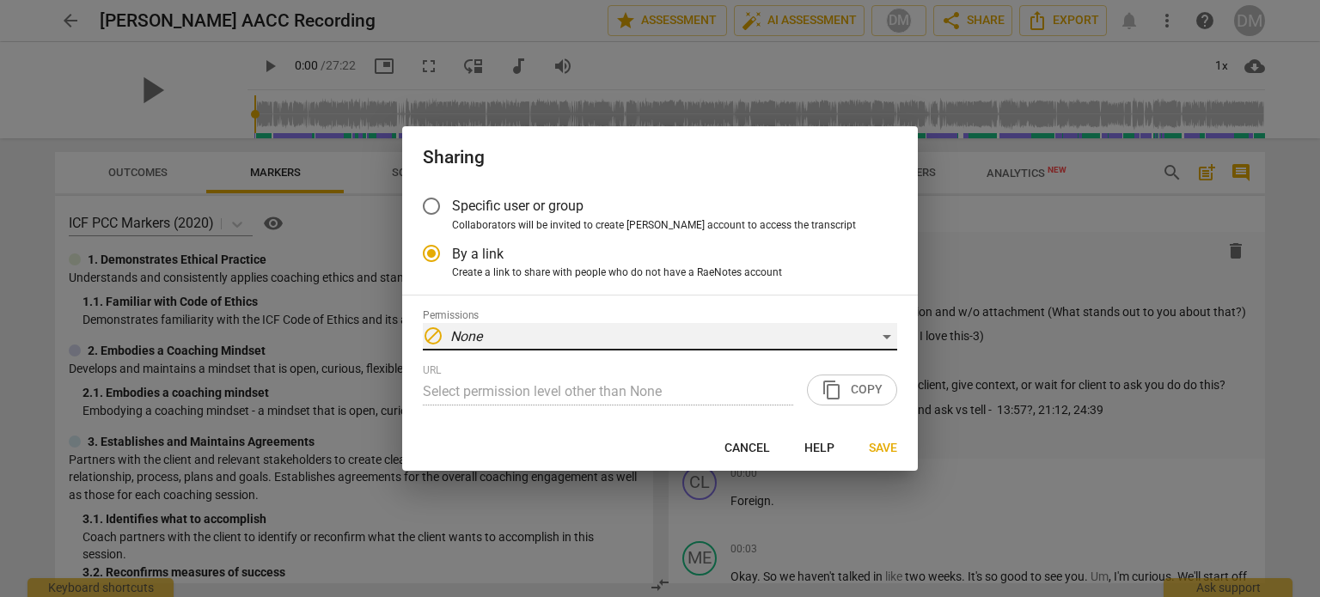
click at [864, 339] on div "block None" at bounding box center [660, 336] width 474 height 27
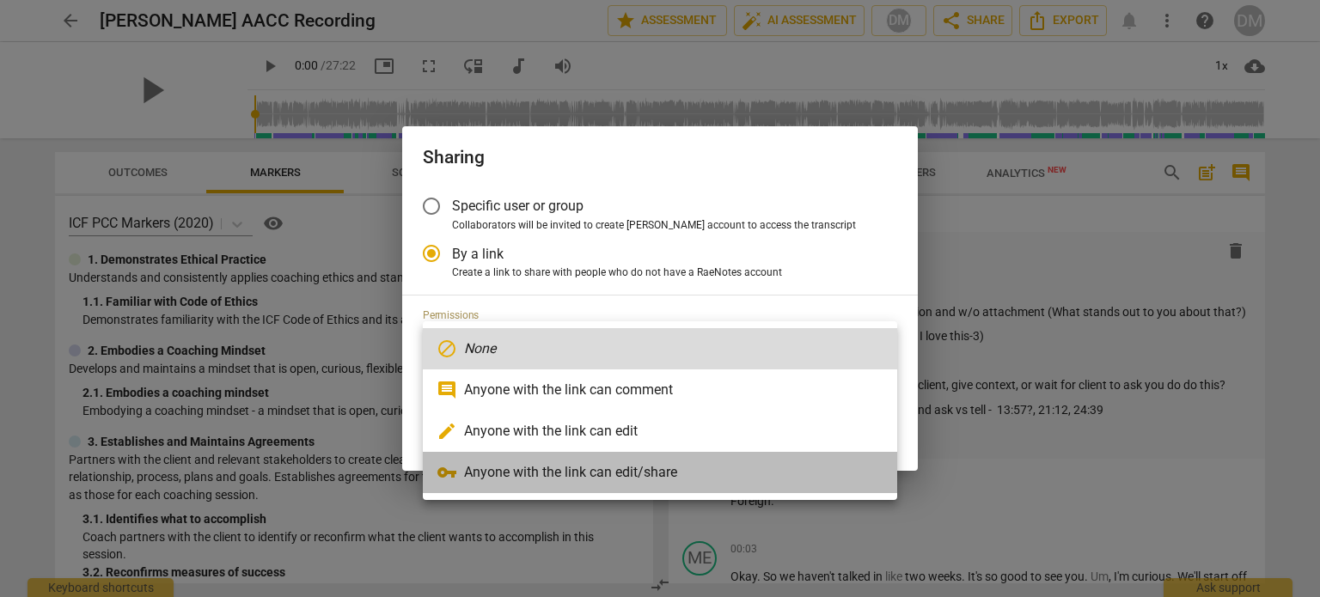
click at [540, 471] on li "vpn_key Anyone with the link can edit/share" at bounding box center [660, 472] width 474 height 41
radio input "false"
type input "[URL][DOMAIN_NAME]"
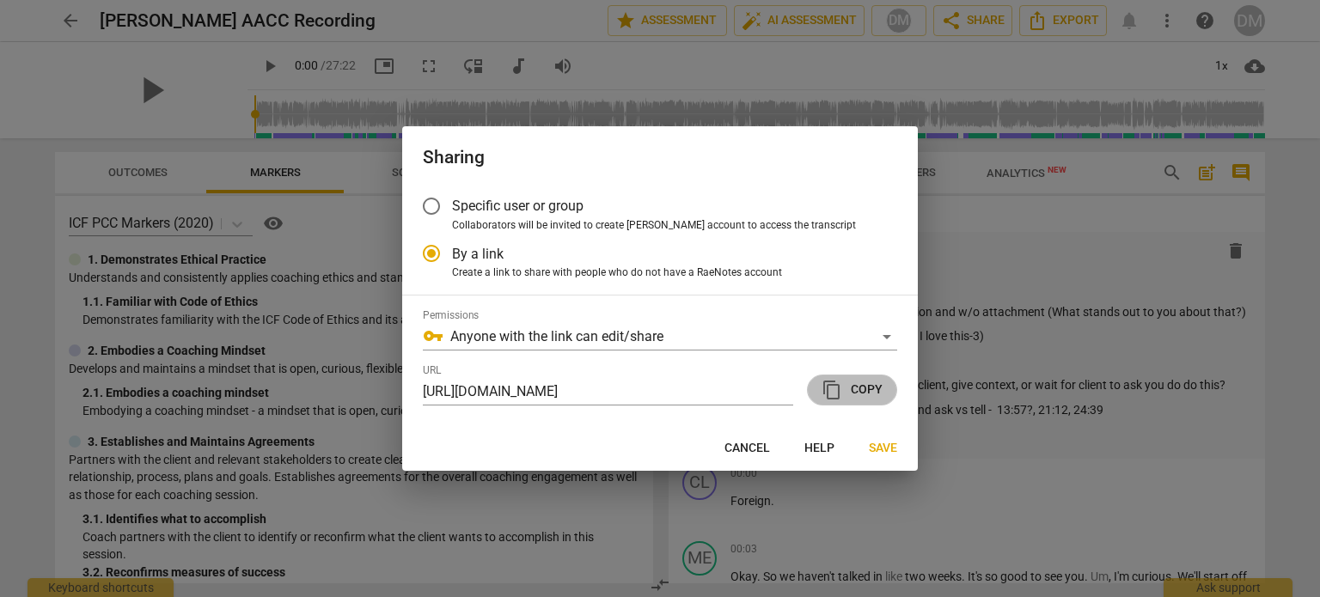
click at [846, 400] on span "content_copy Copy" at bounding box center [851, 390] width 61 height 21
click at [886, 457] on span "Save" at bounding box center [883, 448] width 28 height 17
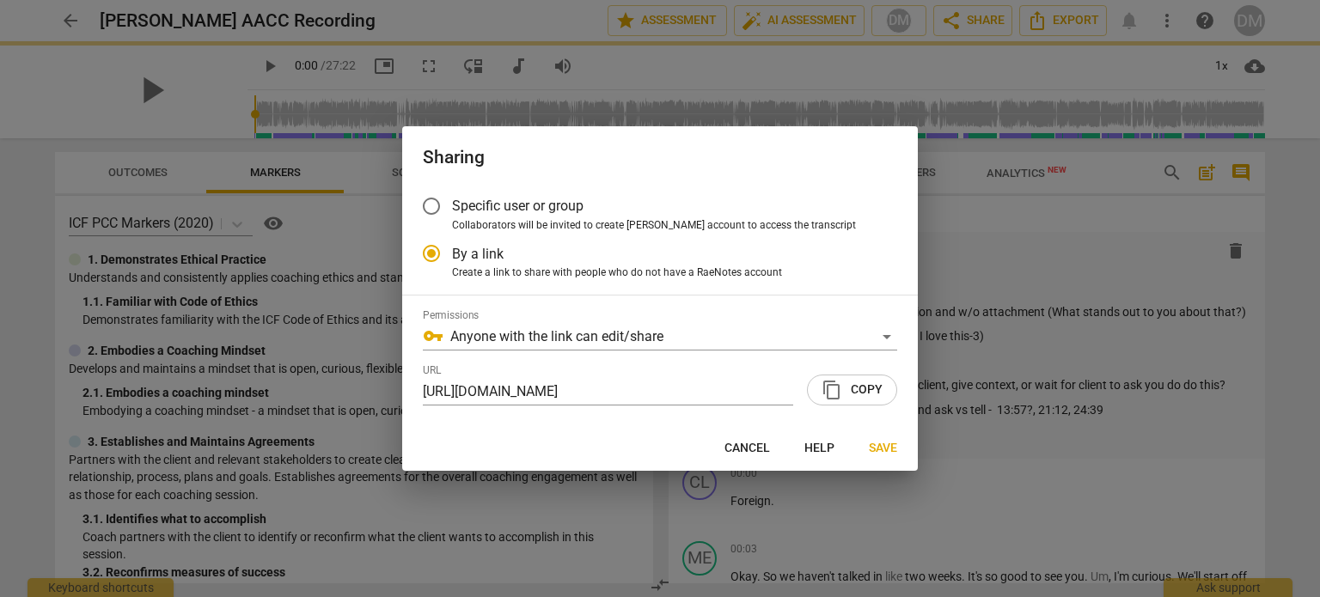
radio input "false"
